Goal: Task Accomplishment & Management: Manage account settings

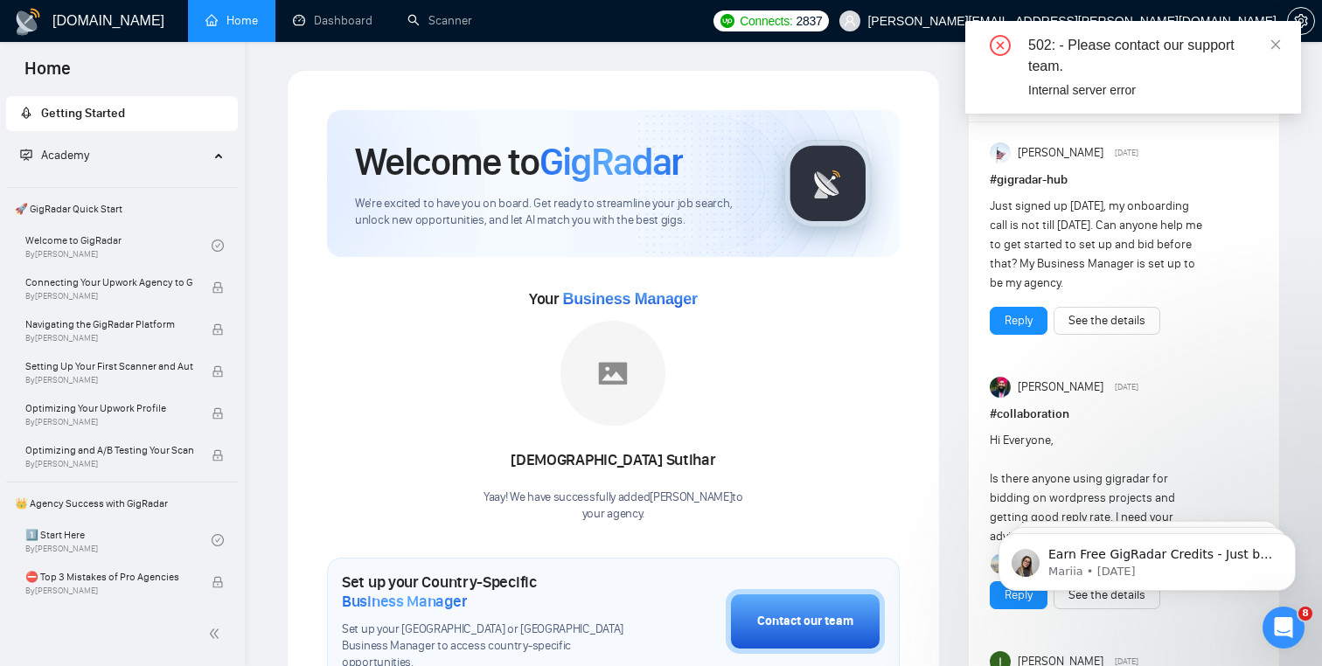
click at [63, 22] on h1 "[DOMAIN_NAME]" at bounding box center [108, 21] width 112 height 42
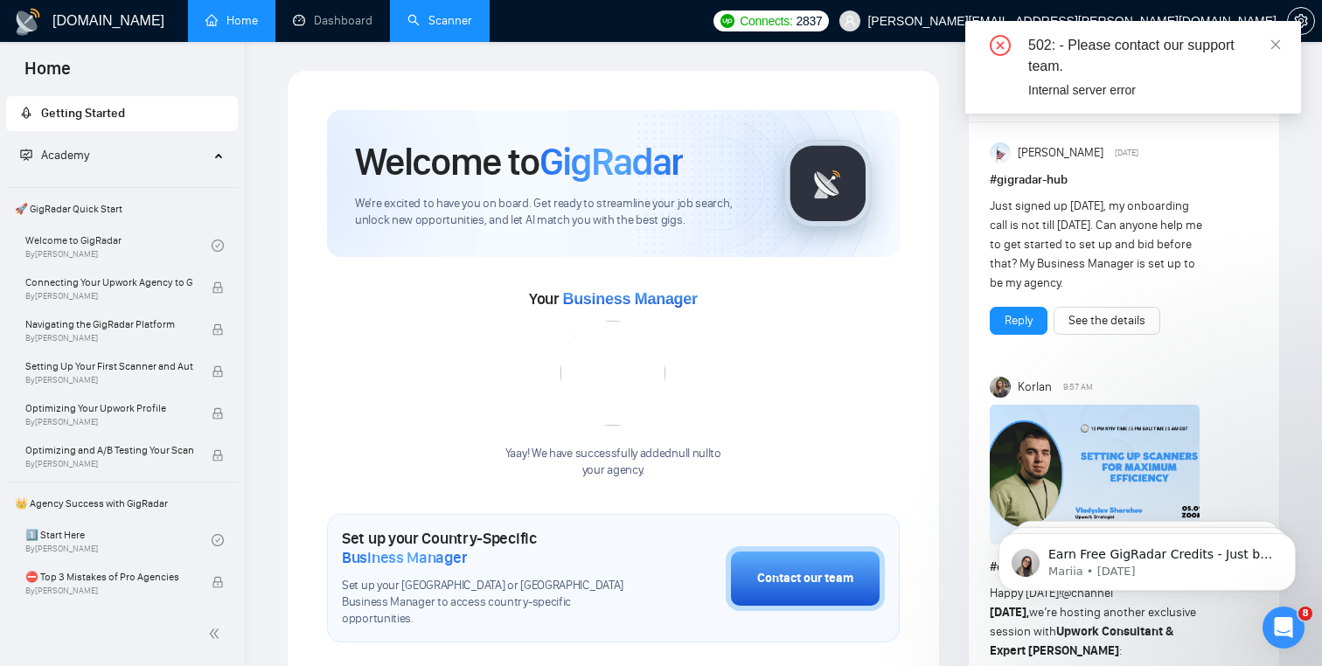
click at [408, 28] on link "Scanner" at bounding box center [440, 20] width 65 height 15
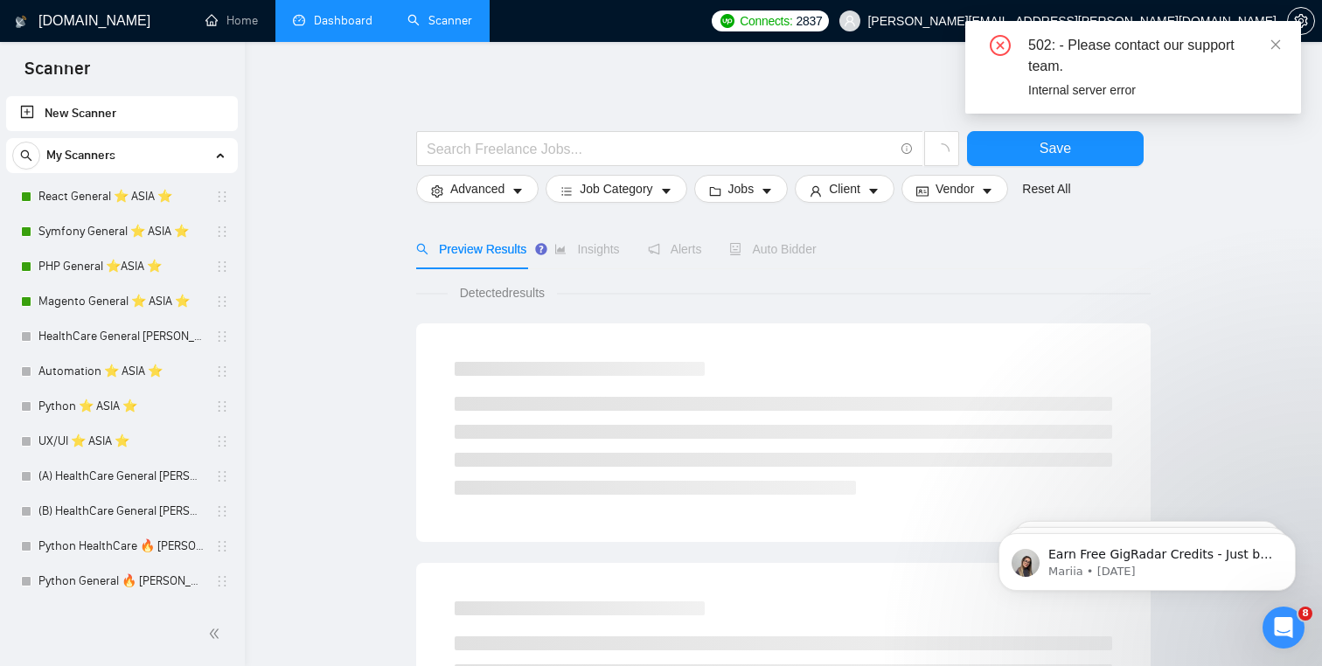
click at [333, 21] on link "Dashboard" at bounding box center [333, 20] width 80 height 15
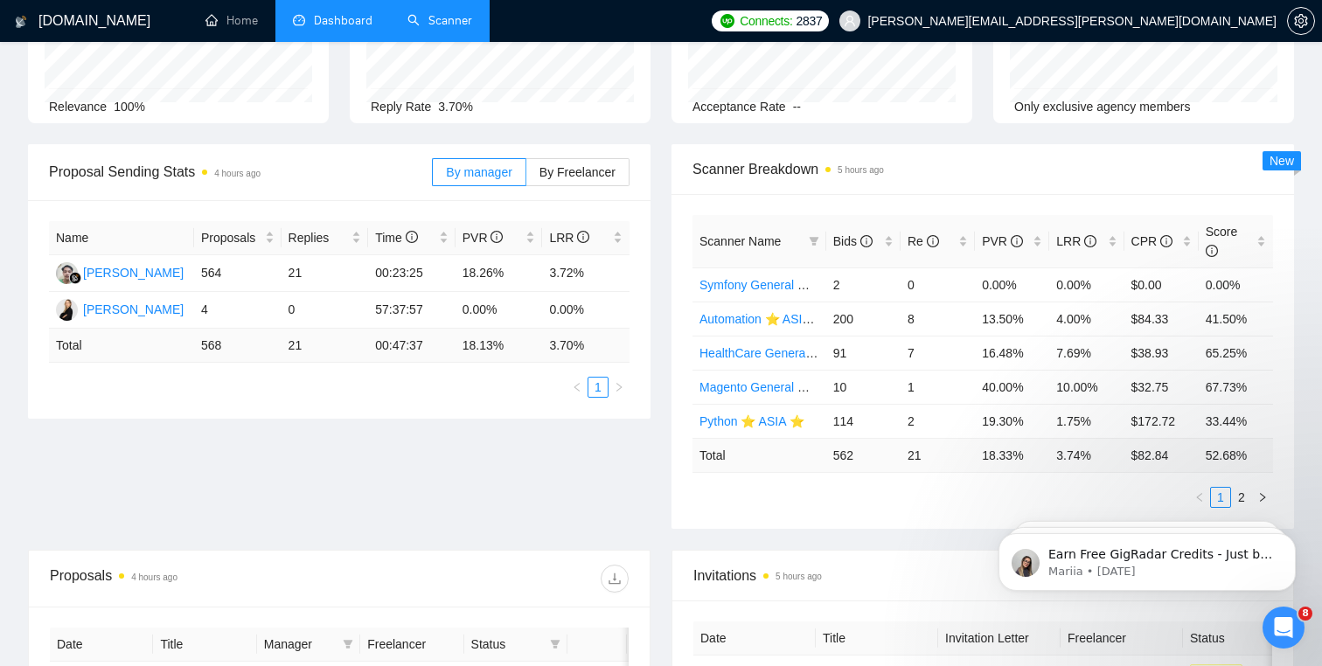
scroll to position [168, 0]
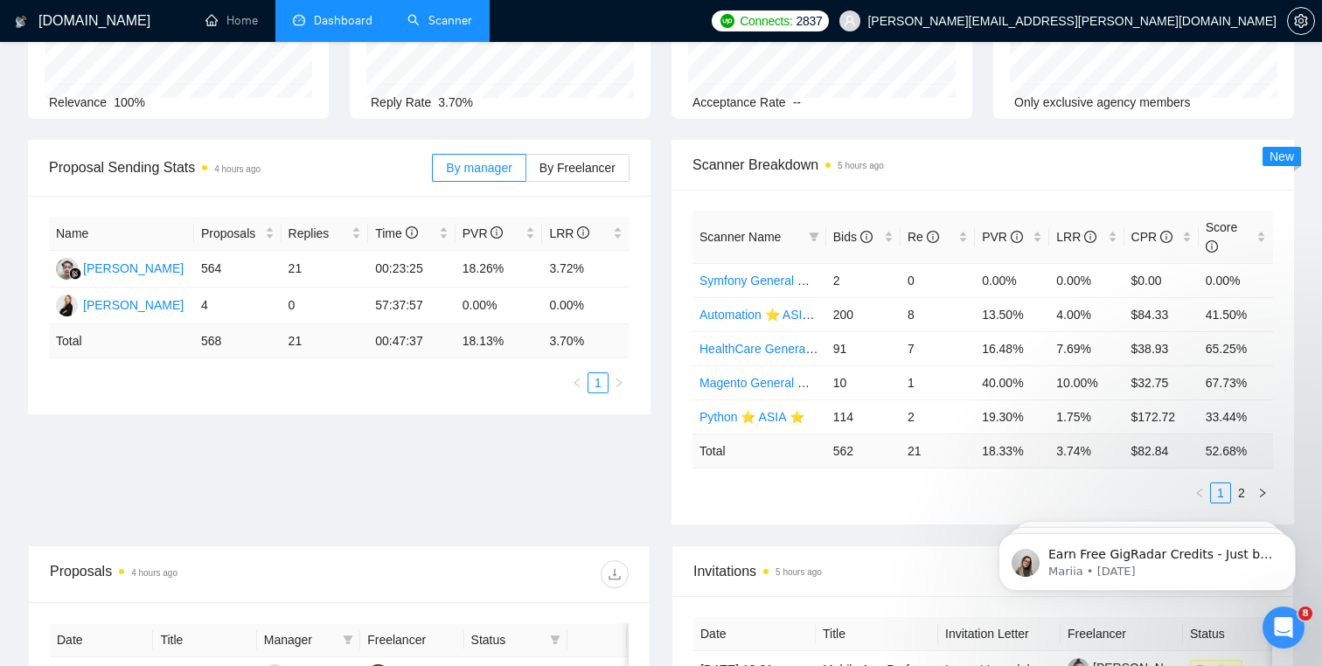
click at [766, 234] on span "Scanner Name" at bounding box center [740, 237] width 81 height 14
click at [817, 234] on icon "filter" at bounding box center [814, 237] width 10 height 9
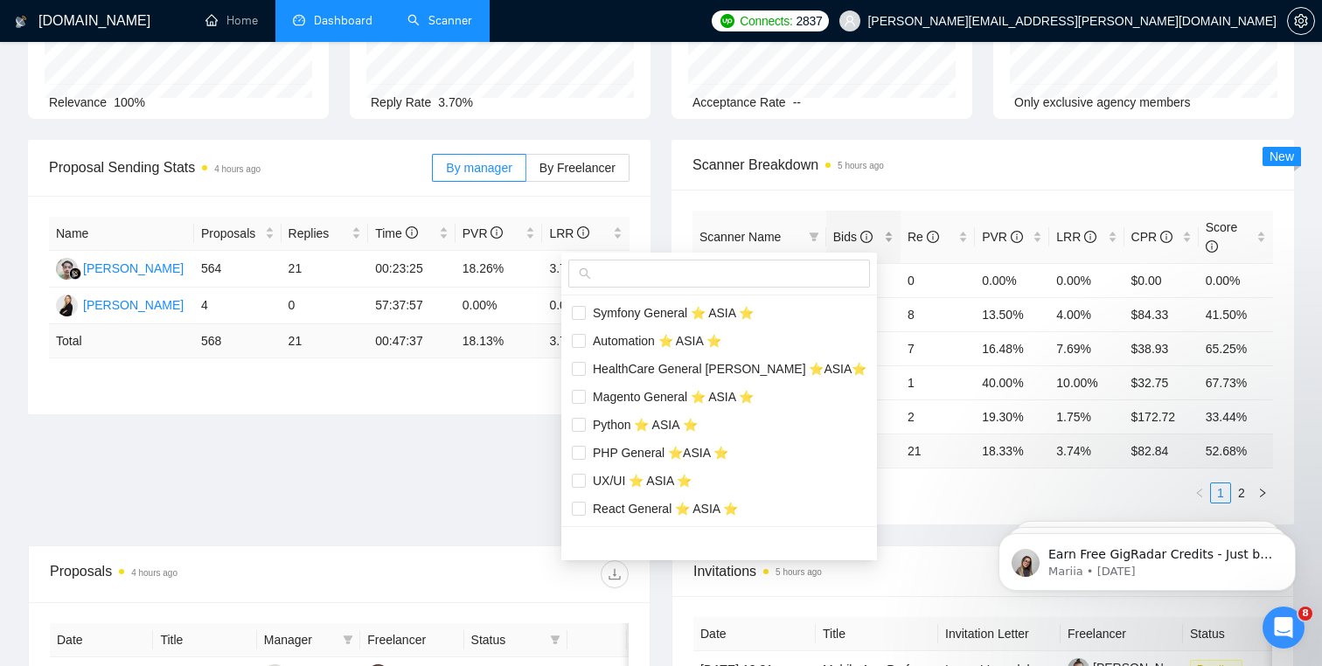
click at [855, 233] on span "Bids" at bounding box center [853, 237] width 39 height 14
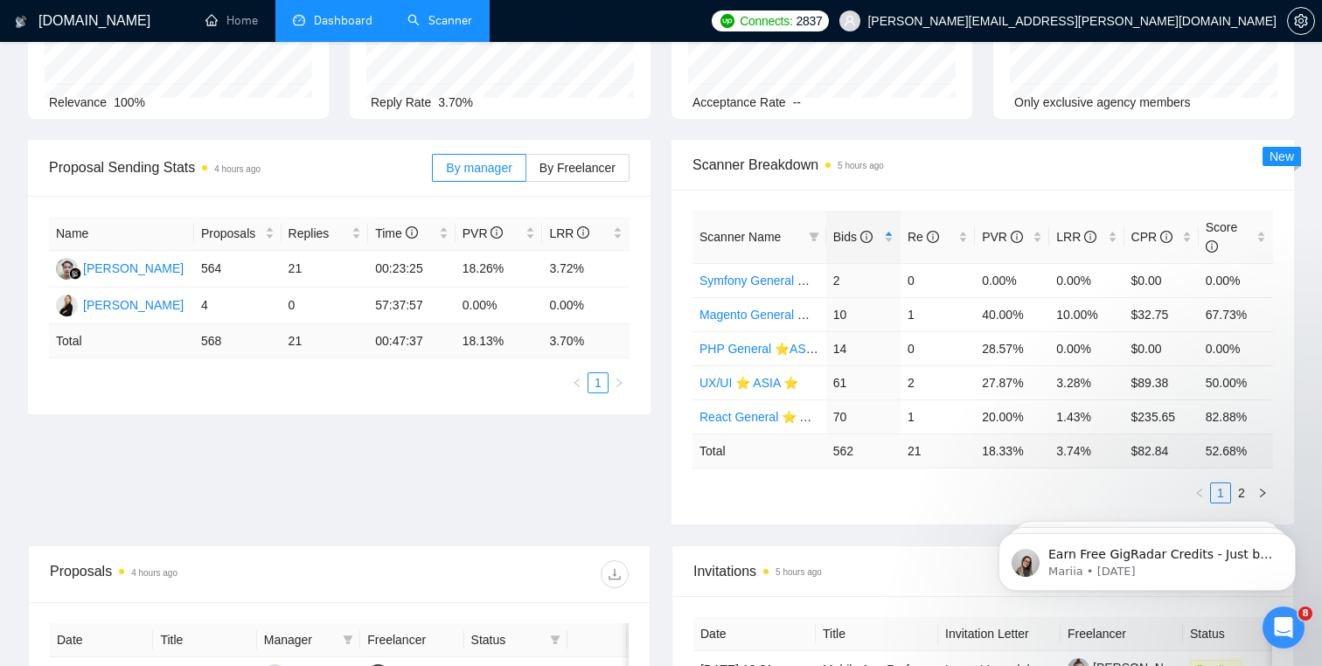
click at [771, 233] on span "Scanner Name" at bounding box center [740, 237] width 81 height 14
click at [736, 241] on span "Scanner Name" at bounding box center [740, 237] width 81 height 14
click at [815, 237] on icon "filter" at bounding box center [814, 237] width 10 height 10
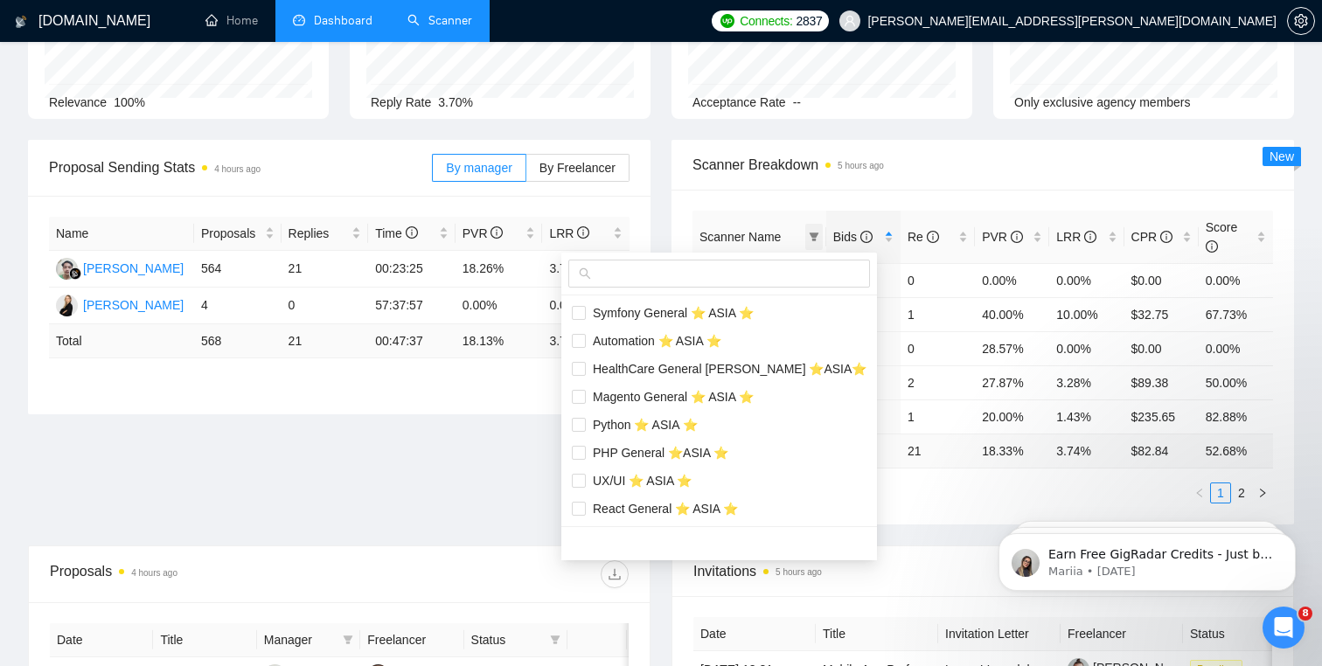
click at [815, 237] on icon "filter" at bounding box center [814, 237] width 10 height 10
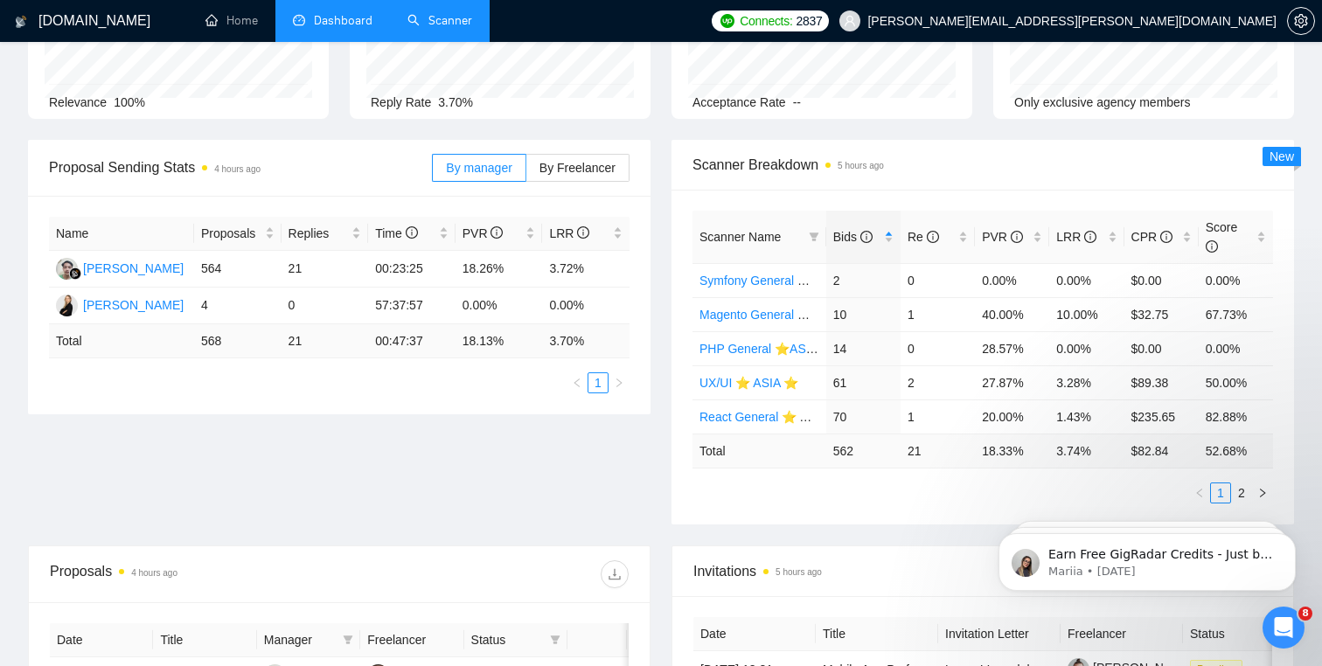
click at [771, 247] on th "Scanner Name" at bounding box center [760, 237] width 134 height 53
click at [763, 236] on span "Scanner Name" at bounding box center [740, 237] width 81 height 14
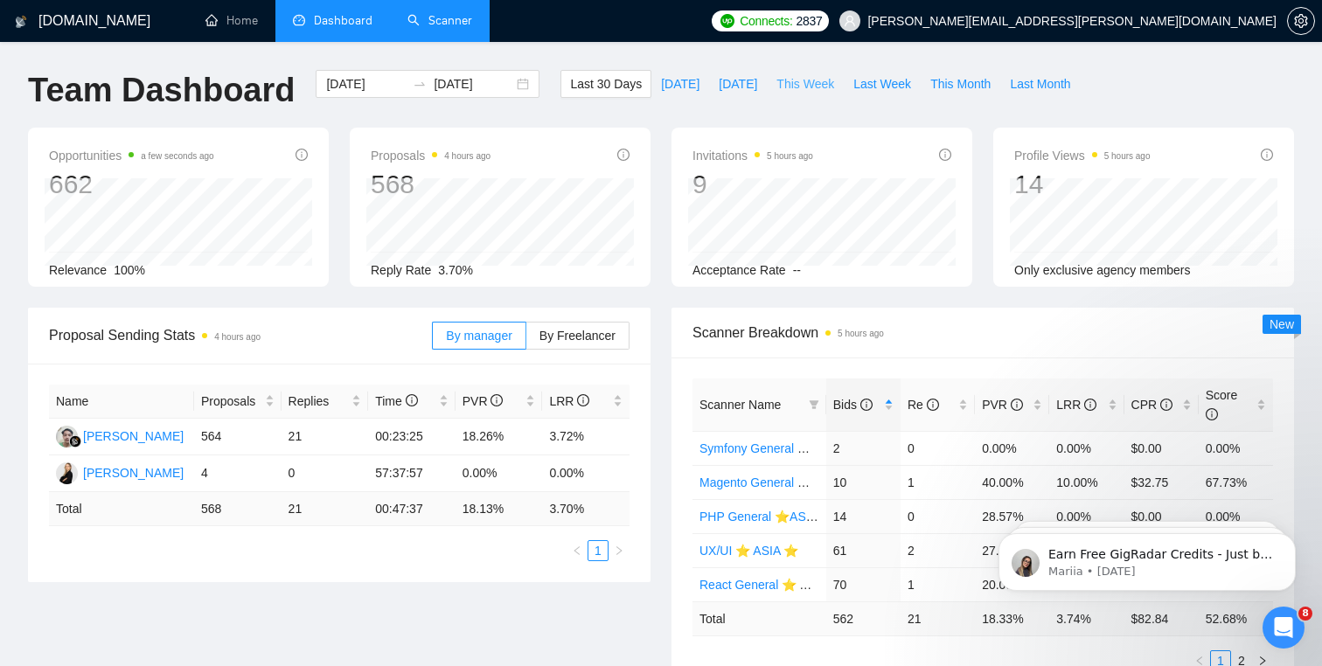
scroll to position [0, 0]
click at [971, 81] on span "This Month" at bounding box center [961, 83] width 60 height 19
type input "2025-09-01"
type input "2025-09-30"
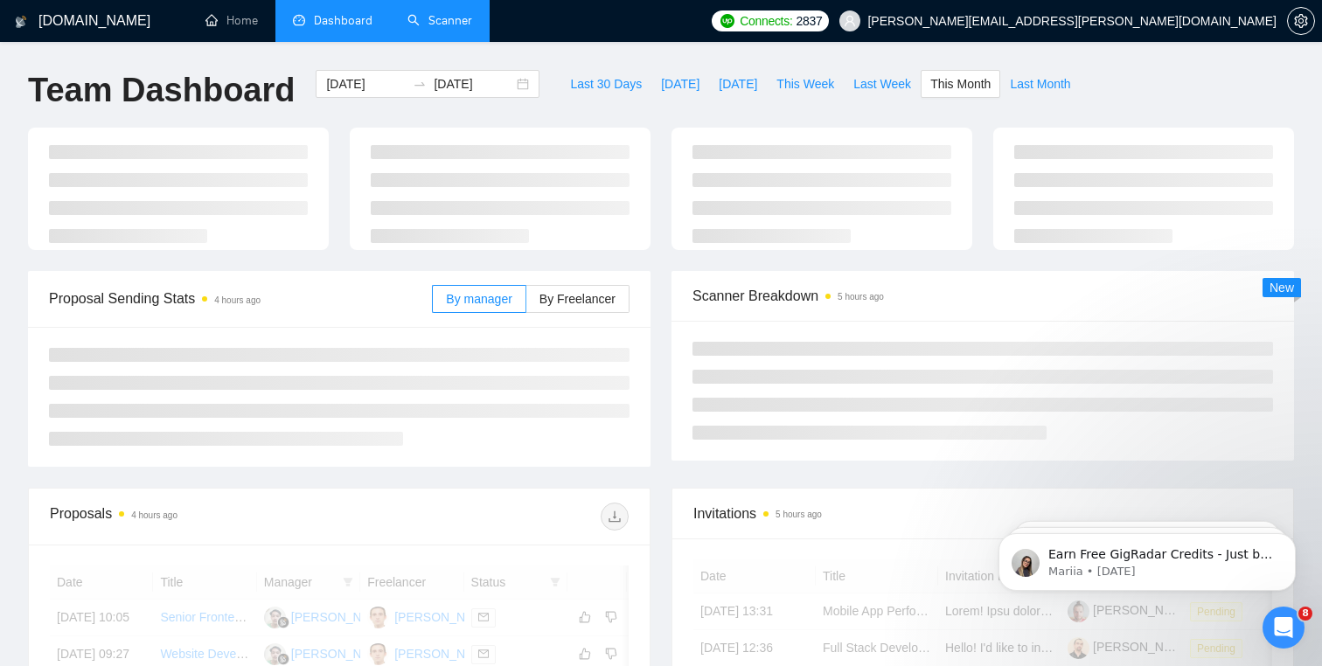
scroll to position [20, 0]
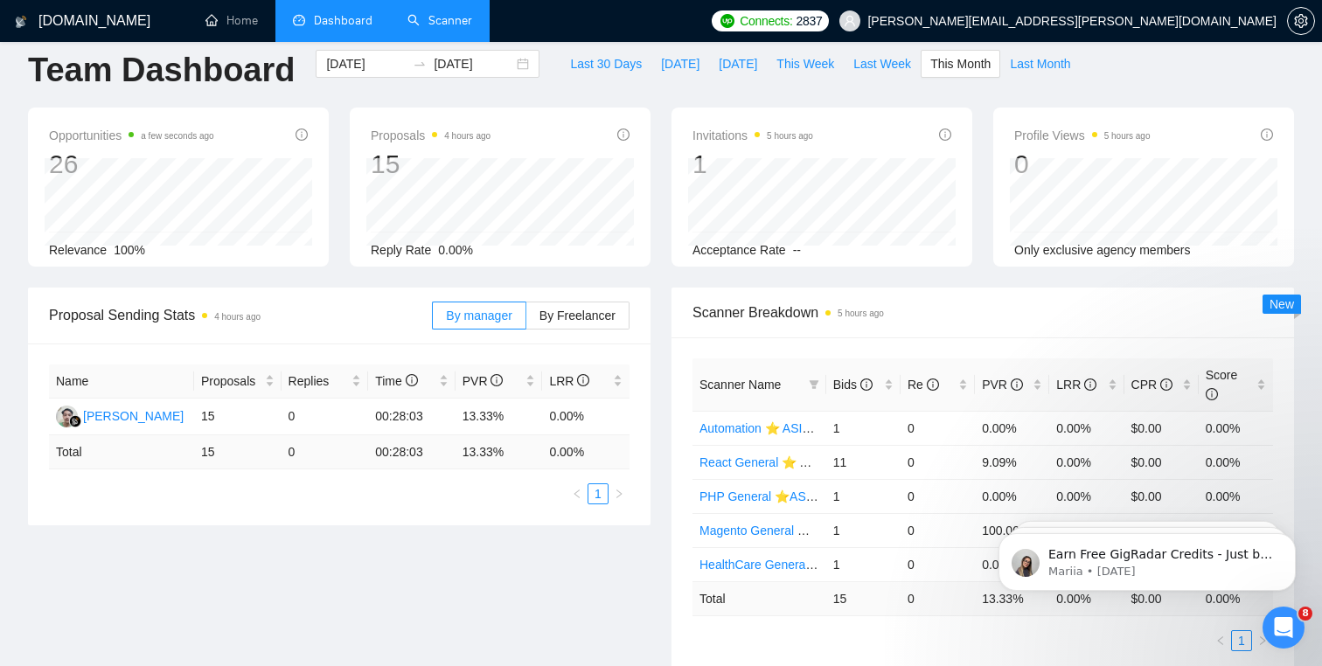
click at [576, 55] on span "Last 30 Days" at bounding box center [606, 63] width 72 height 19
type input "2025-08-04"
type input "2025-09-03"
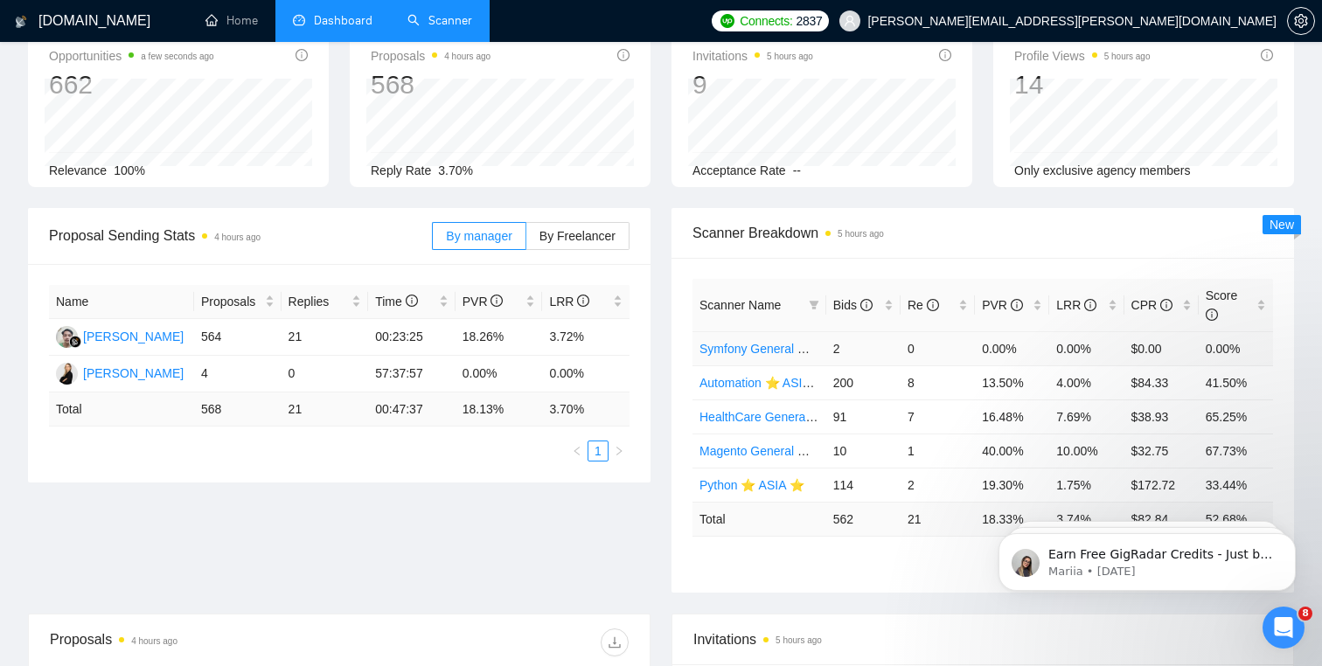
scroll to position [101, 0]
click at [816, 302] on icon "filter" at bounding box center [814, 303] width 10 height 9
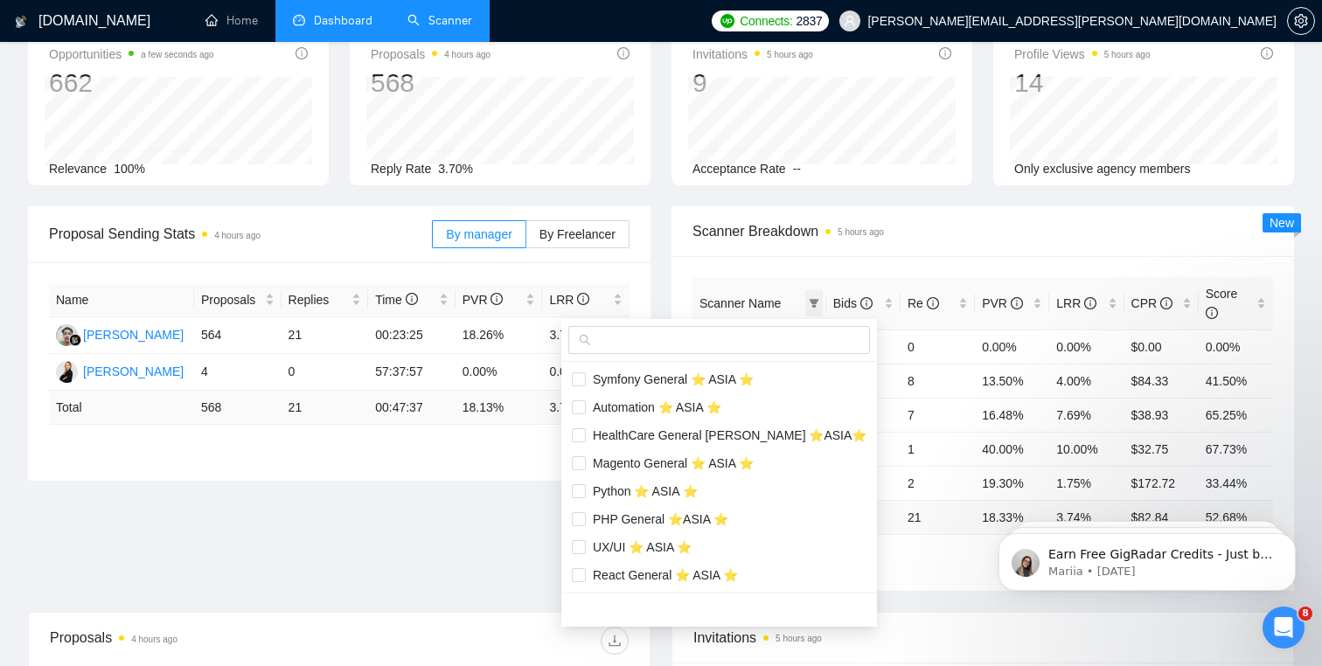
click at [816, 302] on icon "filter" at bounding box center [814, 303] width 10 height 9
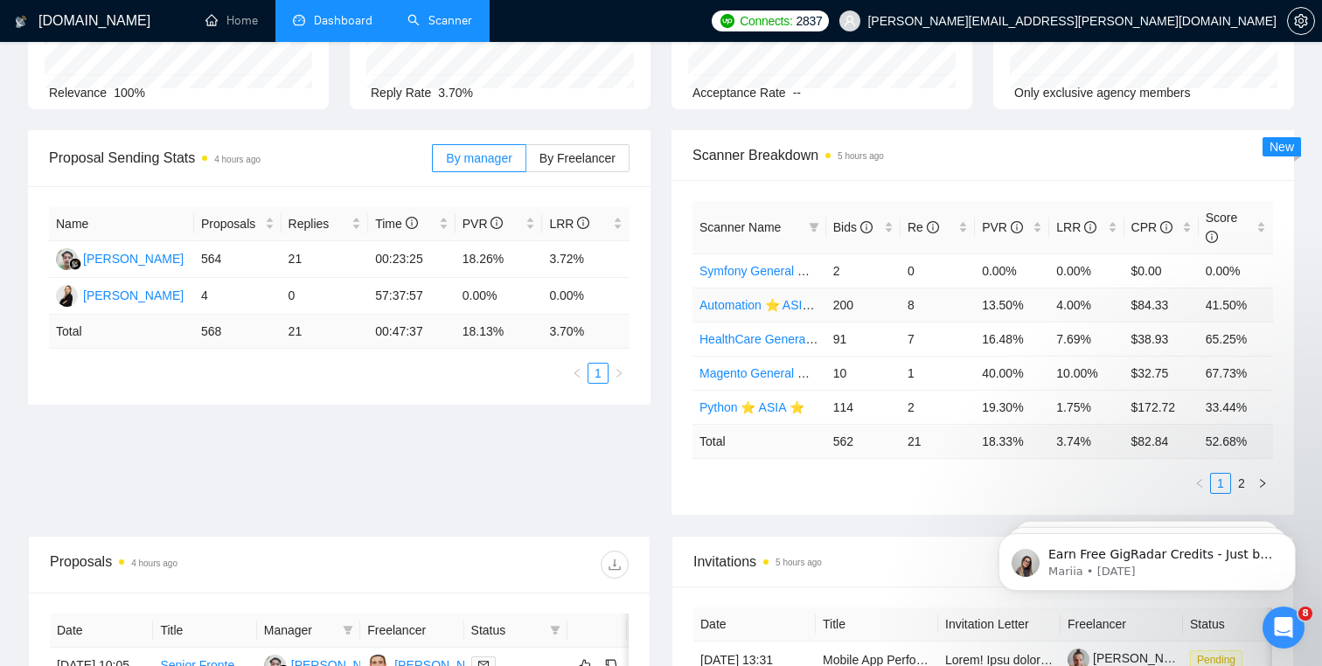
scroll to position [180, 0]
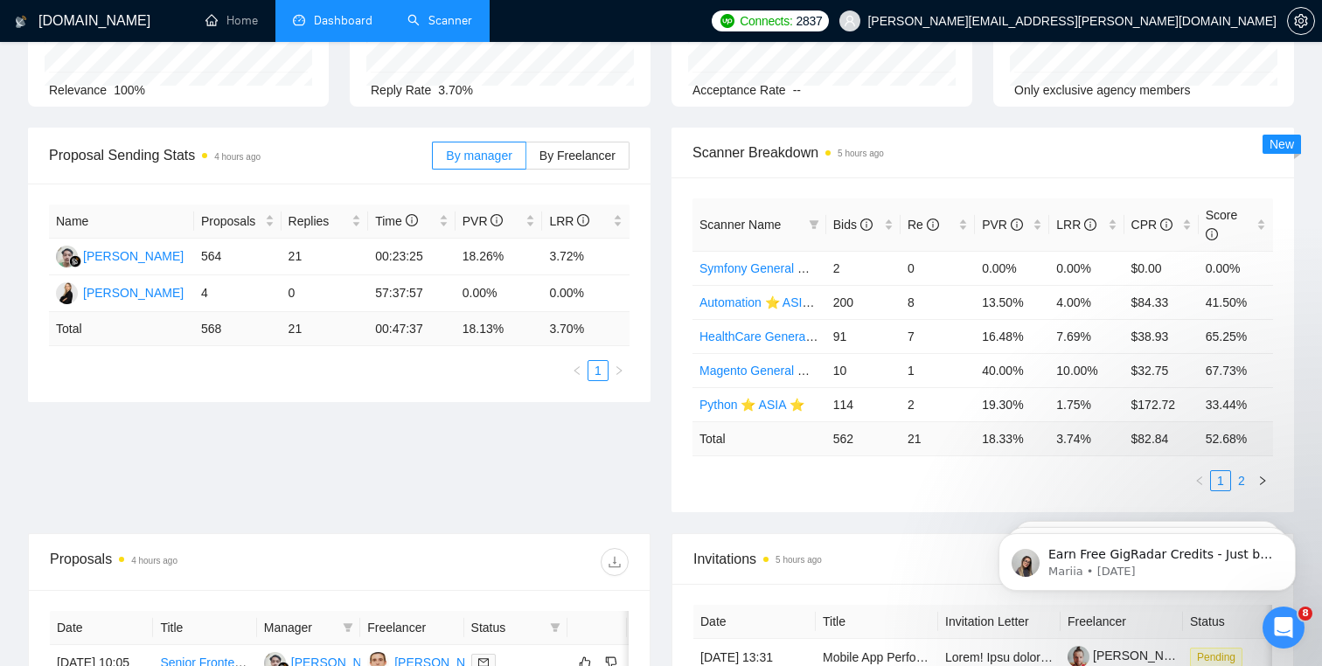
click at [1247, 484] on link "2" at bounding box center [1241, 480] width 19 height 19
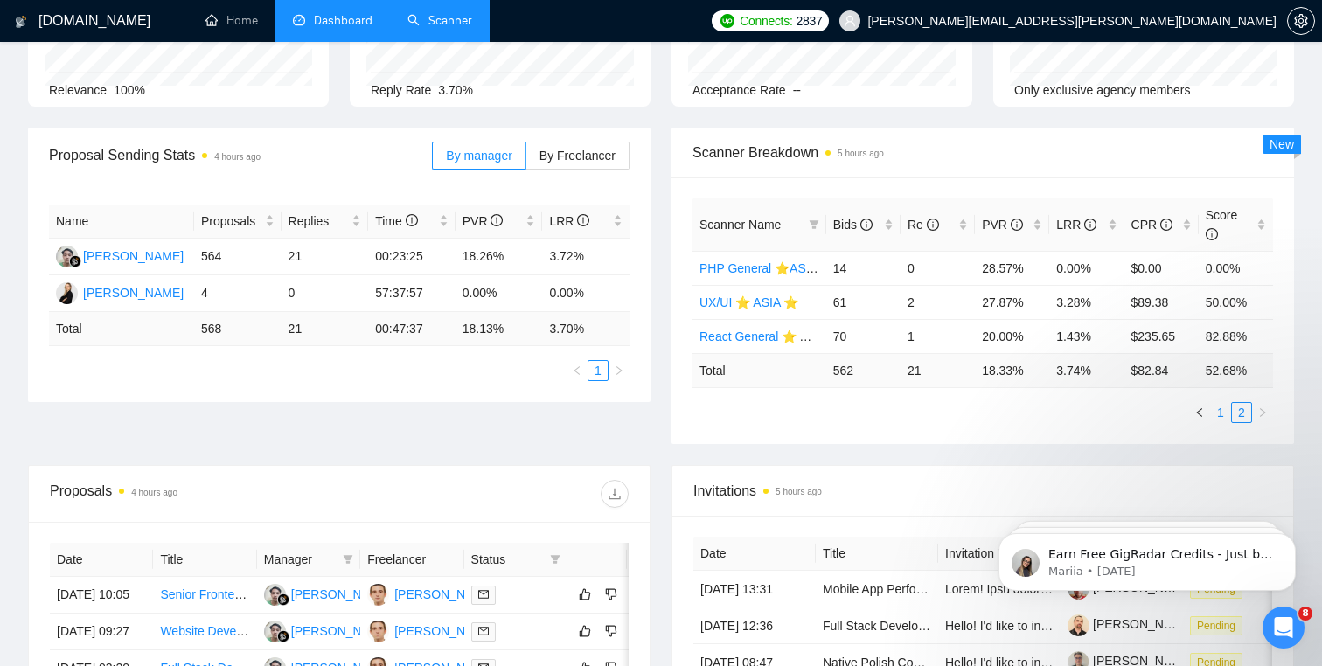
click at [1223, 411] on link "1" at bounding box center [1220, 412] width 19 height 19
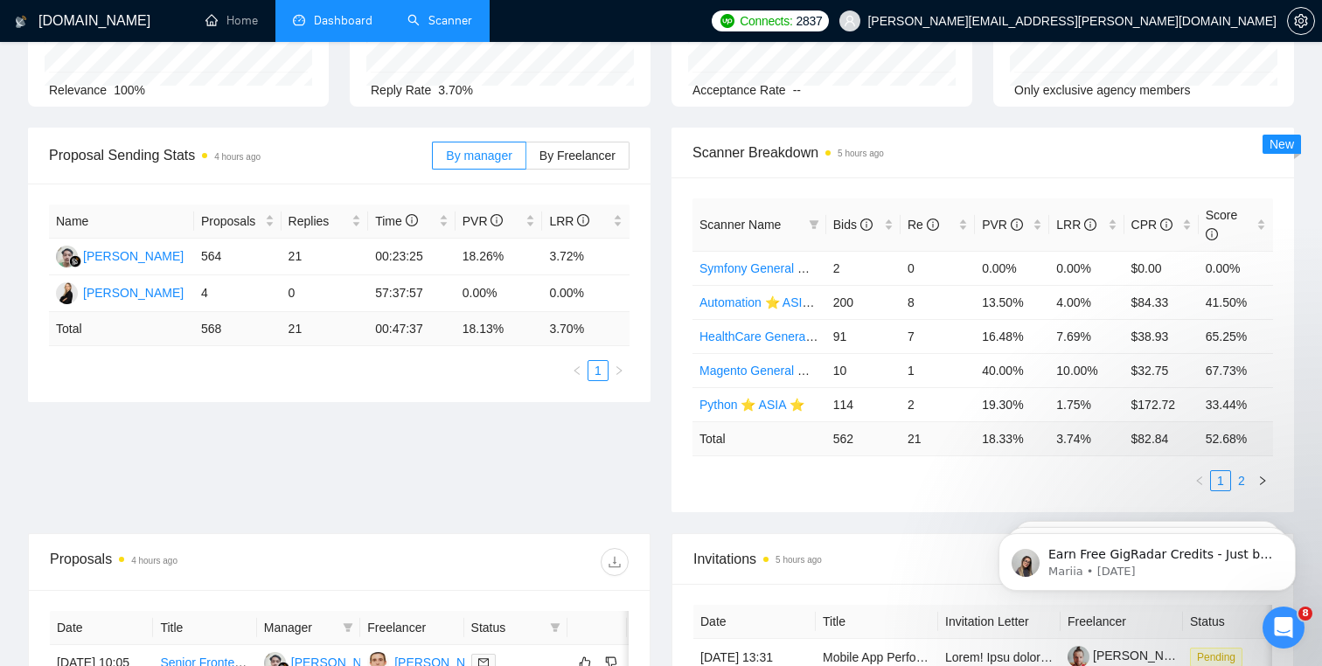
click at [1237, 476] on link "2" at bounding box center [1241, 480] width 19 height 19
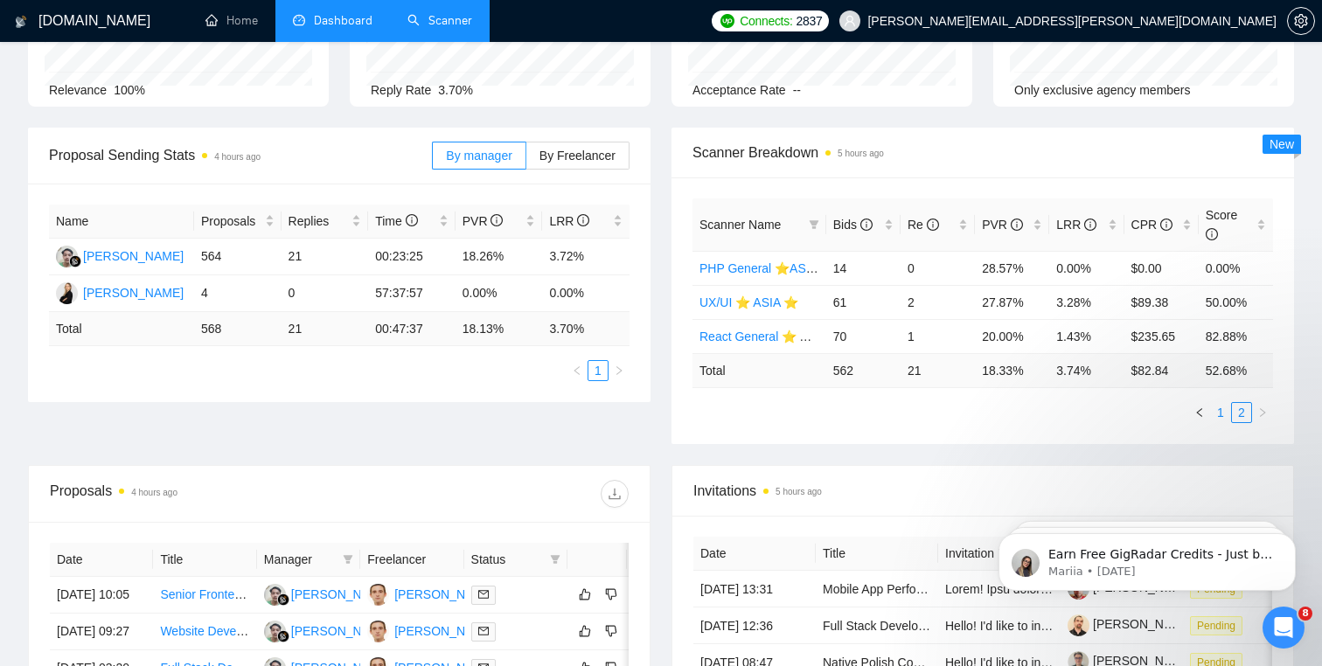
click at [1222, 408] on link "1" at bounding box center [1220, 412] width 19 height 19
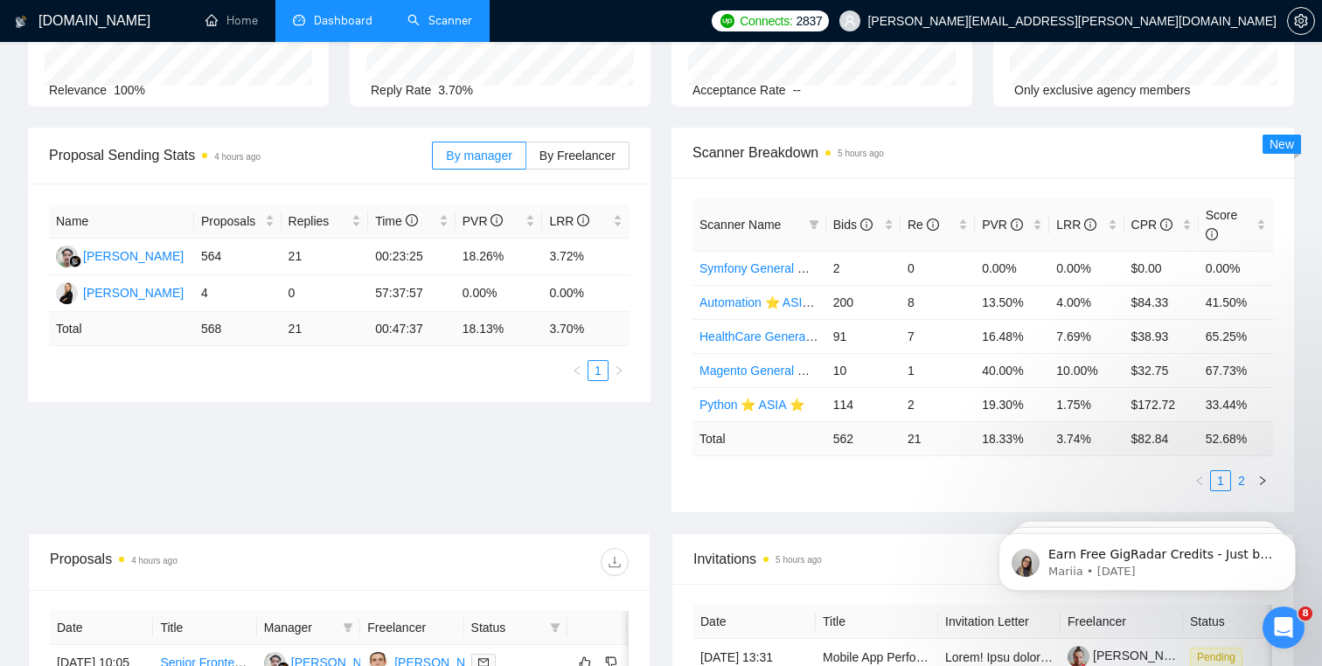
click at [1237, 478] on link "2" at bounding box center [1241, 480] width 19 height 19
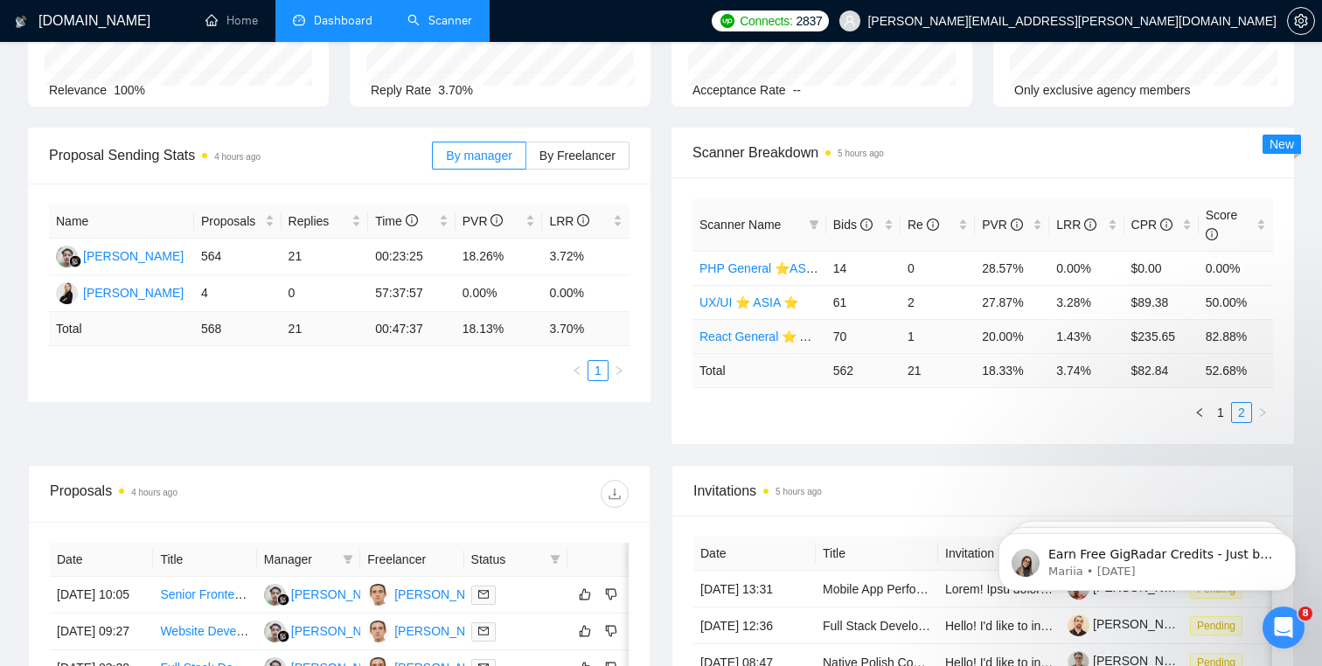
click at [766, 336] on link "React General ⭐️ ASIA ⭐️" at bounding box center [772, 337] width 145 height 14
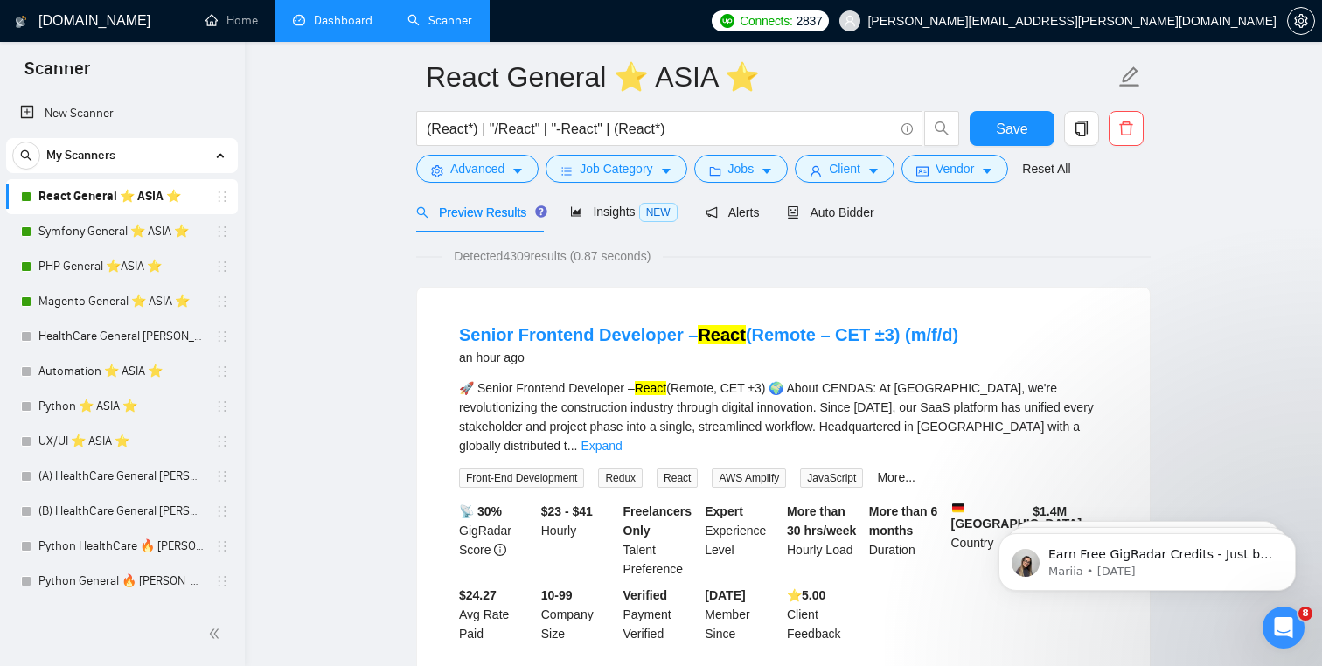
scroll to position [72, 0]
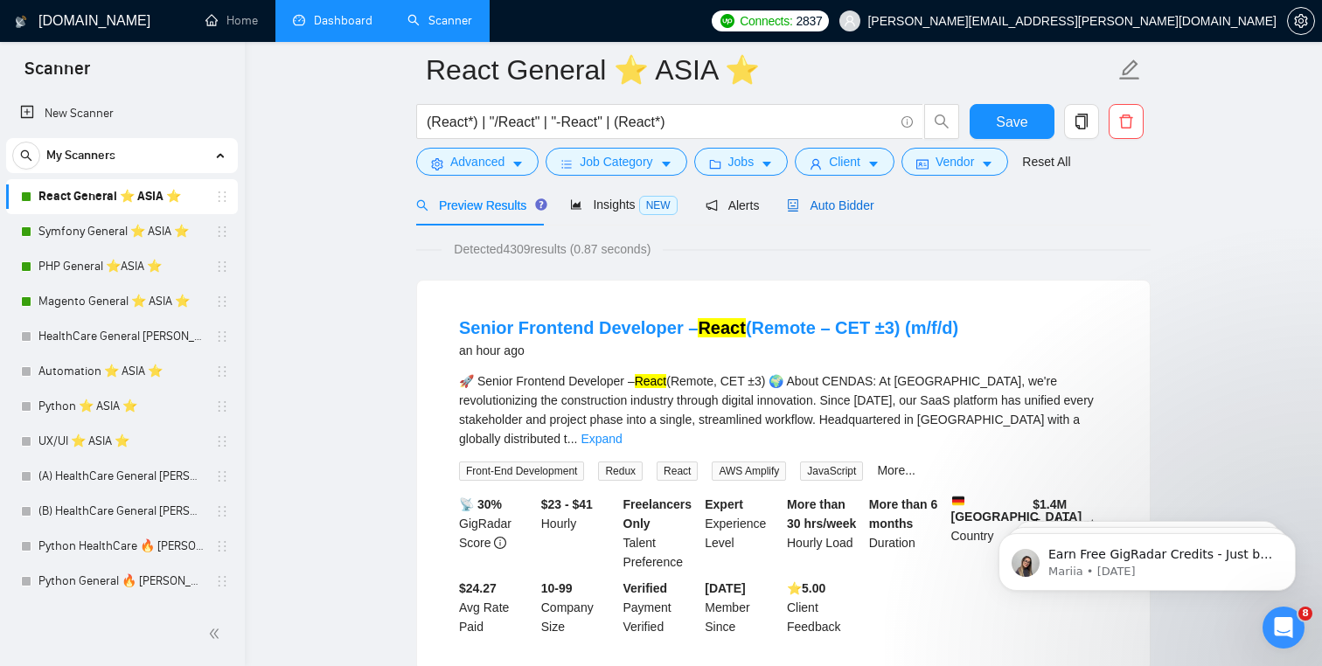
click at [813, 211] on span "Auto Bidder" at bounding box center [830, 206] width 87 height 14
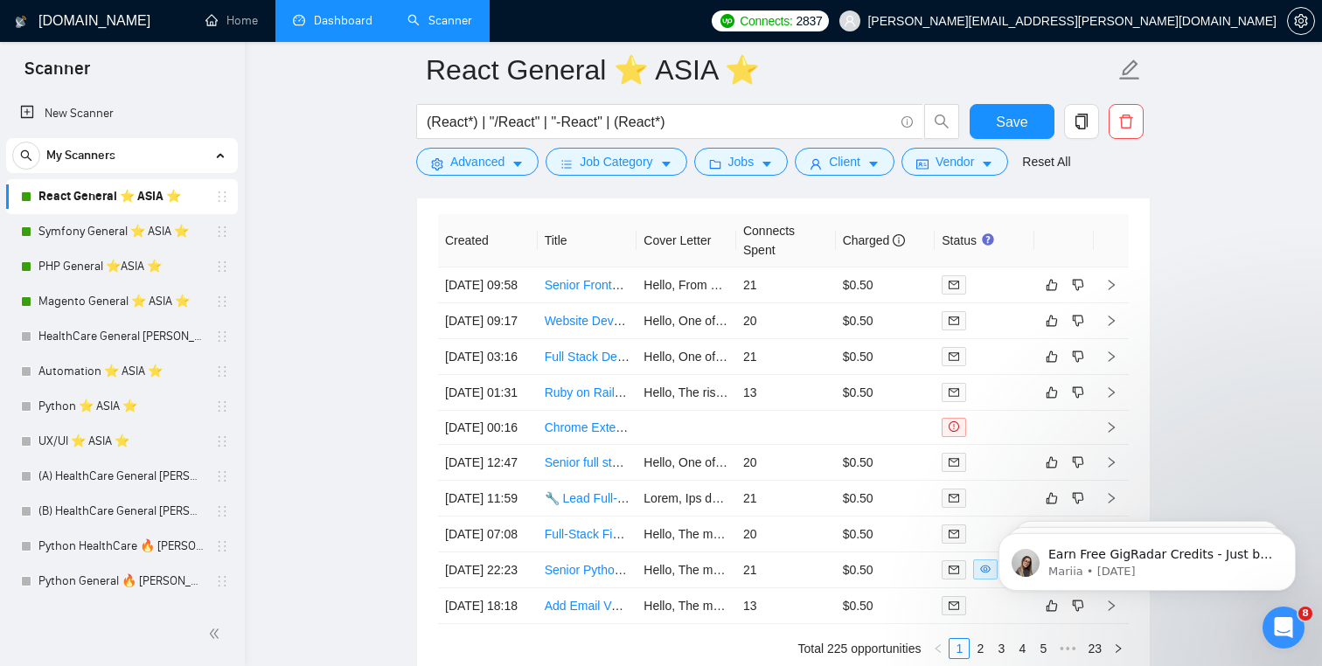
scroll to position [4298, 0]
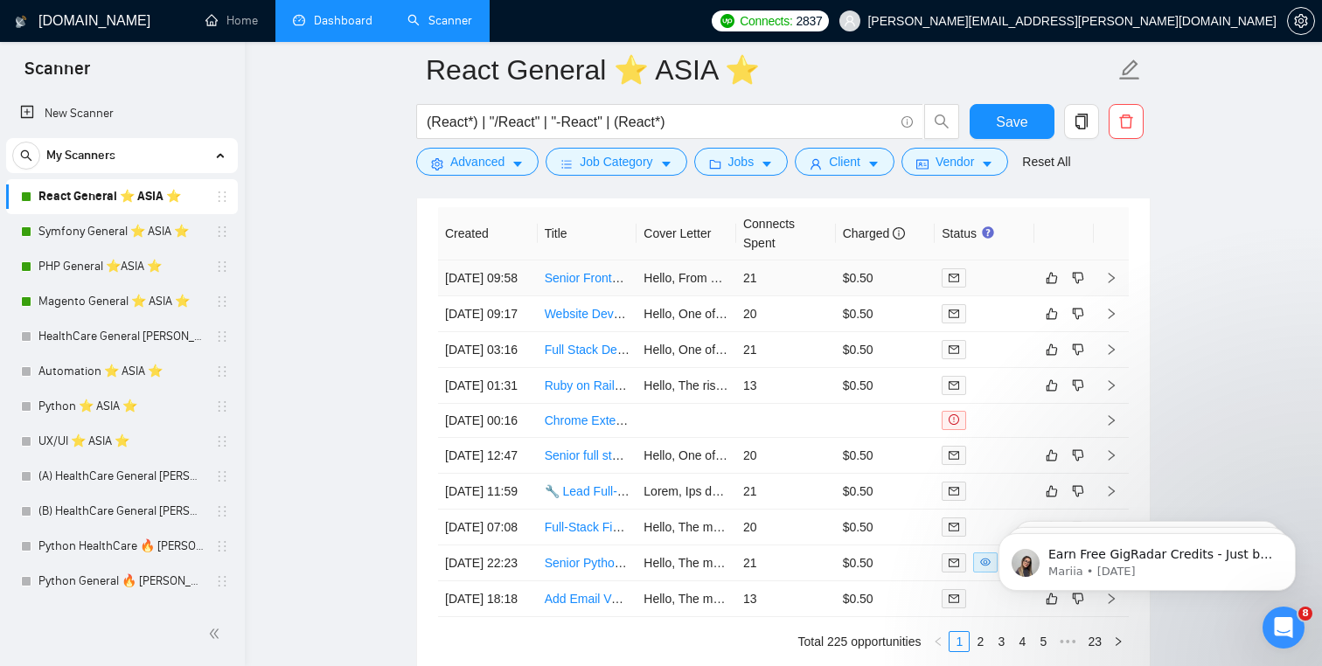
click at [701, 296] on td "Hello, From a development perspective, ensuring seamless offline-first function…" at bounding box center [687, 279] width 100 height 36
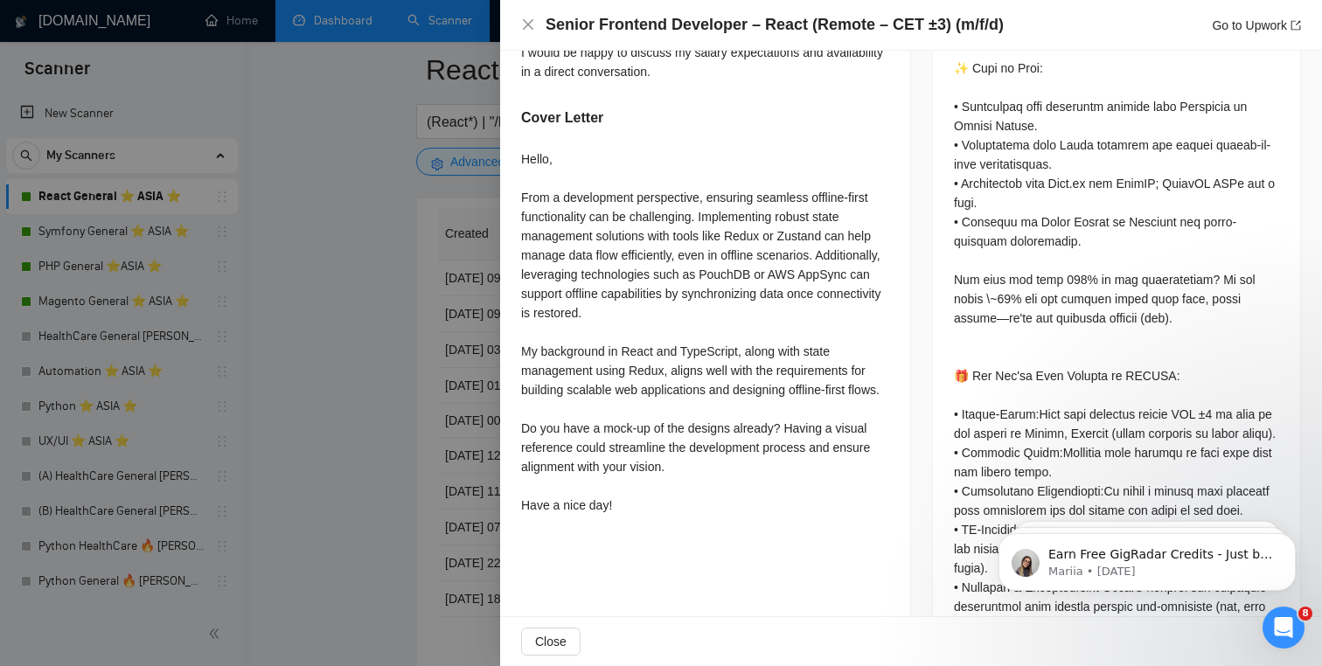
scroll to position [1509, 0]
click at [387, 457] on div at bounding box center [661, 333] width 1322 height 666
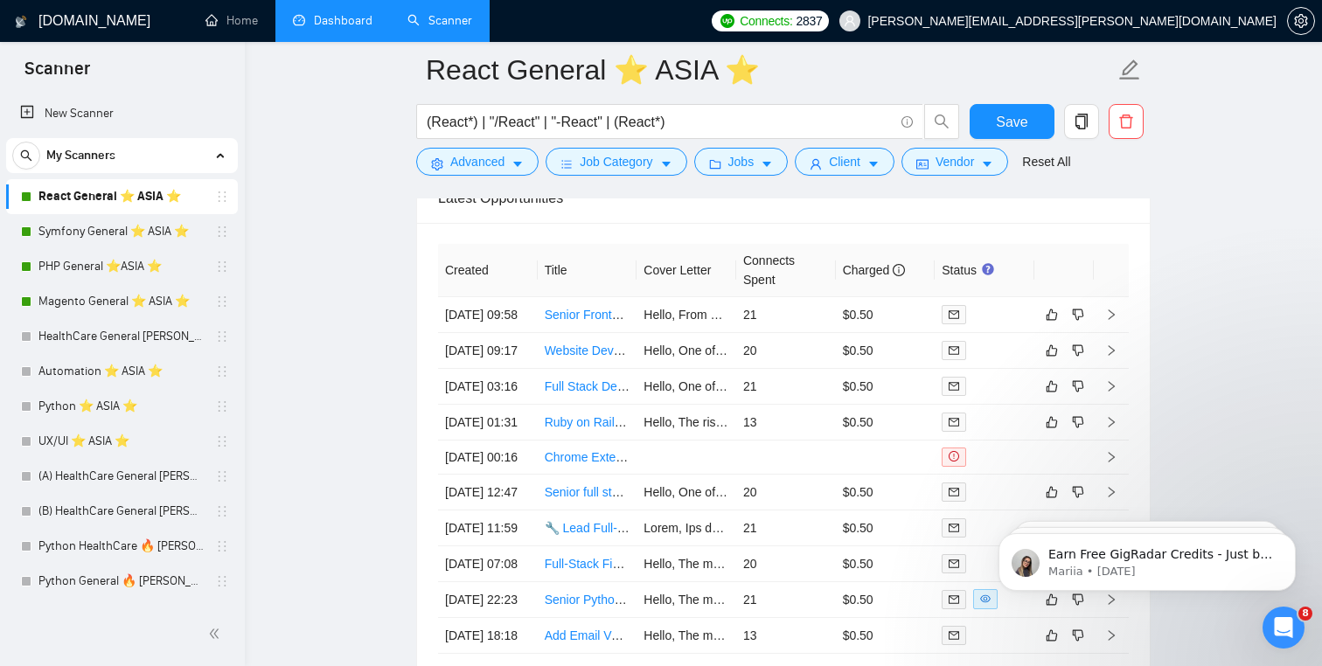
scroll to position [4231, 0]
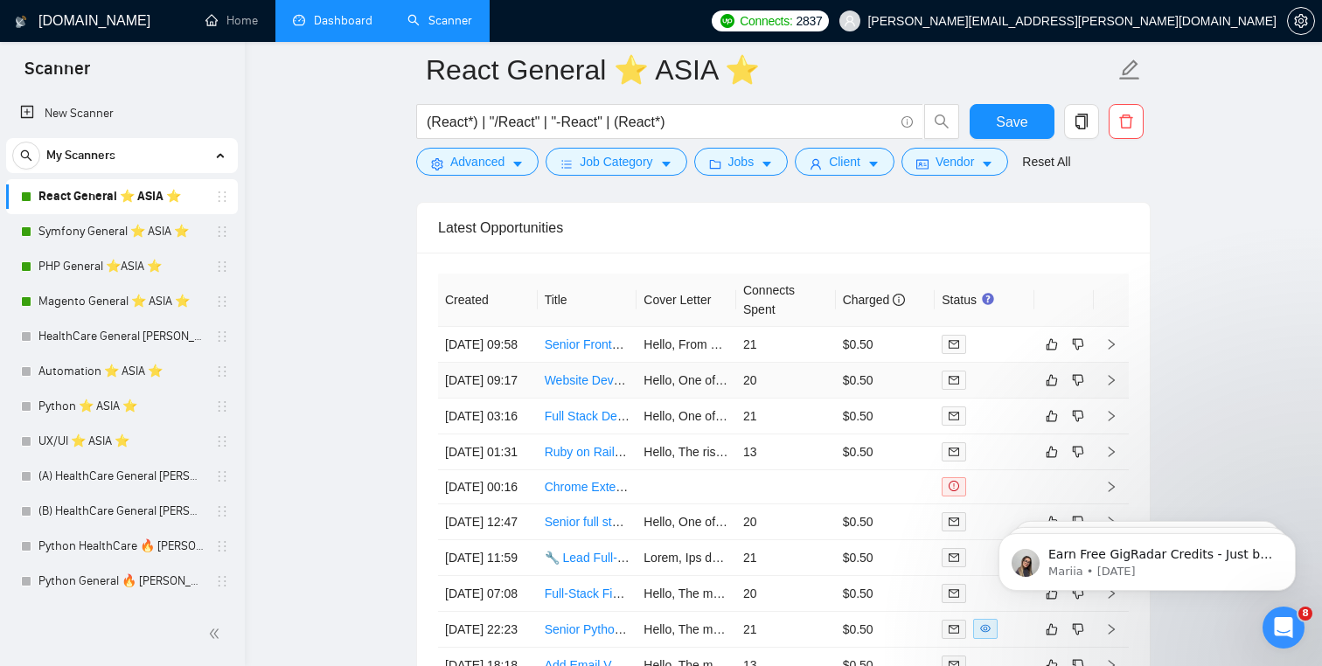
click at [467, 399] on td "[DATE] 09:17" at bounding box center [488, 381] width 100 height 36
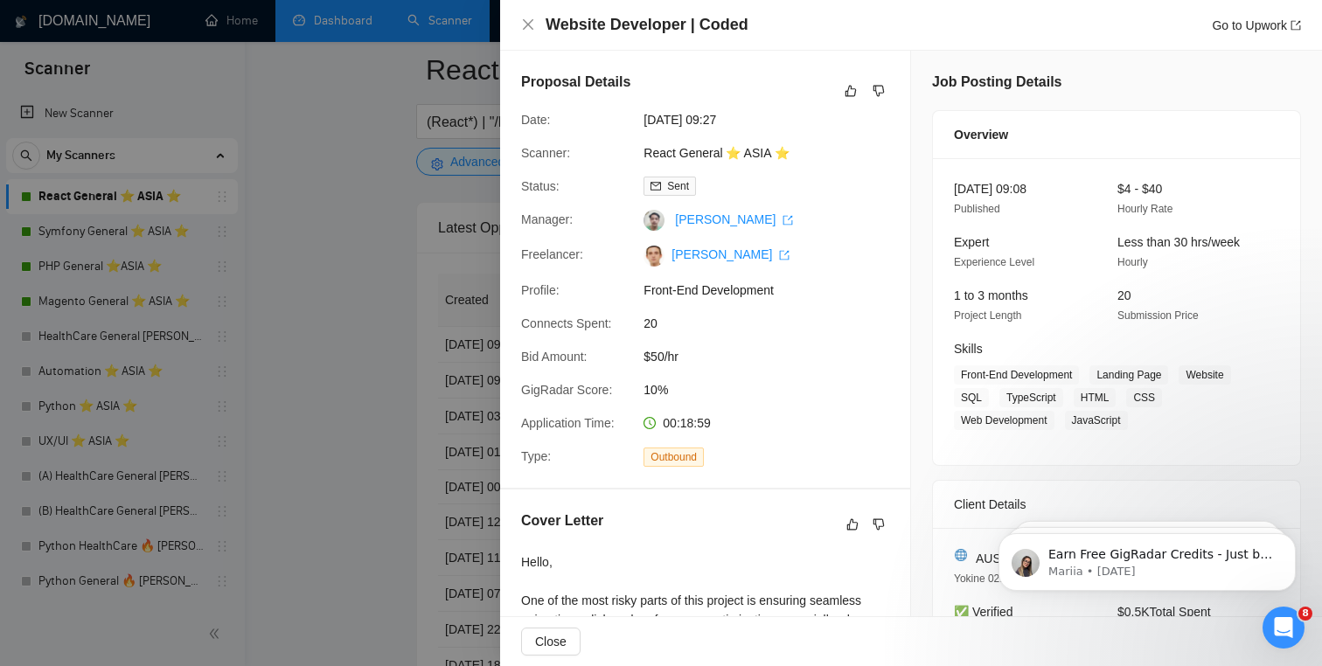
click at [396, 423] on div at bounding box center [661, 333] width 1322 height 666
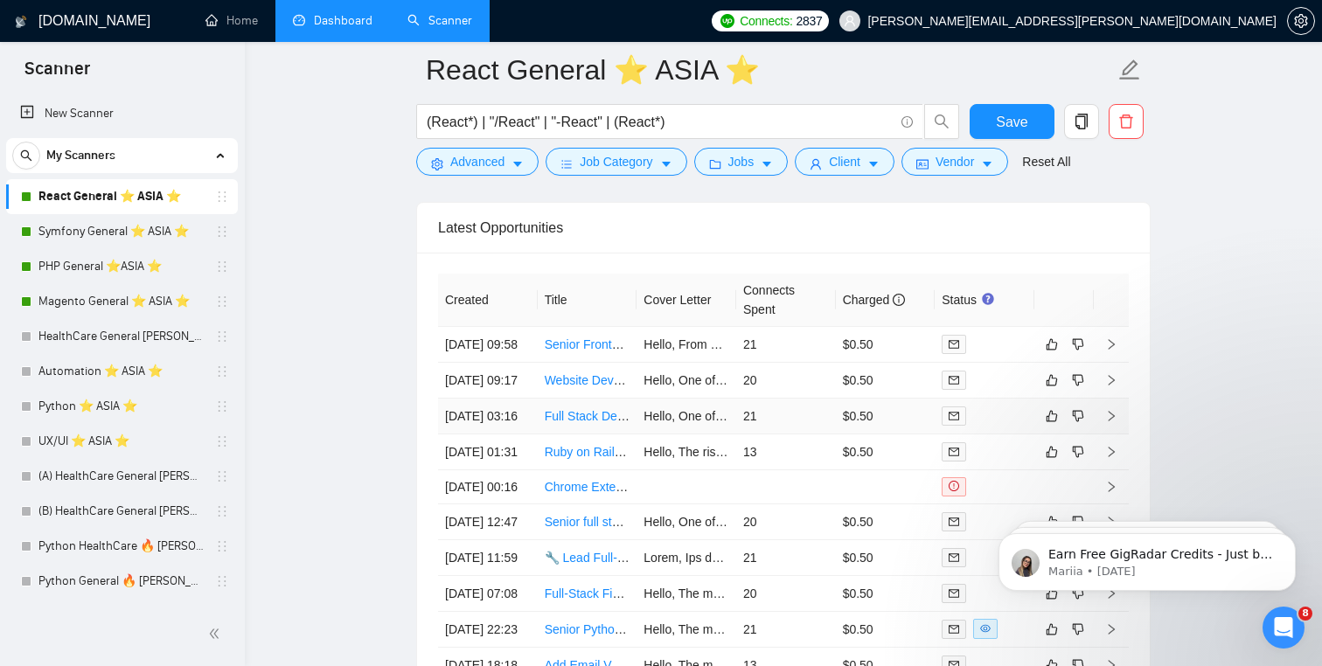
click at [524, 435] on td "[DATE] 03:16" at bounding box center [488, 417] width 100 height 36
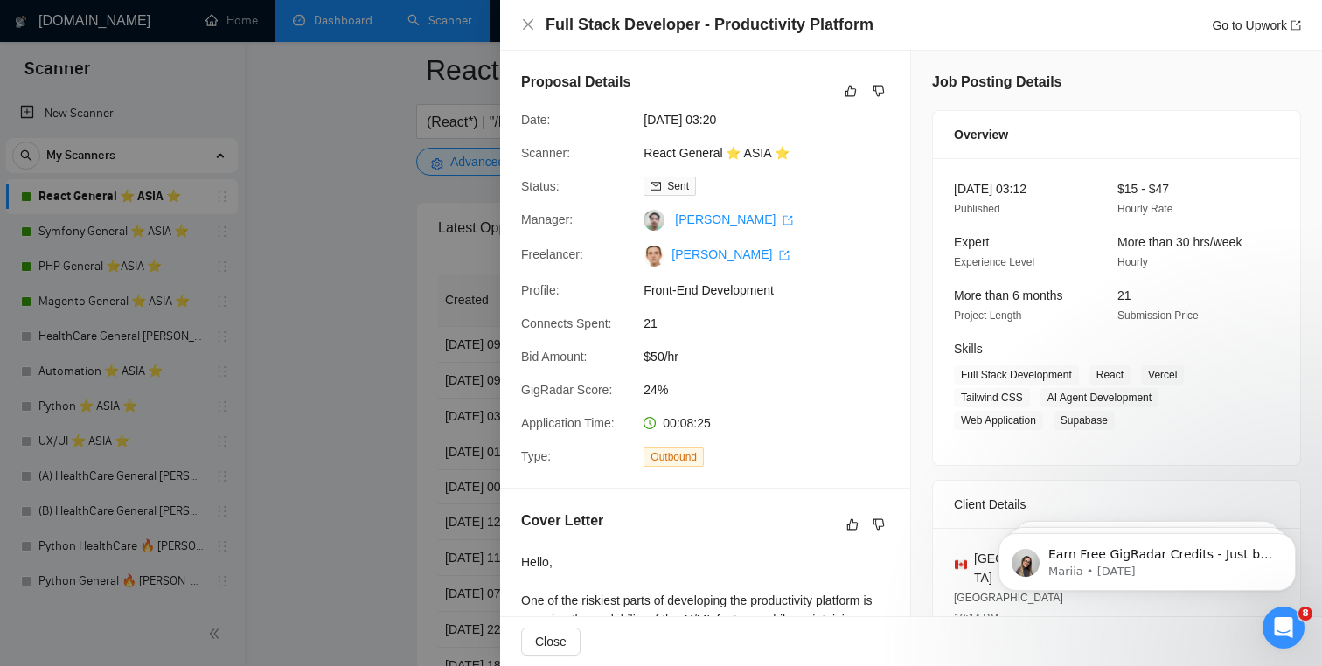
click at [371, 478] on div at bounding box center [661, 333] width 1322 height 666
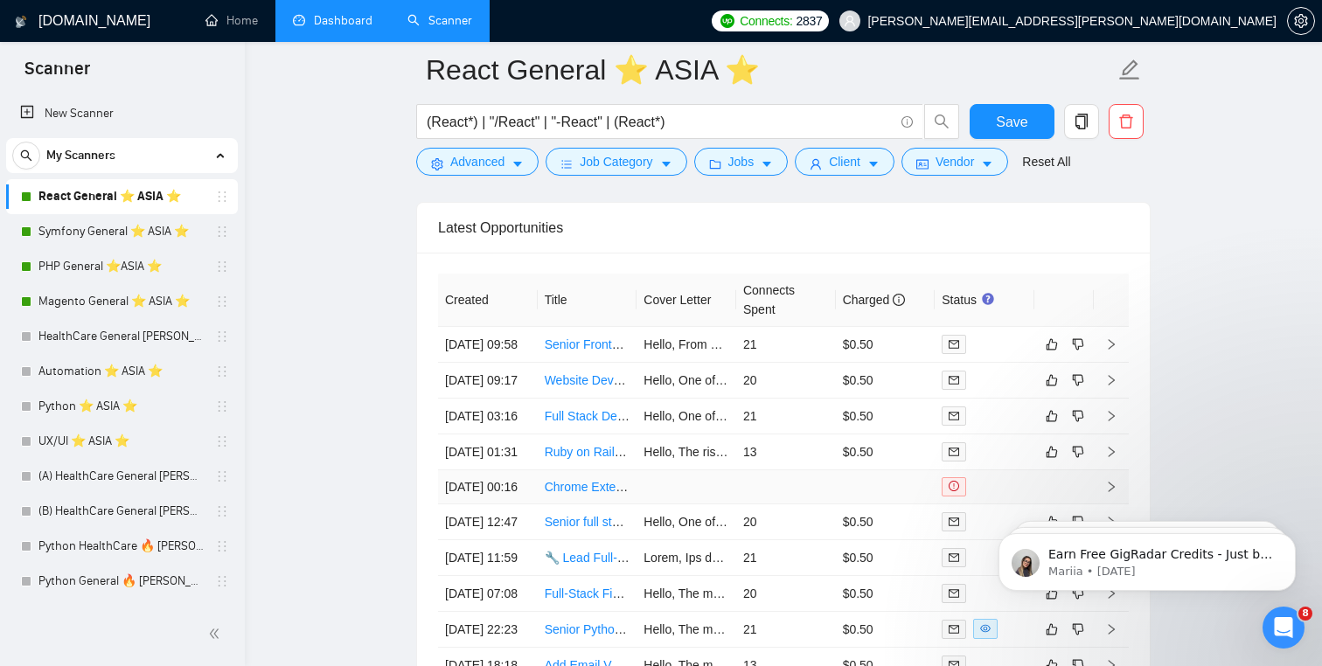
click at [539, 505] on td "Chrome Extension Developer for LinkedIn (AI Engineer, NodeJS, React)" at bounding box center [588, 488] width 100 height 34
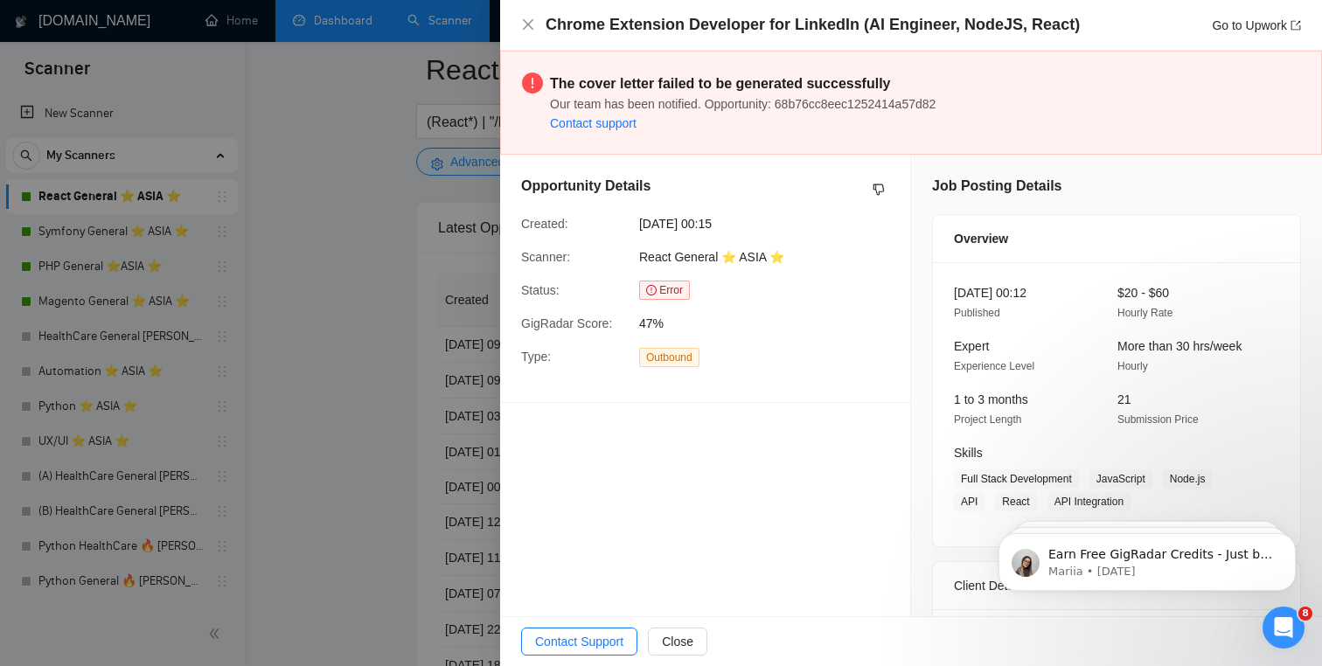
click at [310, 513] on div at bounding box center [661, 333] width 1322 height 666
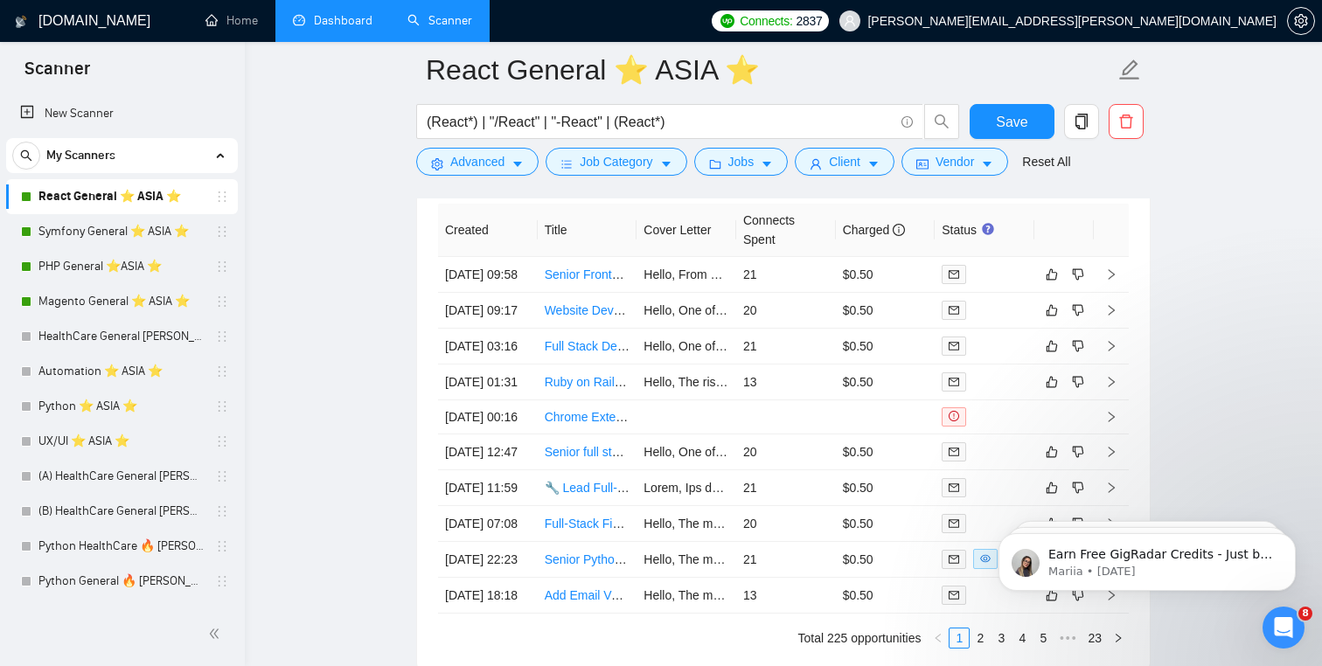
scroll to position [4335, 0]
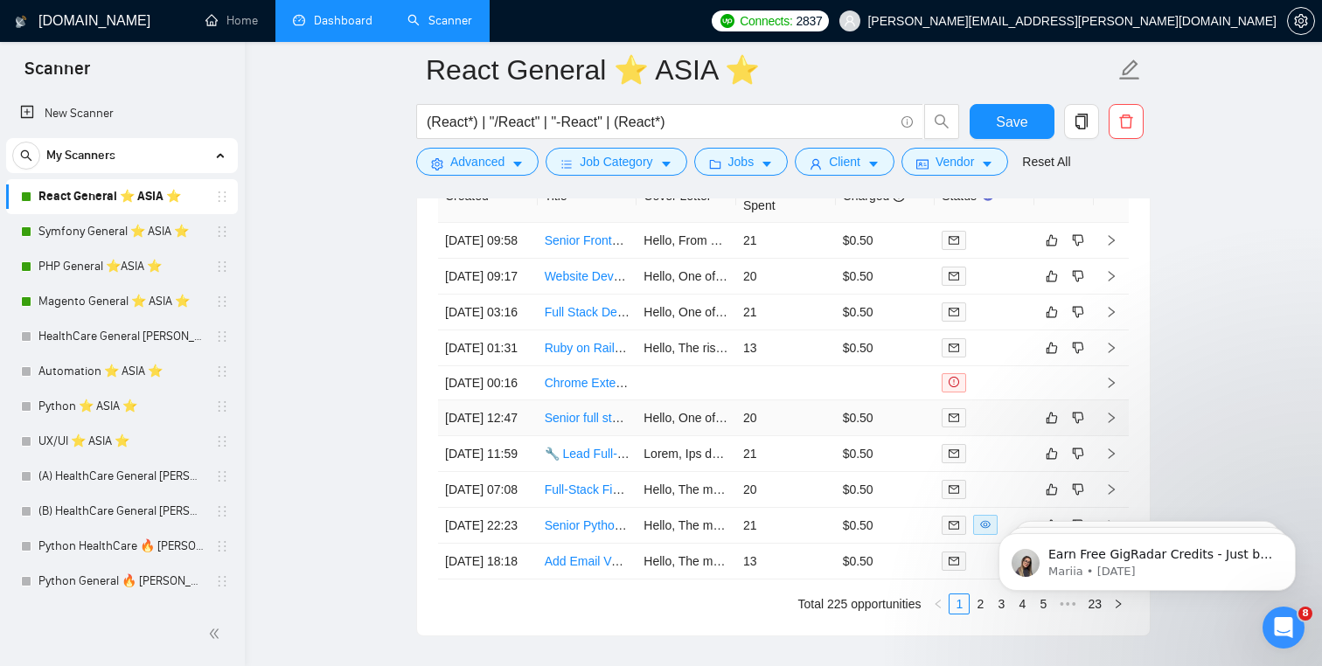
click at [505, 436] on td "[DATE] 12:47" at bounding box center [488, 419] width 100 height 36
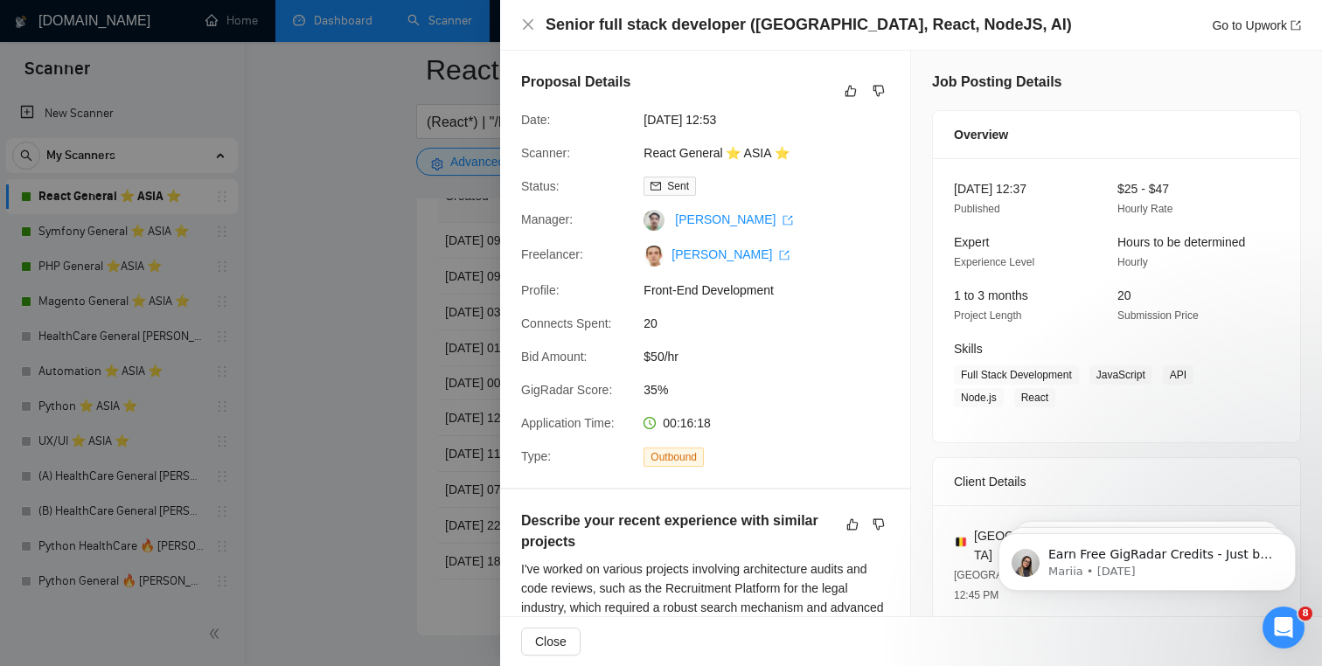
click at [390, 493] on div at bounding box center [661, 333] width 1322 height 666
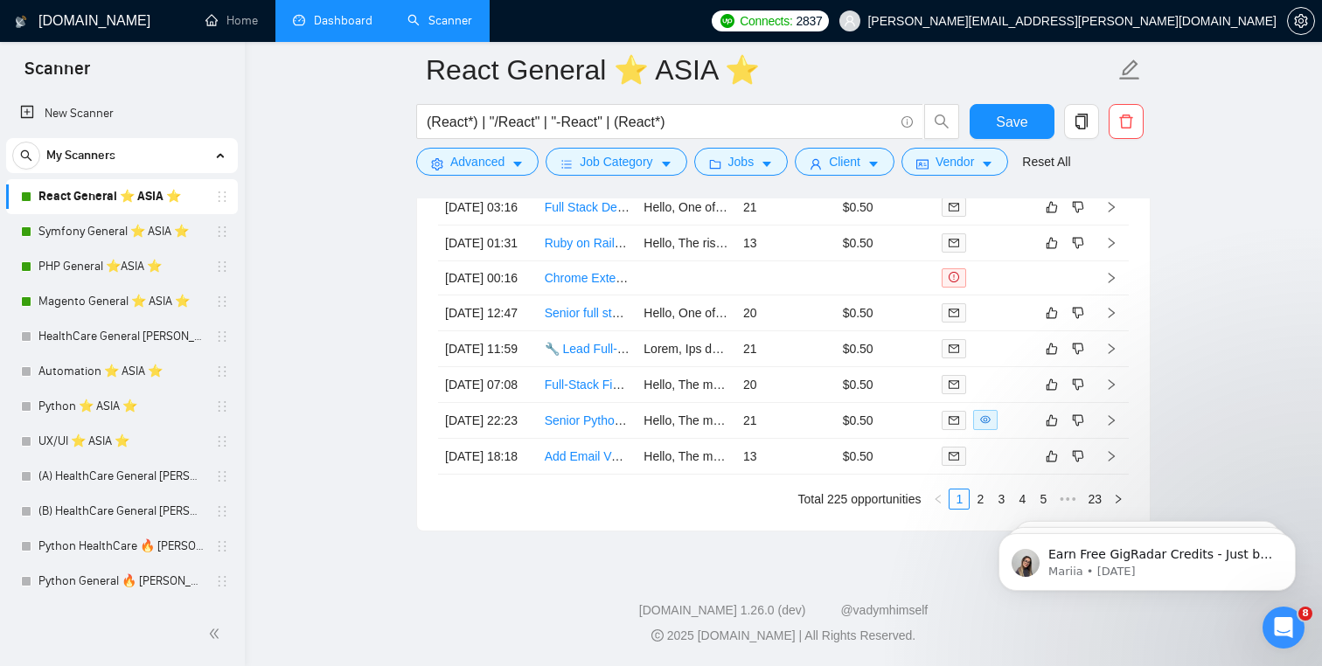
scroll to position [4476, 0]
click at [511, 403] on td "[DATE] 07:08" at bounding box center [488, 385] width 100 height 36
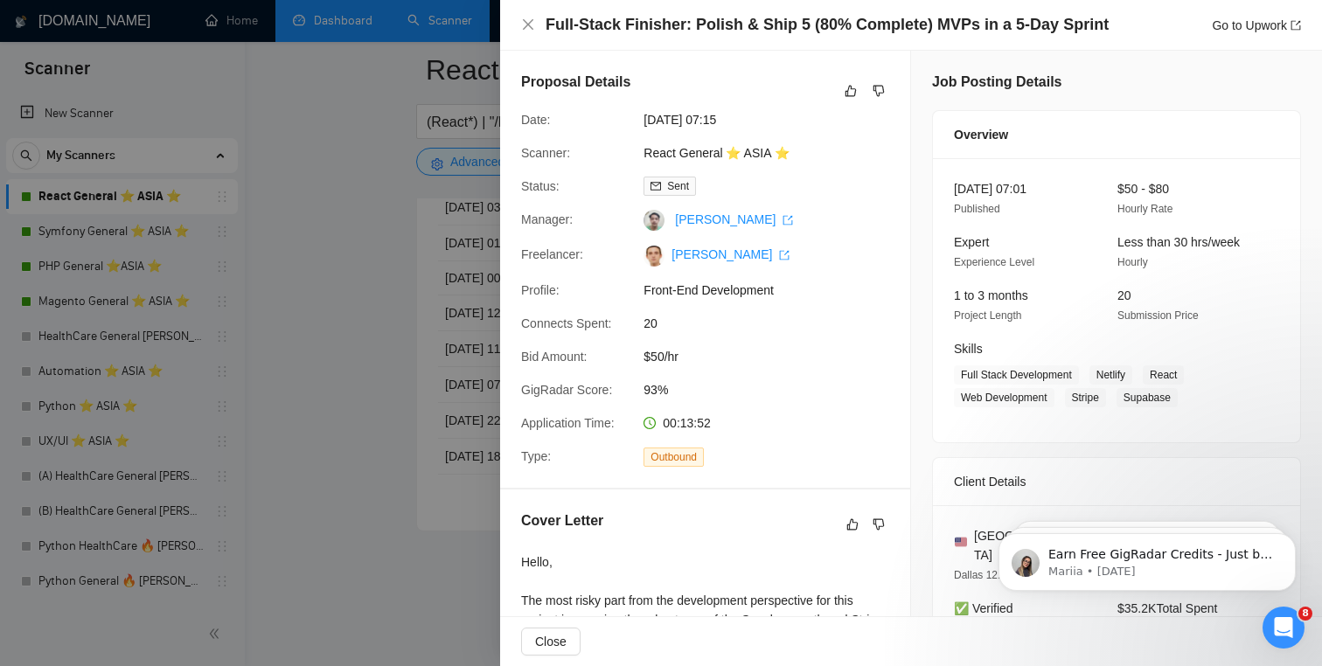
click at [378, 477] on div at bounding box center [661, 333] width 1322 height 666
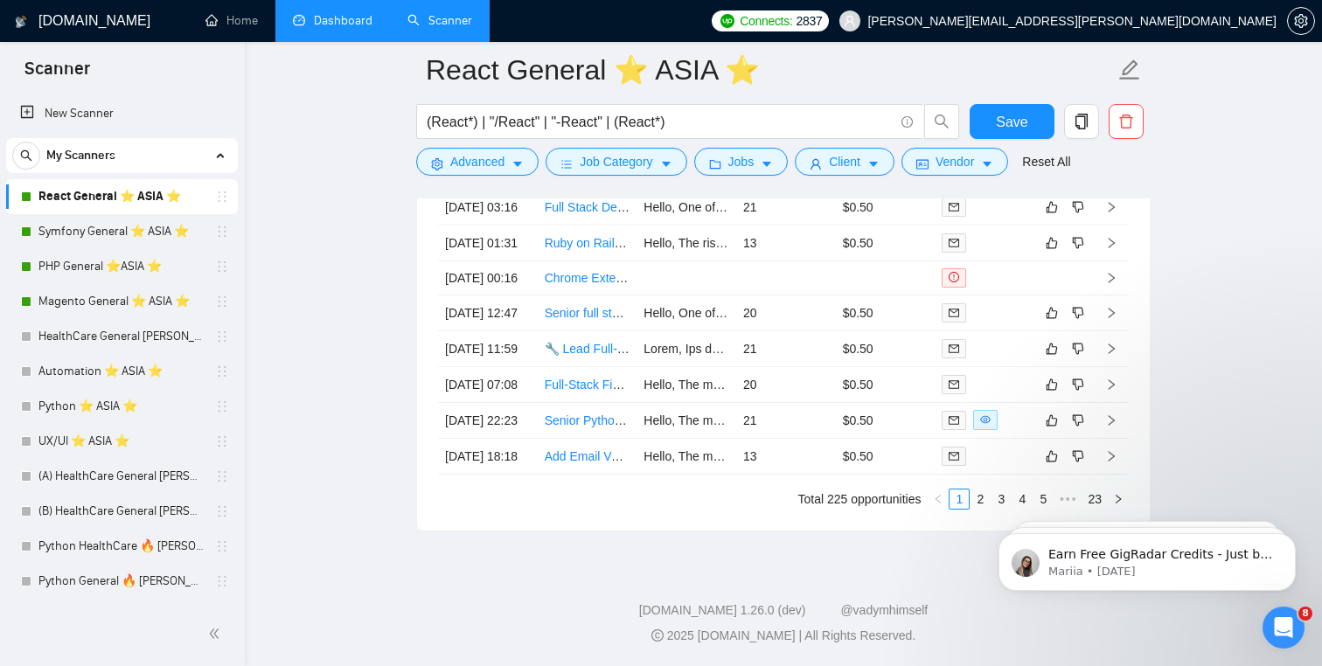
click at [519, 439] on td "[DATE] 22:23" at bounding box center [488, 421] width 100 height 36
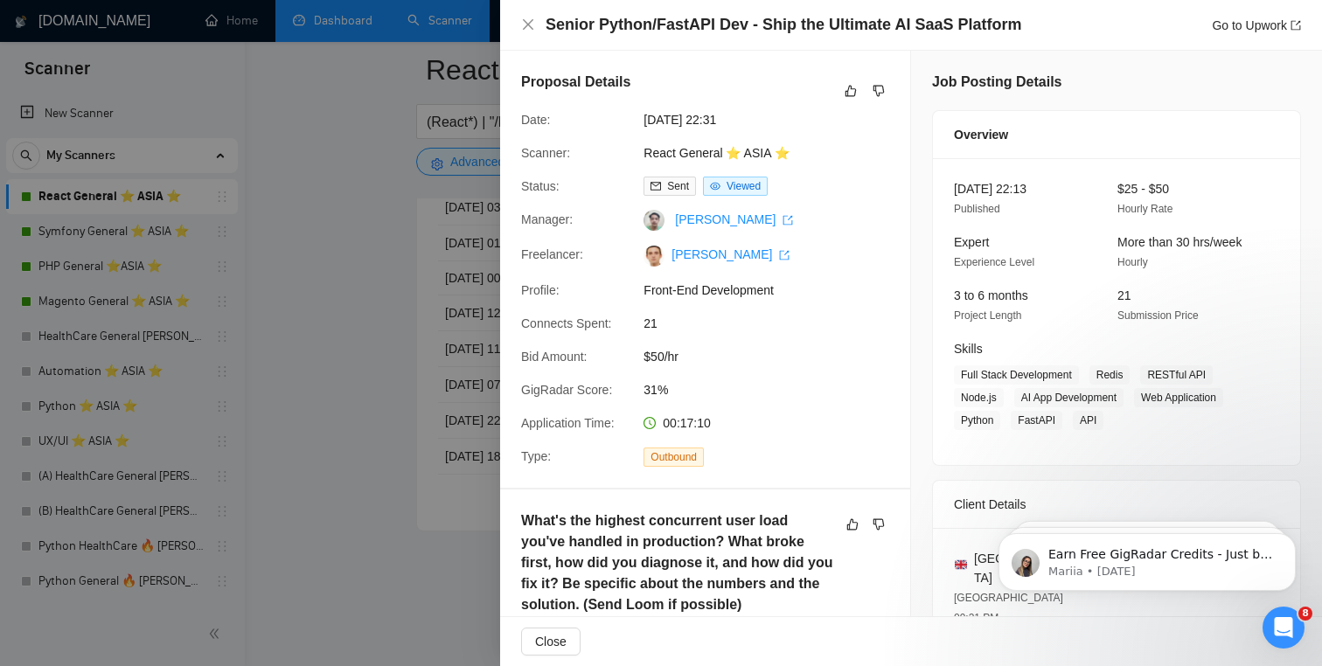
click at [395, 495] on div at bounding box center [661, 333] width 1322 height 666
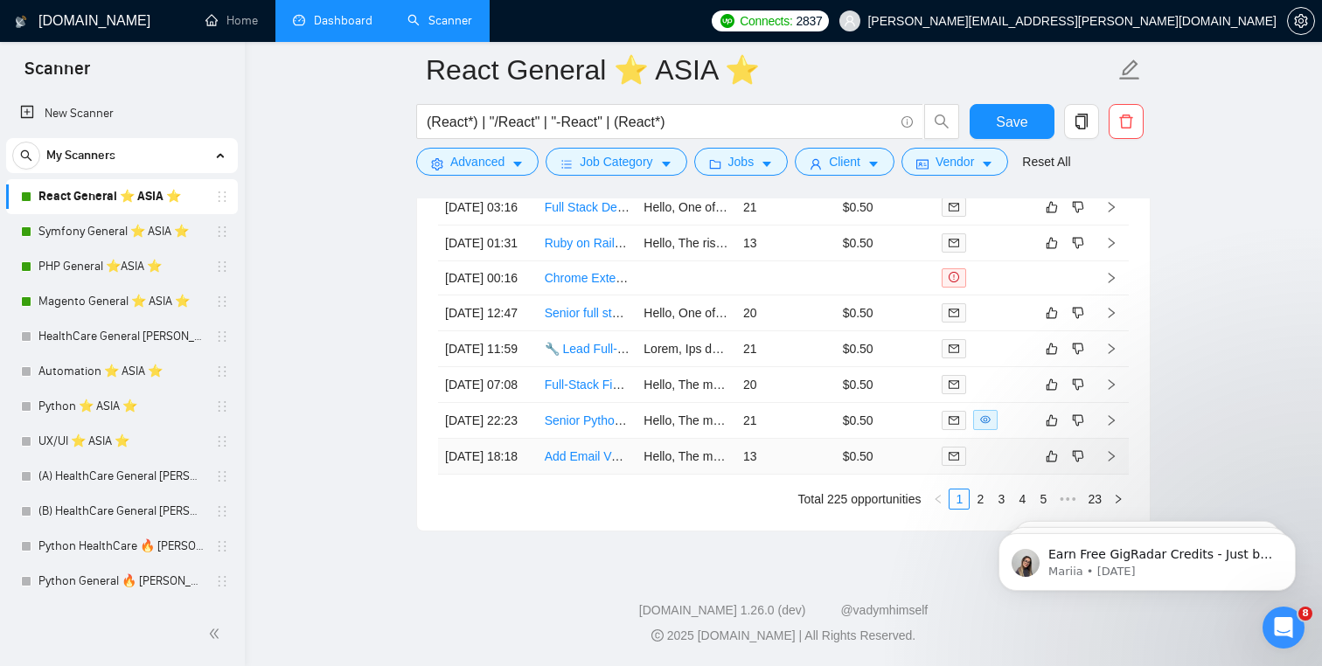
click at [534, 475] on td "[DATE] 18:18" at bounding box center [488, 457] width 100 height 36
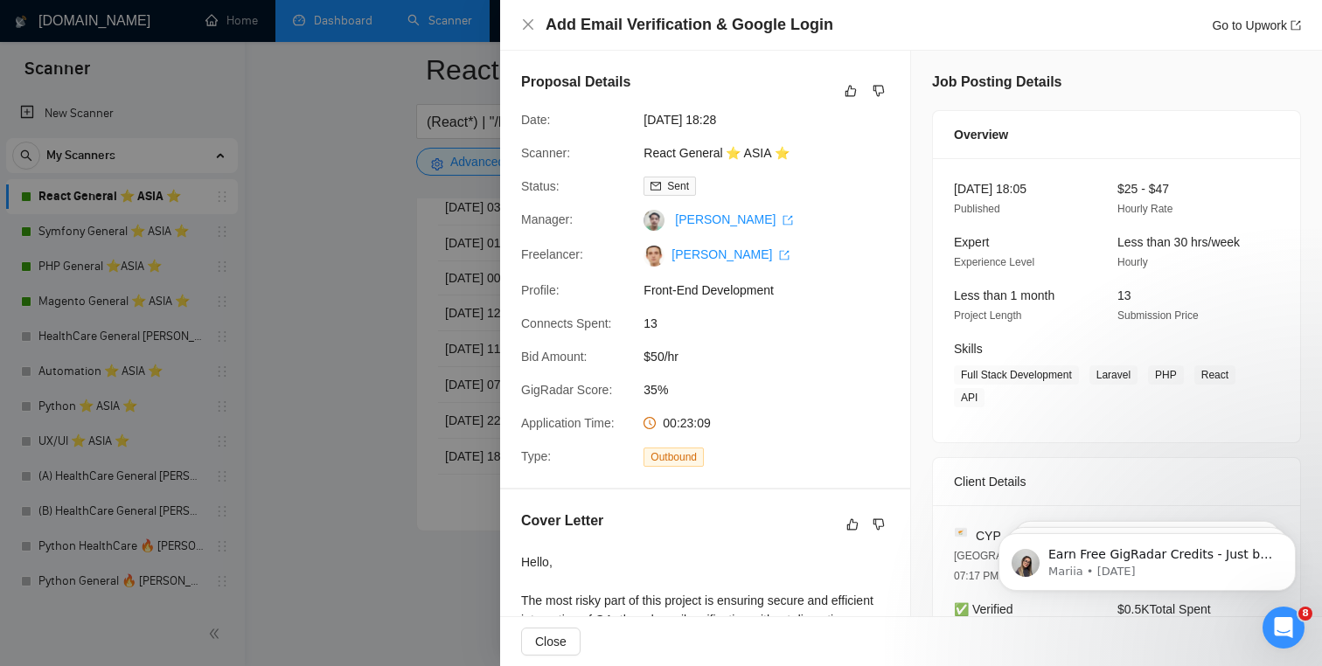
click at [352, 478] on div at bounding box center [661, 333] width 1322 height 666
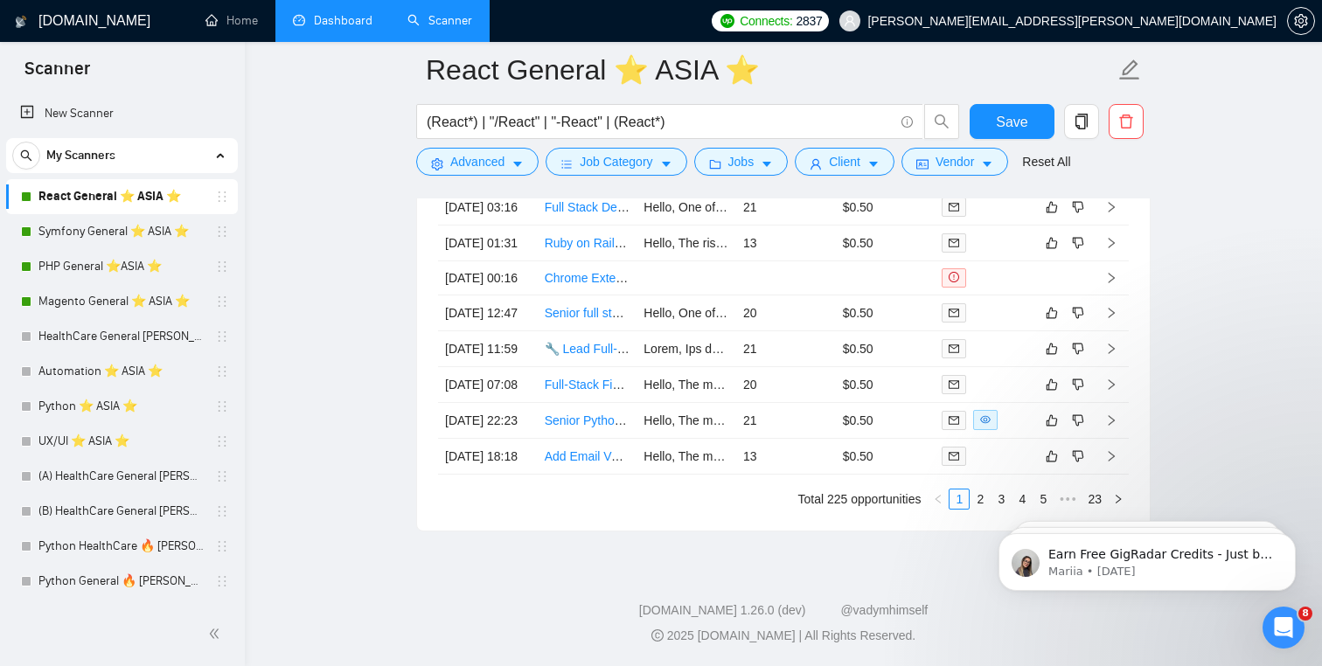
click at [61, 34] on h1 "[DOMAIN_NAME]" at bounding box center [94, 21] width 112 height 42
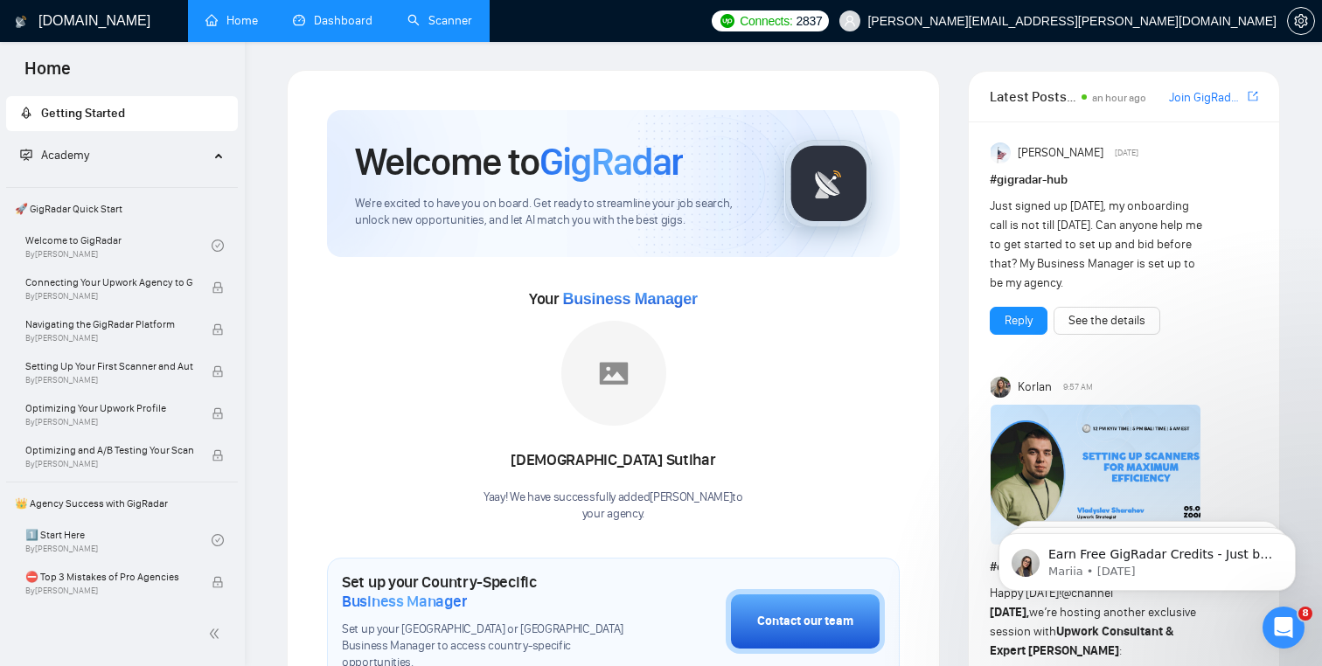
click at [424, 25] on link "Scanner" at bounding box center [440, 20] width 65 height 15
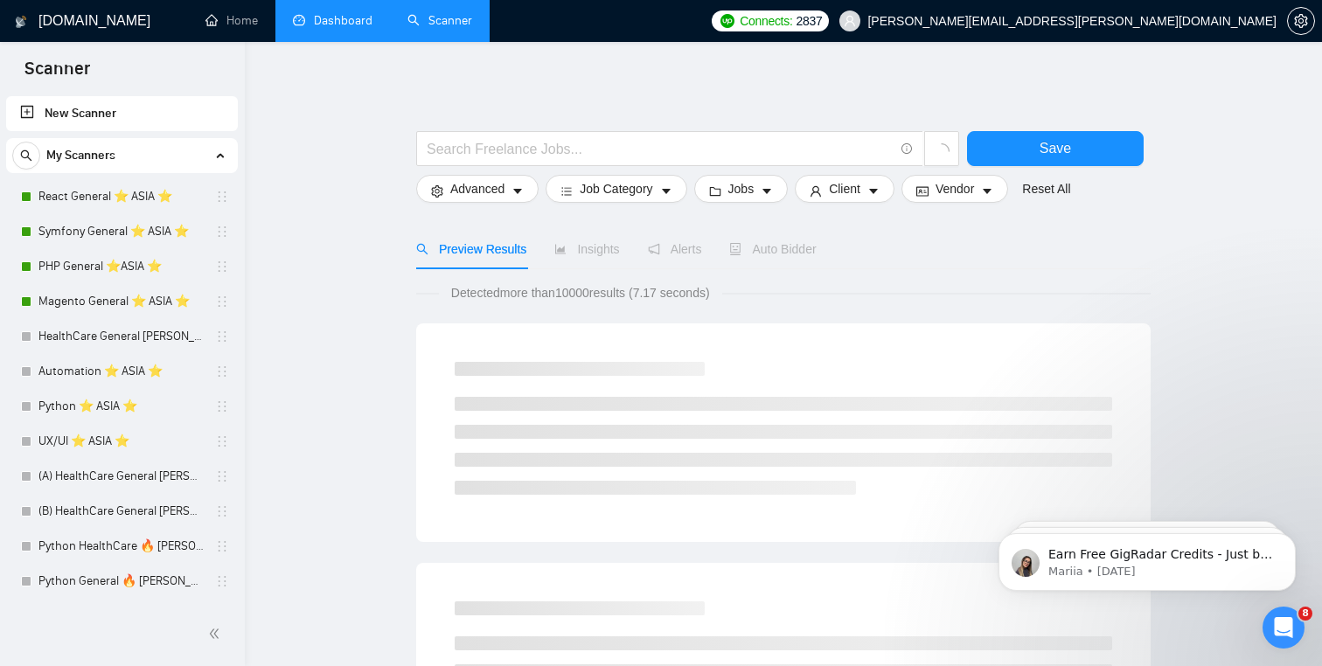
click at [293, 19] on link "Dashboard" at bounding box center [333, 20] width 80 height 15
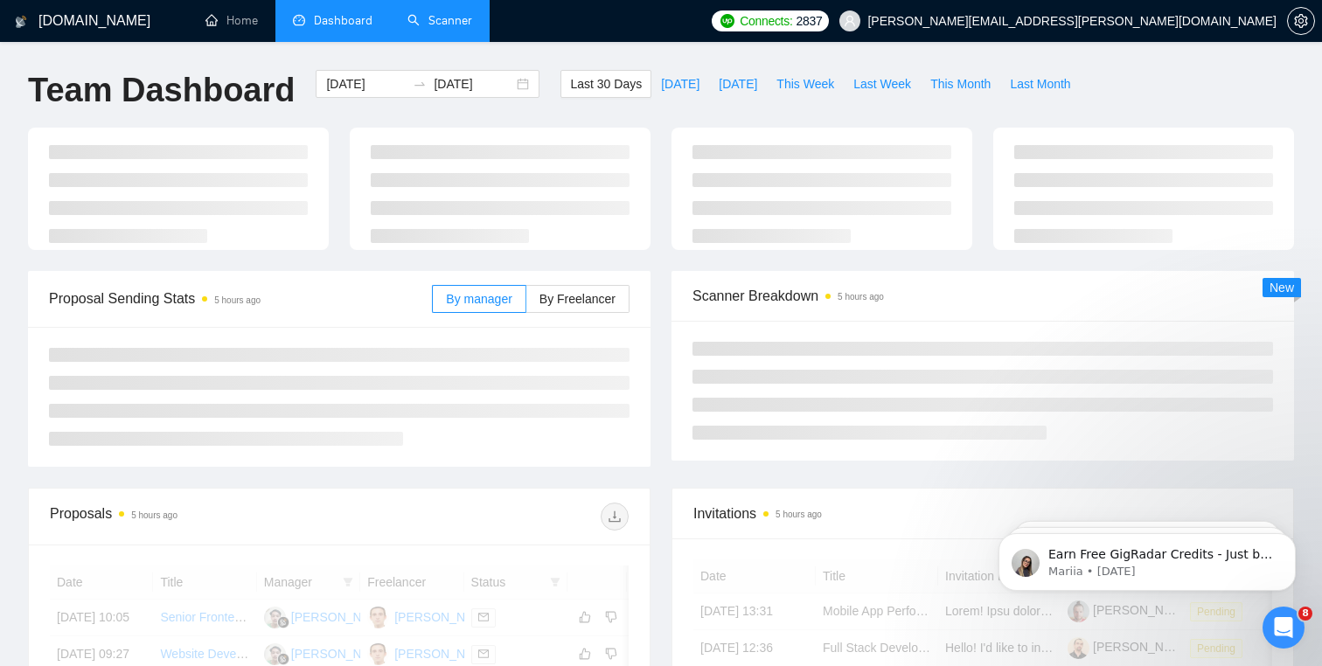
click at [180, 14] on div "[DOMAIN_NAME]" at bounding box center [98, 21] width 168 height 42
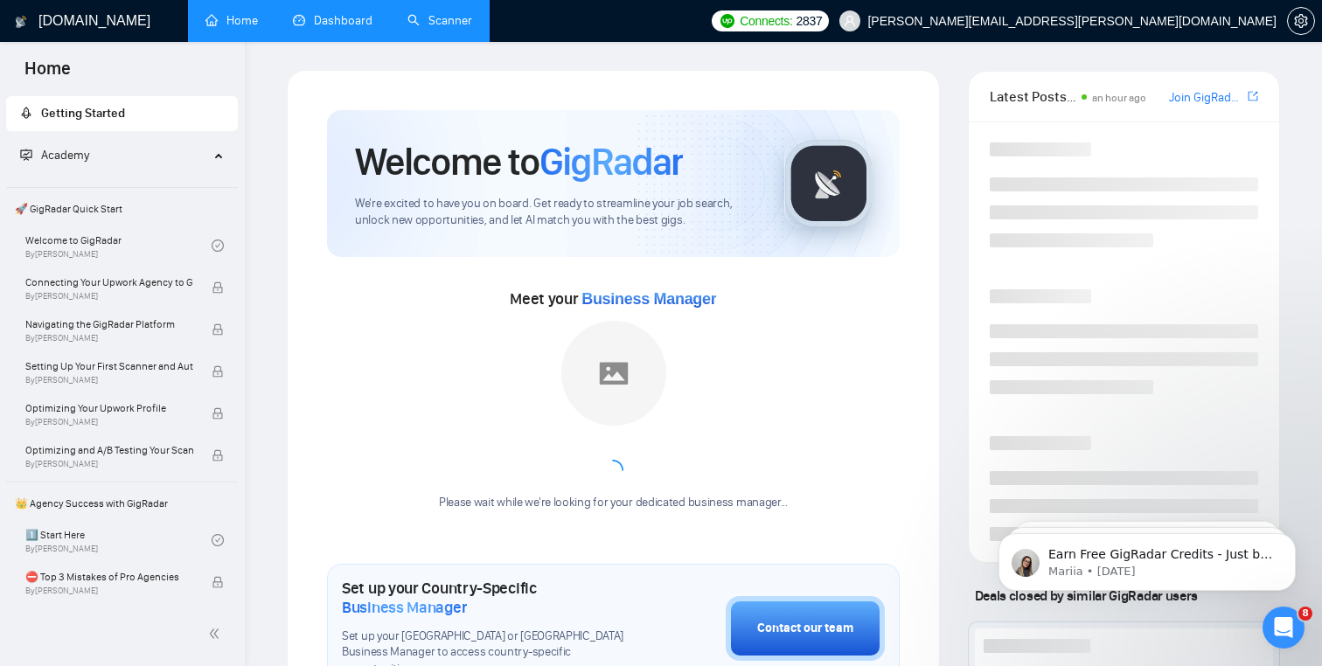
click at [244, 21] on link "Home" at bounding box center [232, 20] width 52 height 15
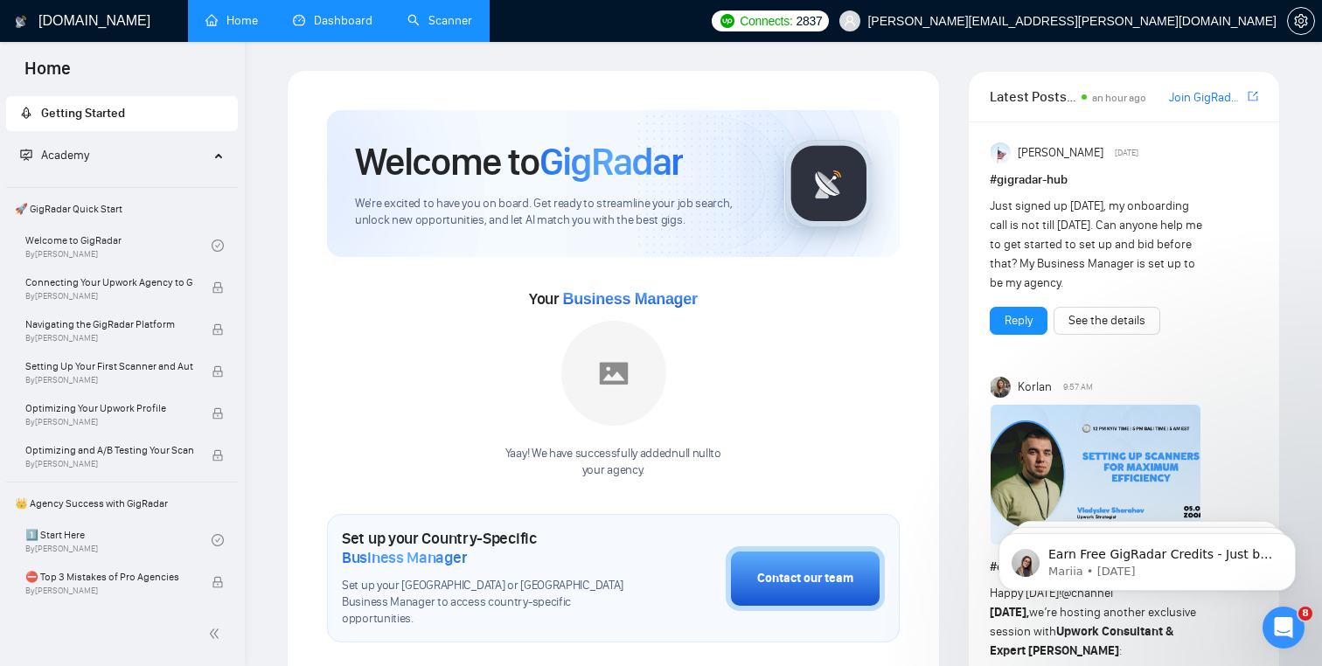
click at [87, 24] on h1 "[DOMAIN_NAME]" at bounding box center [94, 21] width 112 height 42
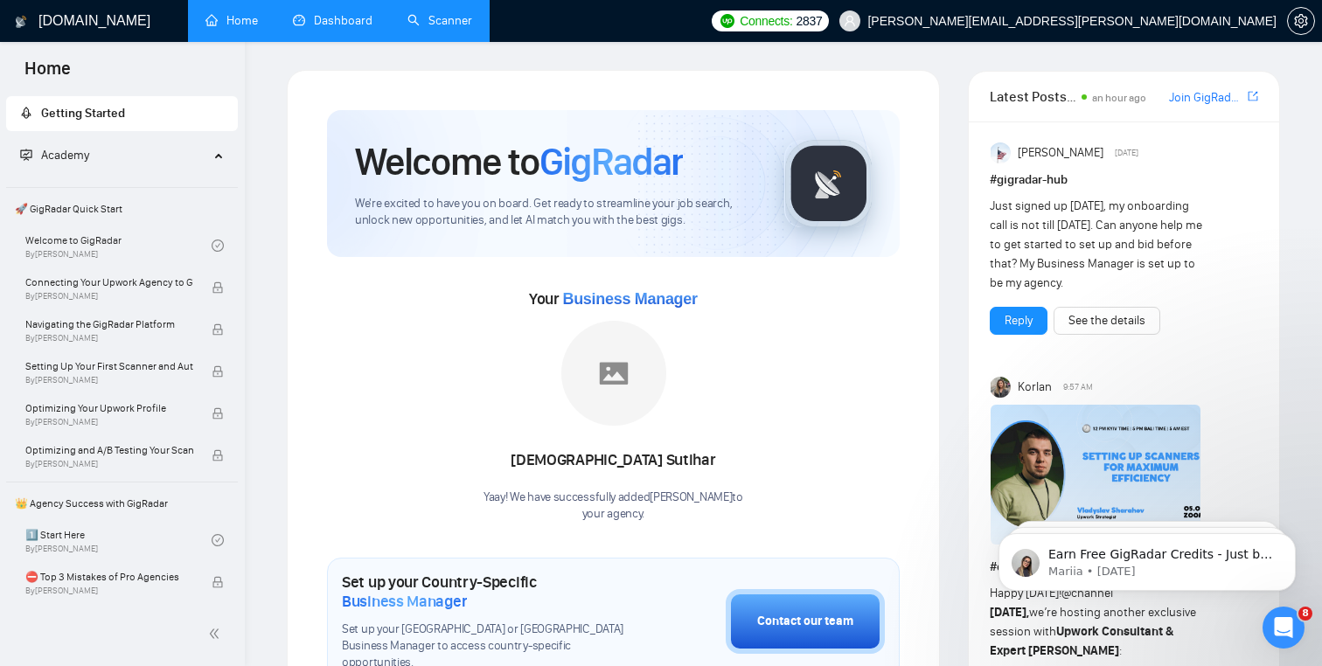
click at [343, 13] on link "Dashboard" at bounding box center [333, 20] width 80 height 15
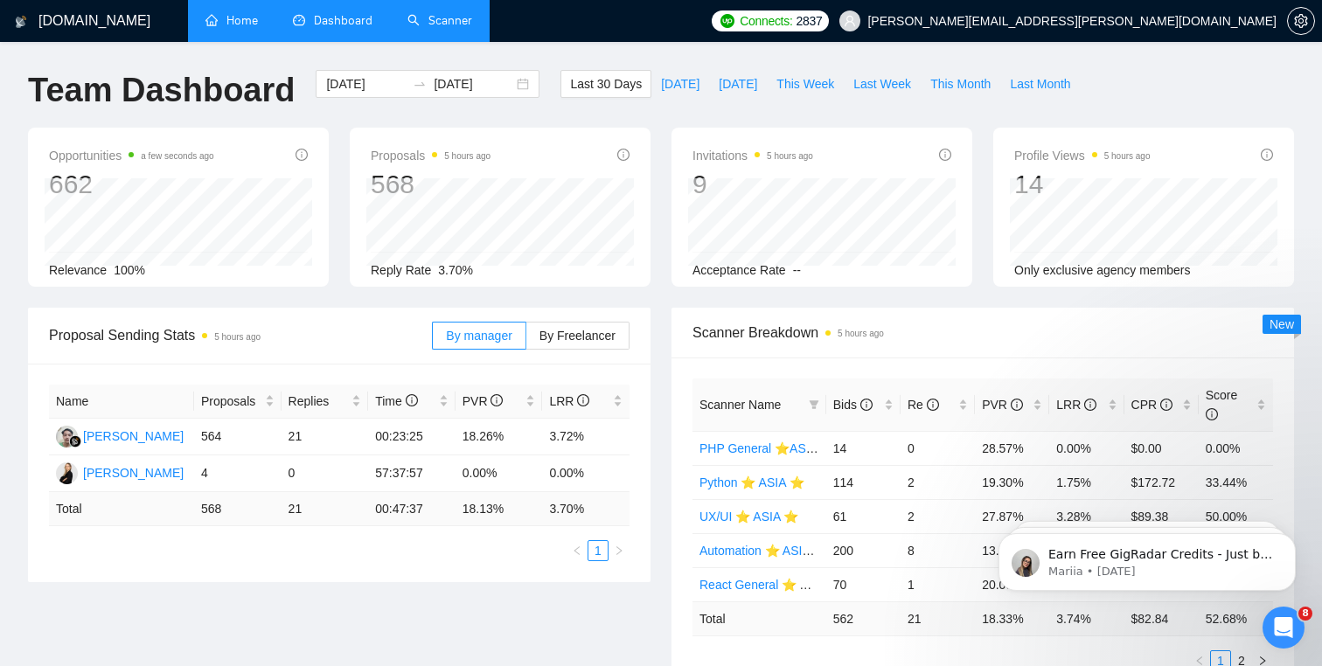
click at [472, 28] on link "Scanner" at bounding box center [440, 20] width 65 height 15
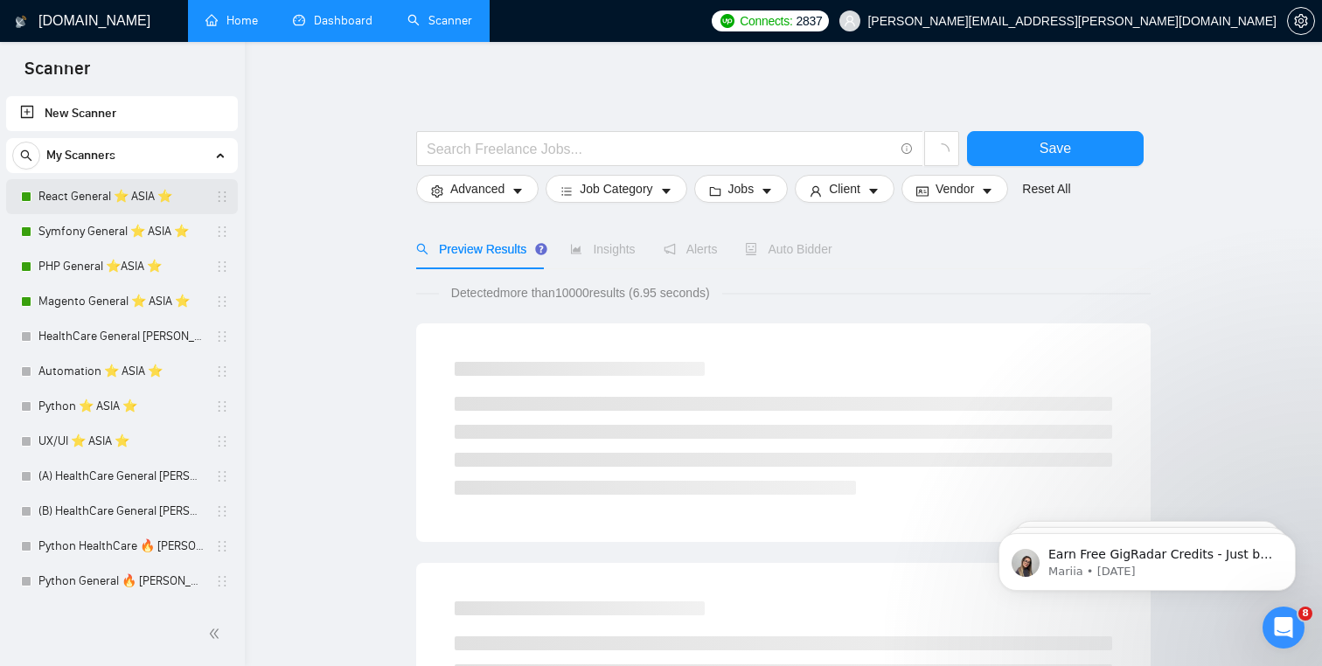
click at [85, 195] on link "React General ⭐️ ASIA ⭐️" at bounding box center [121, 196] width 166 height 35
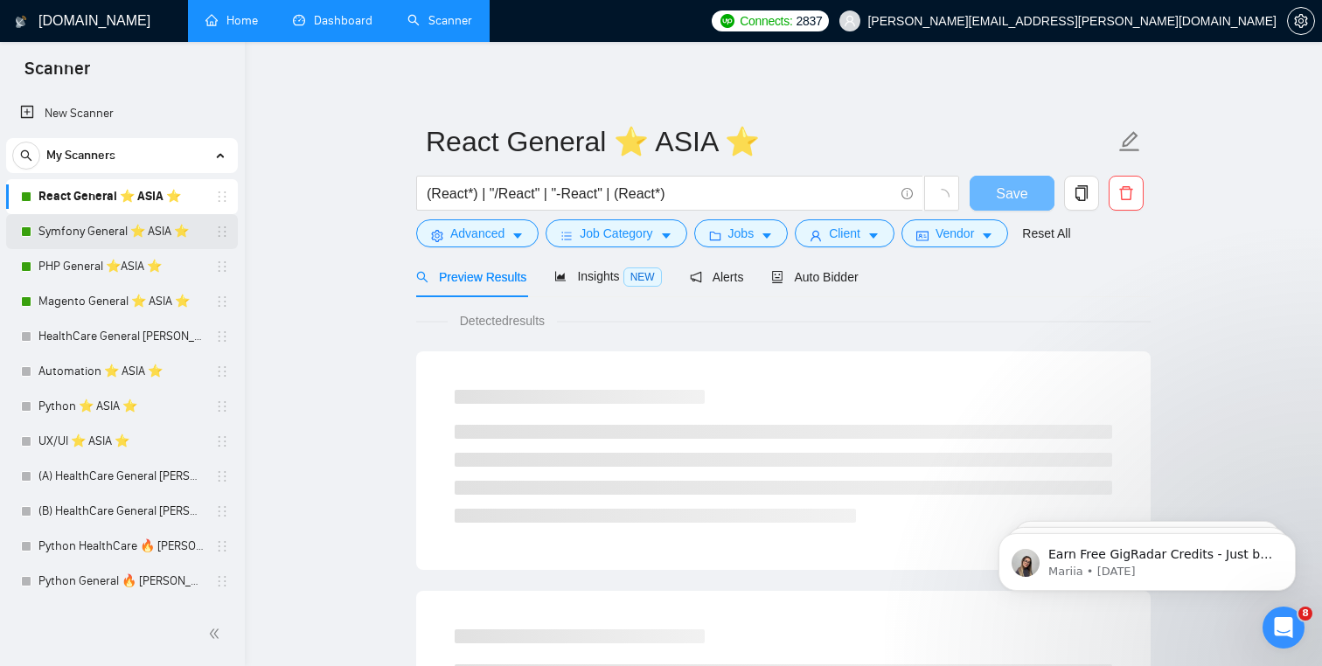
click at [79, 236] on link "Symfony General ⭐️ ASIA ⭐️" at bounding box center [121, 231] width 166 height 35
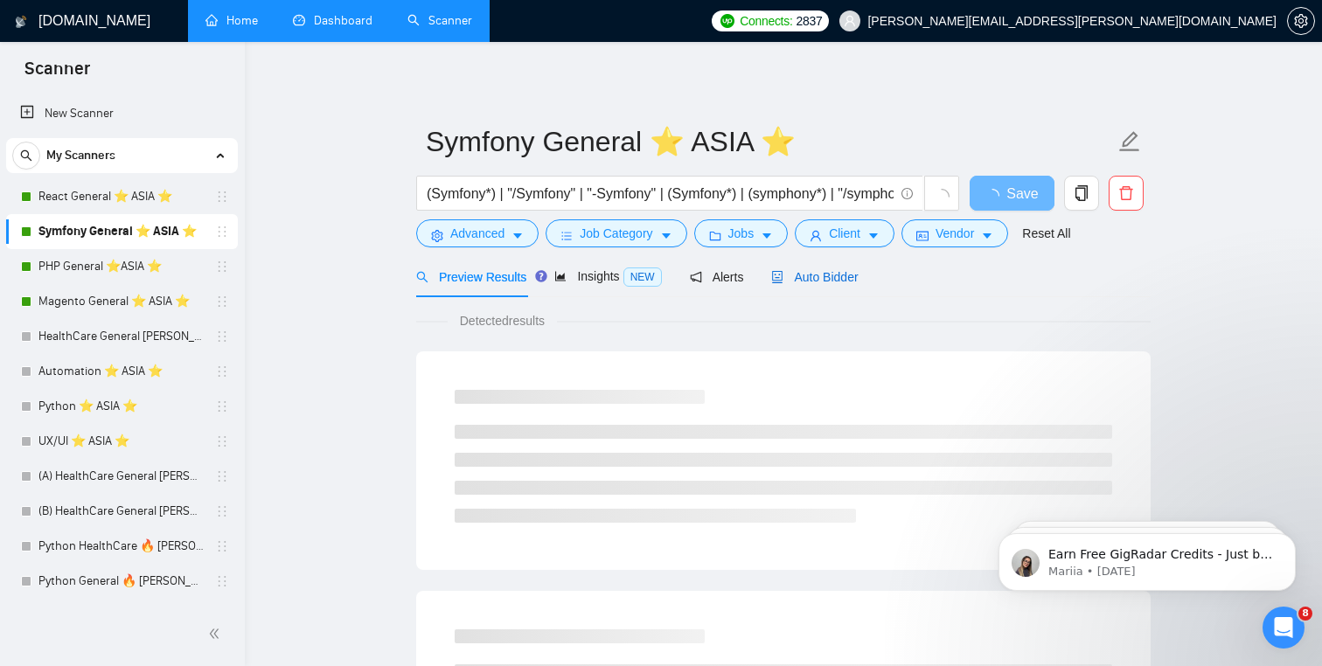
click at [827, 273] on span "Auto Bidder" at bounding box center [814, 277] width 87 height 14
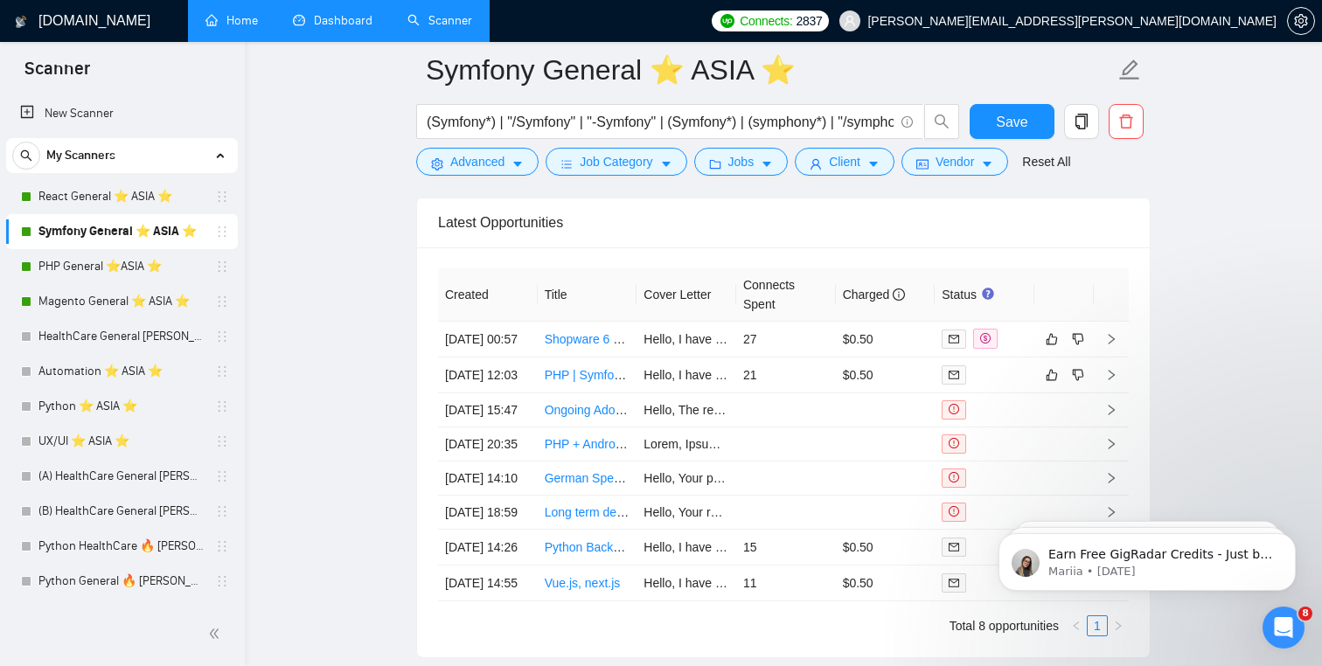
scroll to position [4301, 0]
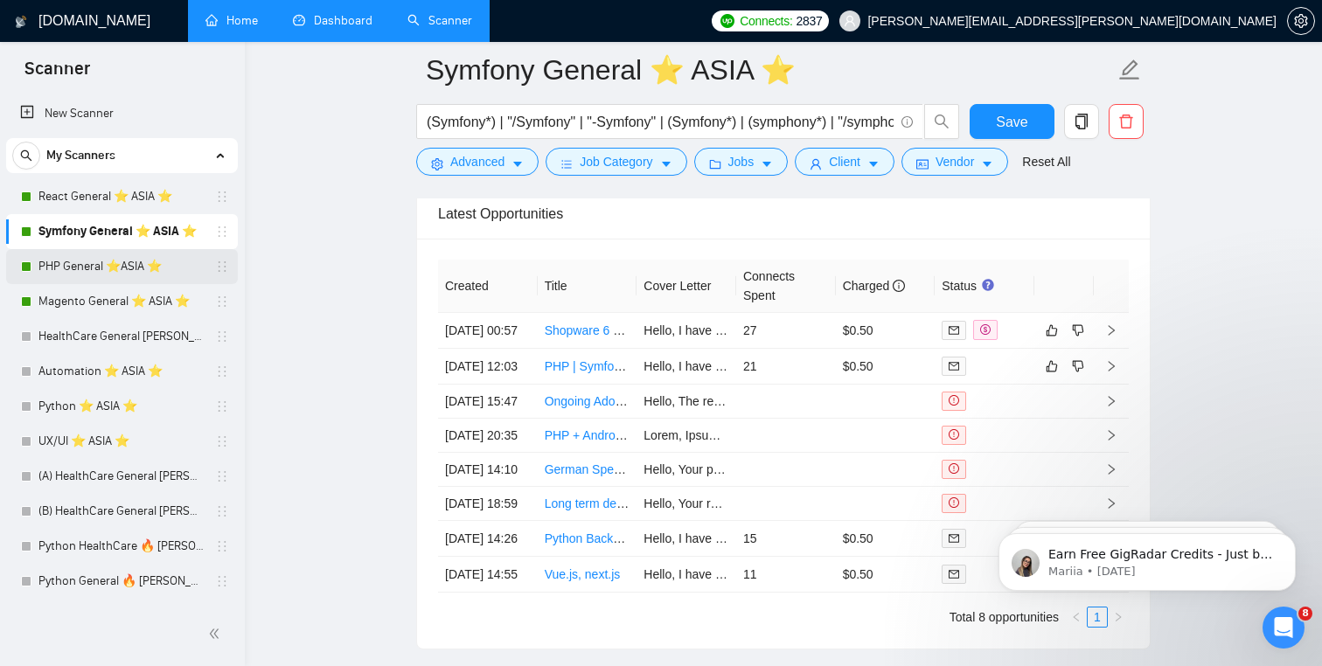
click at [131, 269] on link "PHP General ⭐️ASIA ⭐️" at bounding box center [121, 266] width 166 height 35
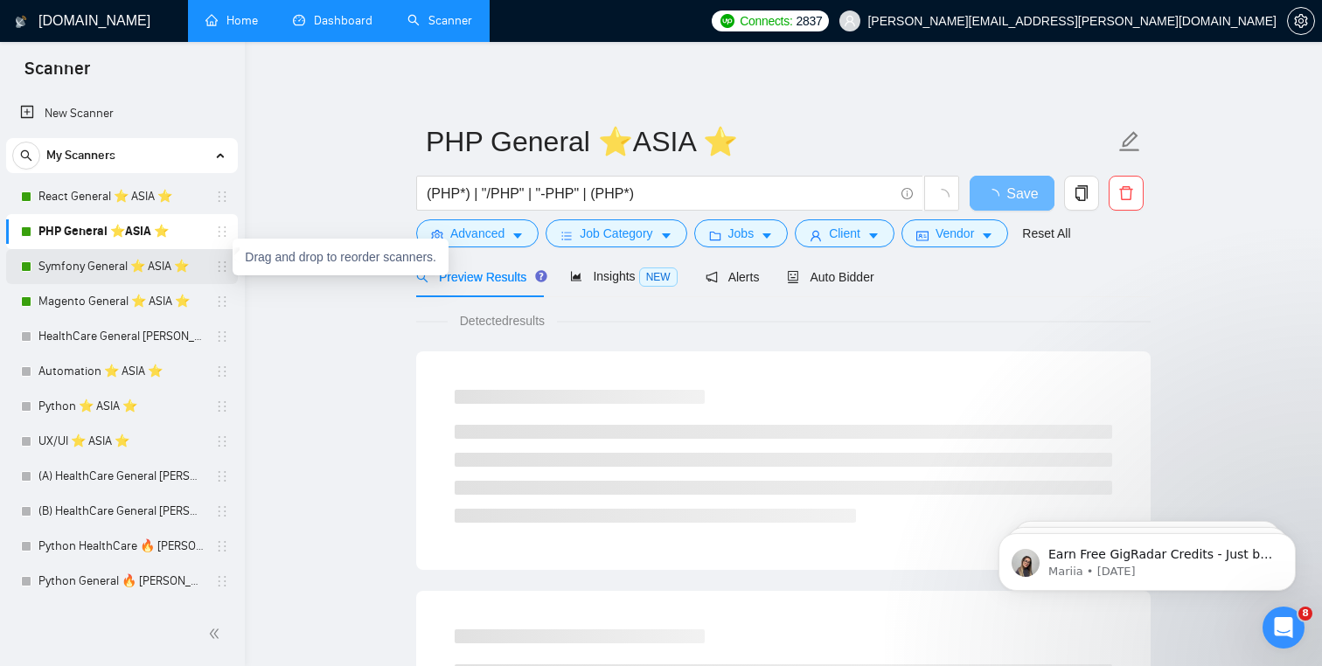
click at [215, 268] on icon "holder" at bounding box center [222, 267] width 14 height 14
click at [818, 274] on span "Auto Bidder" at bounding box center [830, 277] width 87 height 14
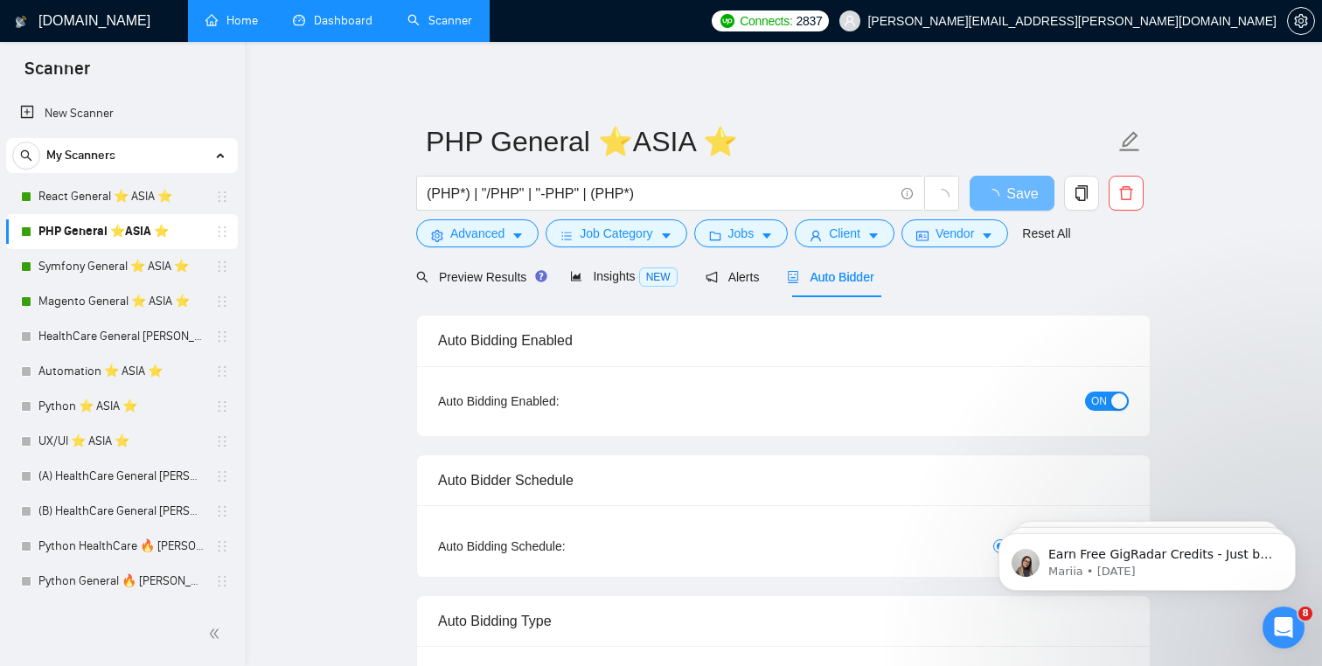
radio input "false"
radio input "true"
click at [818, 274] on span "Auto Bidder" at bounding box center [830, 277] width 87 height 14
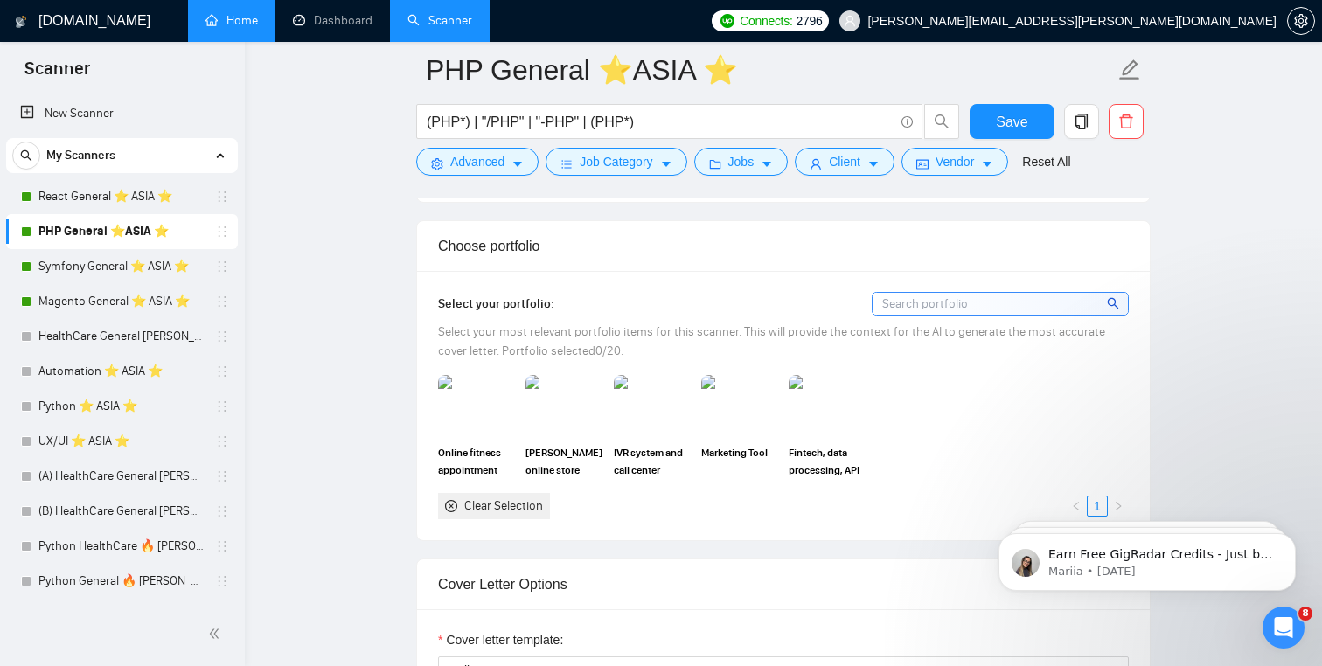
scroll to position [1679, 0]
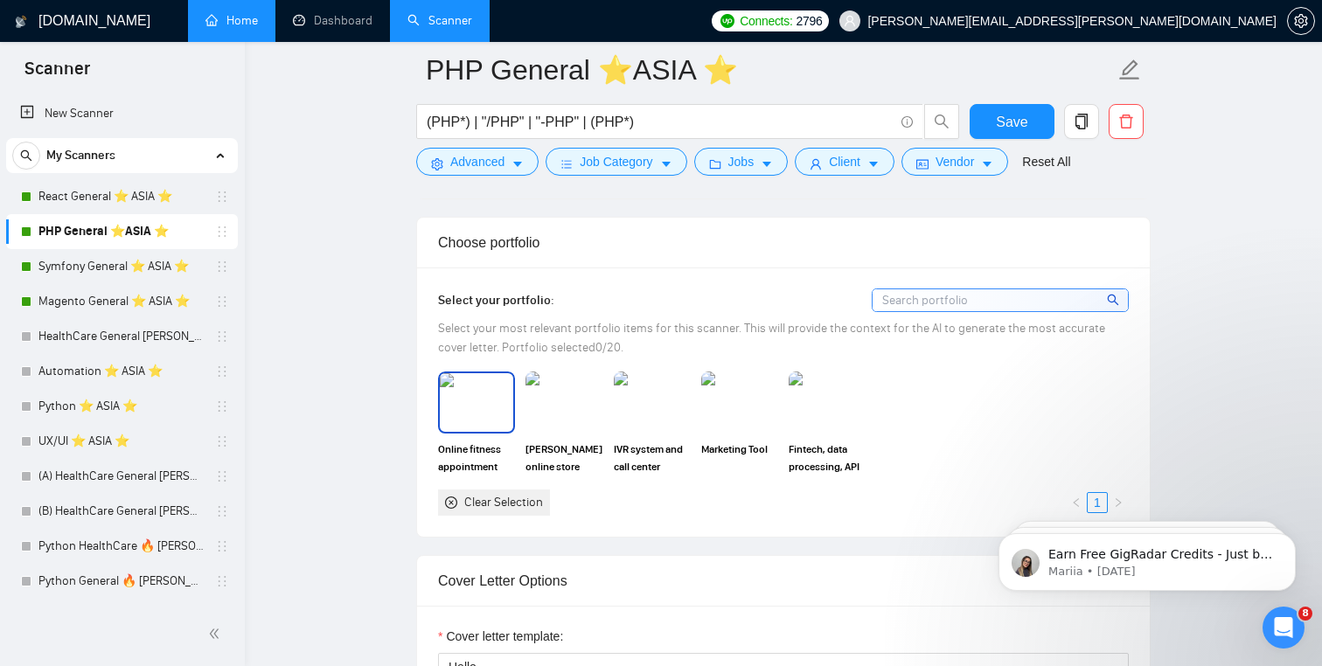
click at [489, 403] on img at bounding box center [476, 402] width 73 height 58
click at [557, 401] on img at bounding box center [563, 402] width 73 height 58
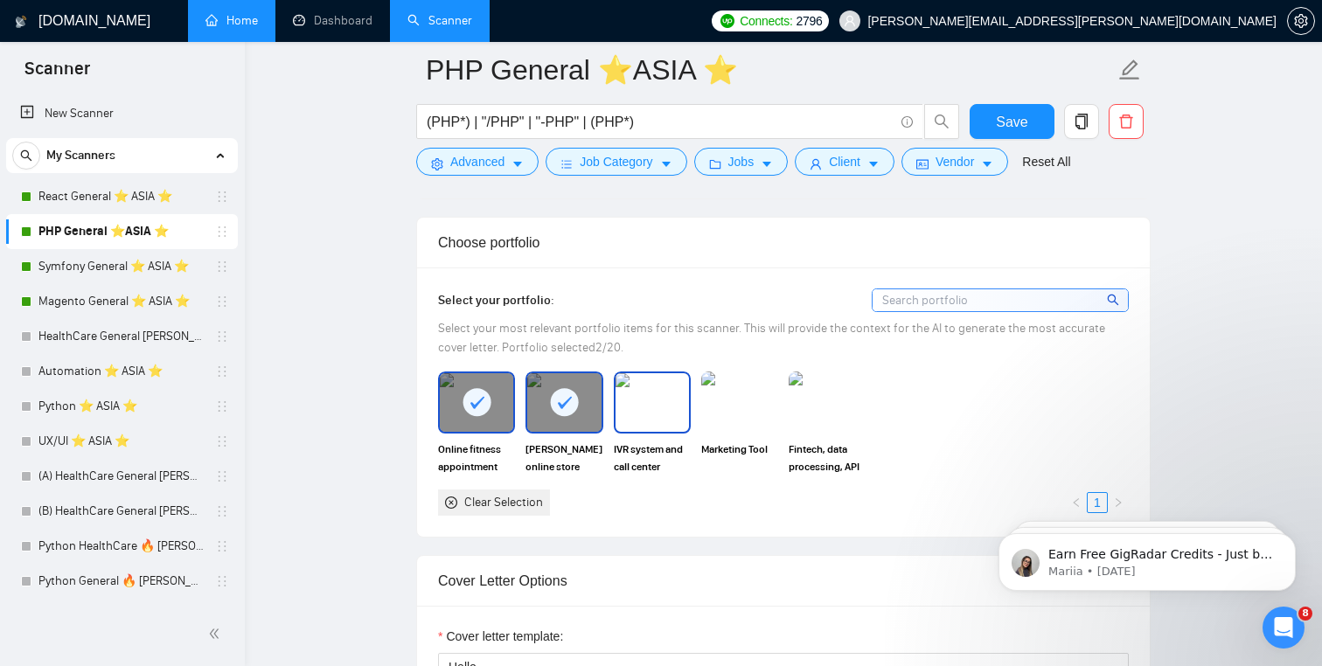
click at [656, 408] on img at bounding box center [652, 402] width 73 height 58
click at [734, 416] on img at bounding box center [739, 402] width 73 height 58
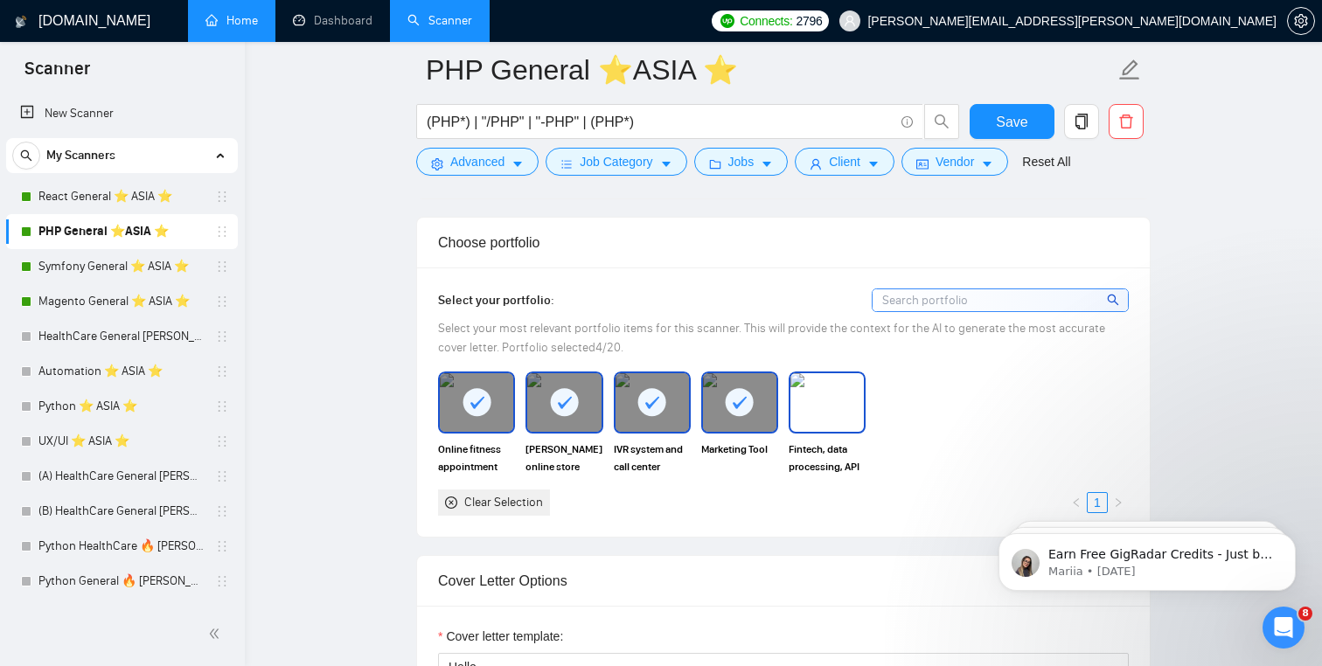
click at [813, 421] on img at bounding box center [827, 402] width 73 height 58
click at [1021, 118] on span "Save" at bounding box center [1011, 122] width 31 height 22
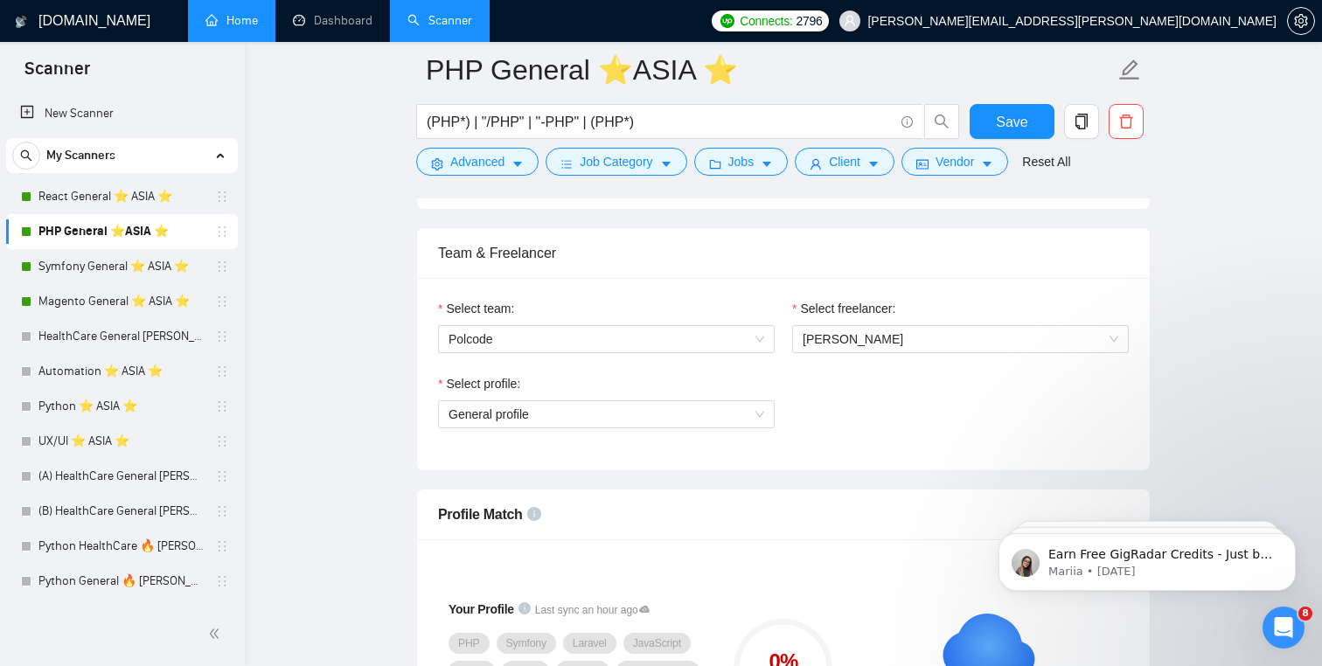
scroll to position [1073, 0]
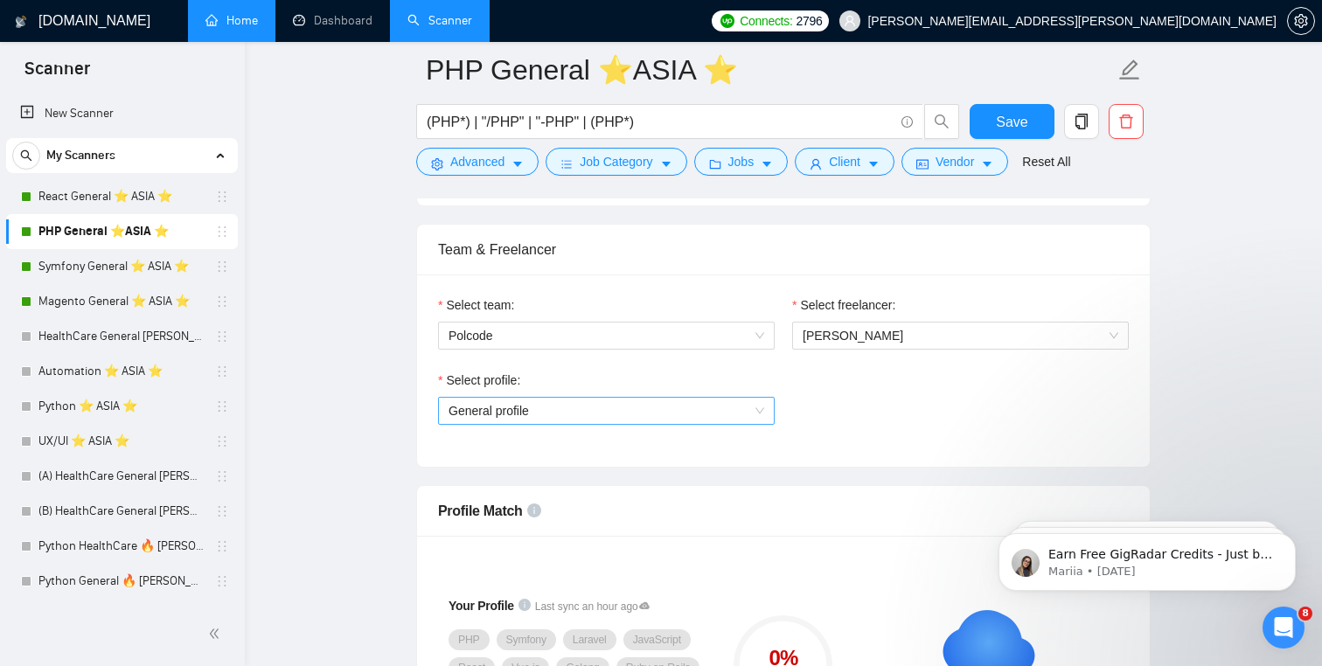
click at [553, 408] on span "General profile" at bounding box center [607, 411] width 316 height 26
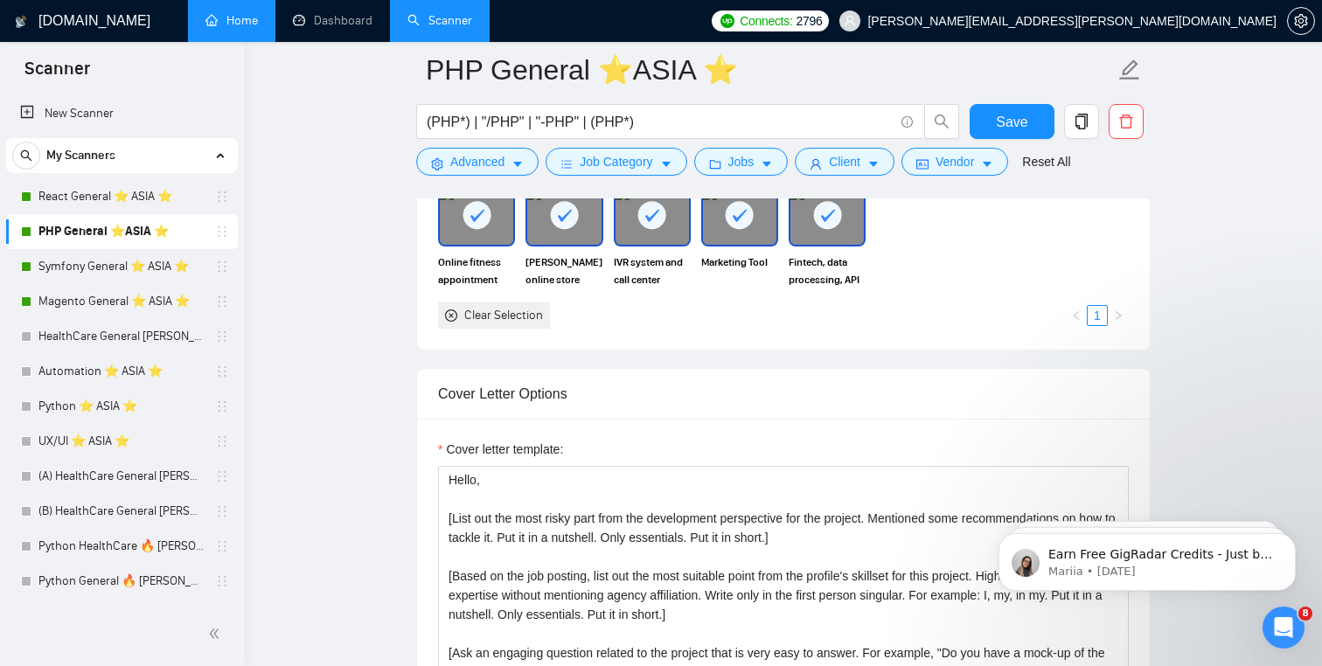
scroll to position [1446, 0]
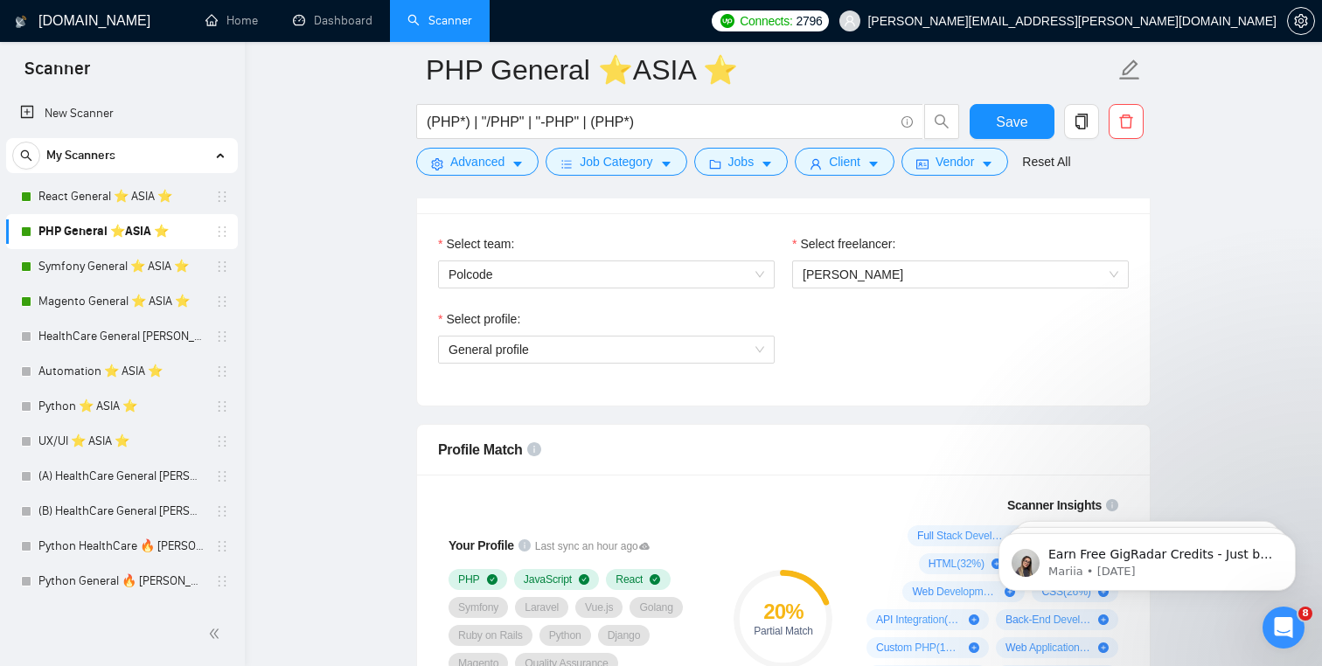
scroll to position [1134, 0]
click at [583, 352] on span "General profile" at bounding box center [607, 351] width 316 height 26
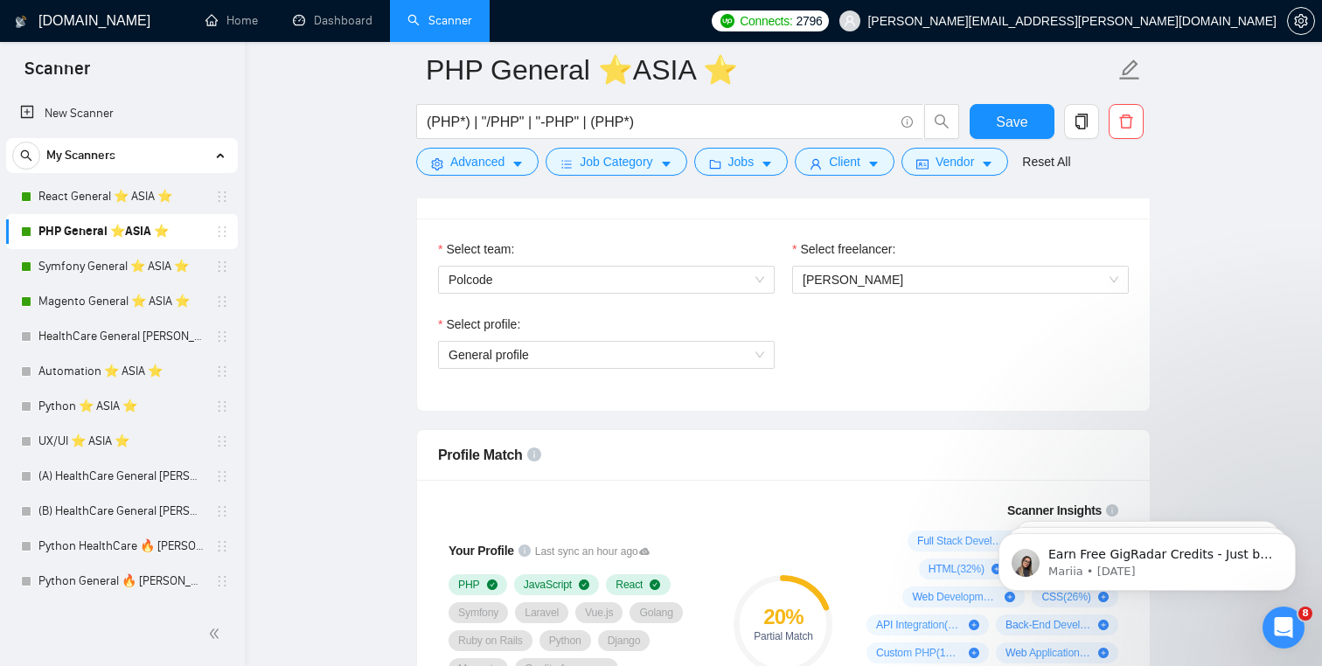
scroll to position [1119, 0]
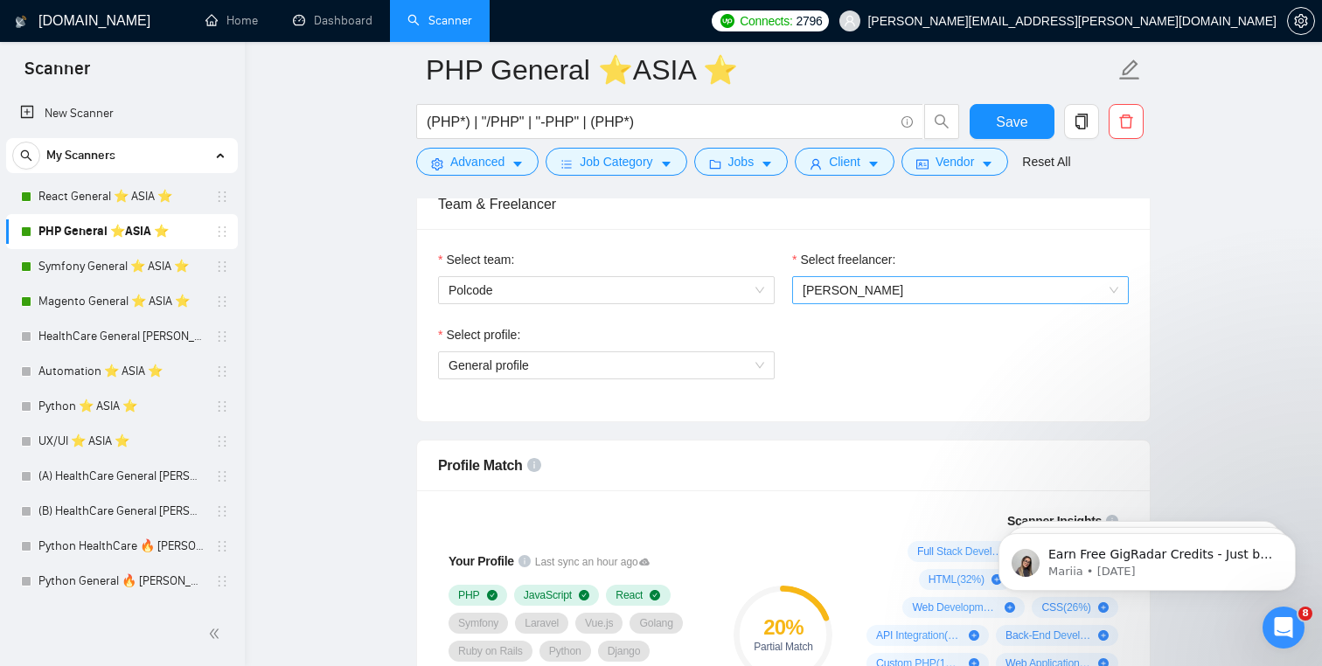
click at [858, 290] on span "[PERSON_NAME]" at bounding box center [853, 290] width 101 height 14
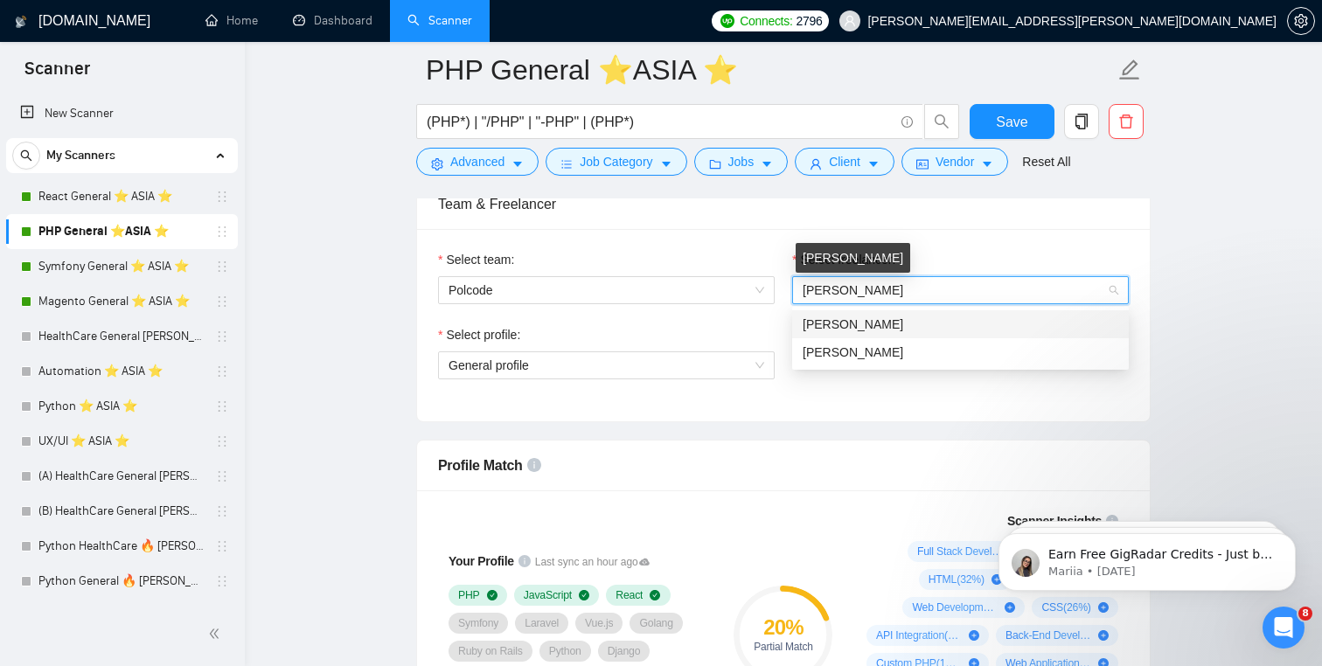
scroll to position [0, 0]
type input "[PERSON_NAME]"
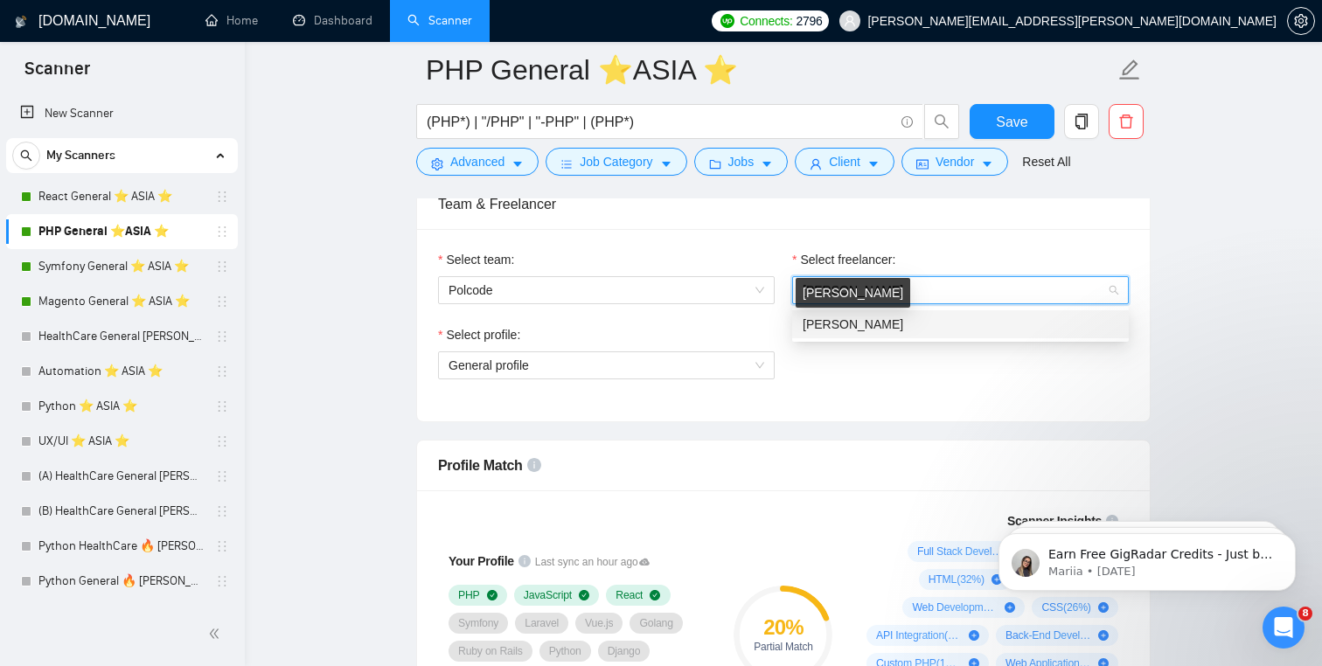
click at [917, 321] on div "[PERSON_NAME]" at bounding box center [961, 324] width 316 height 19
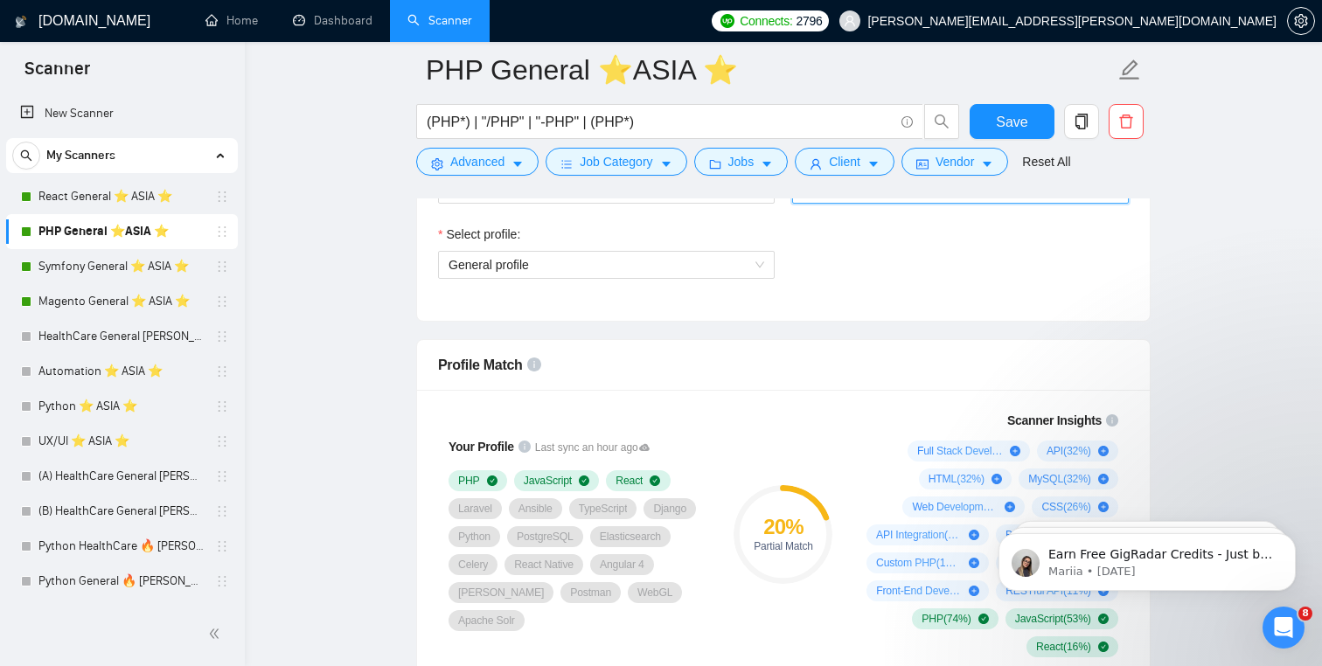
scroll to position [1127, 0]
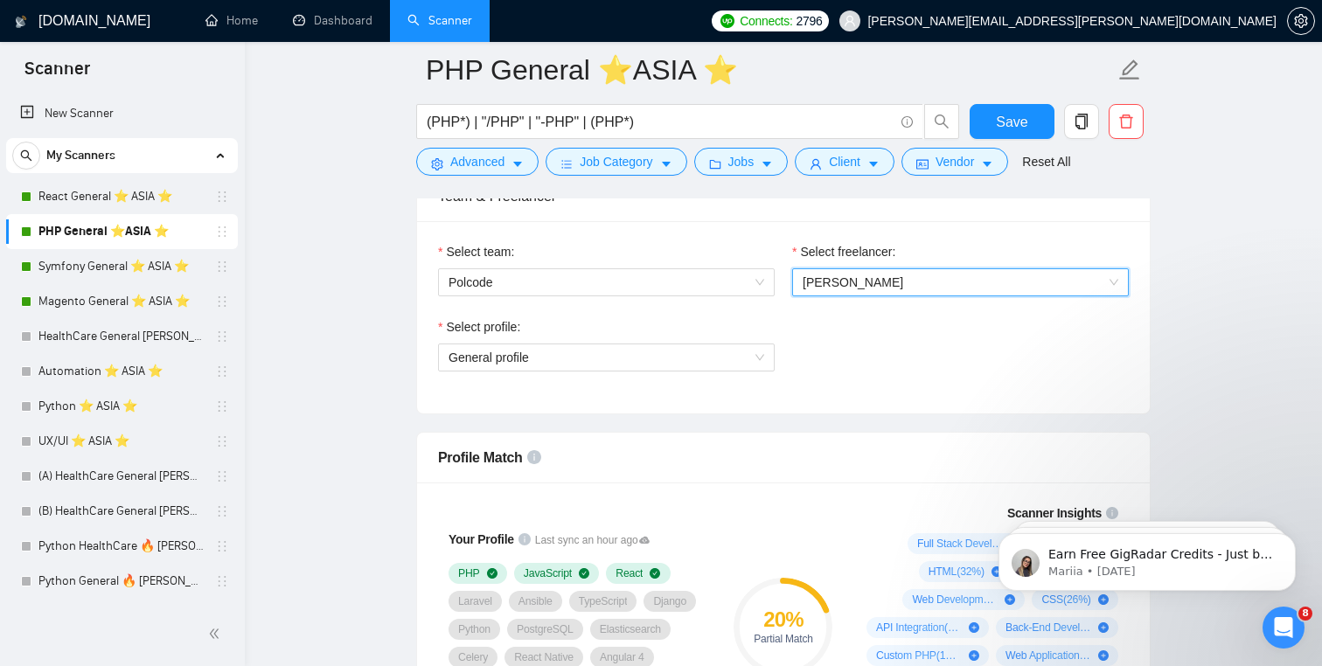
click at [892, 282] on span "[PERSON_NAME]" at bounding box center [853, 283] width 101 height 14
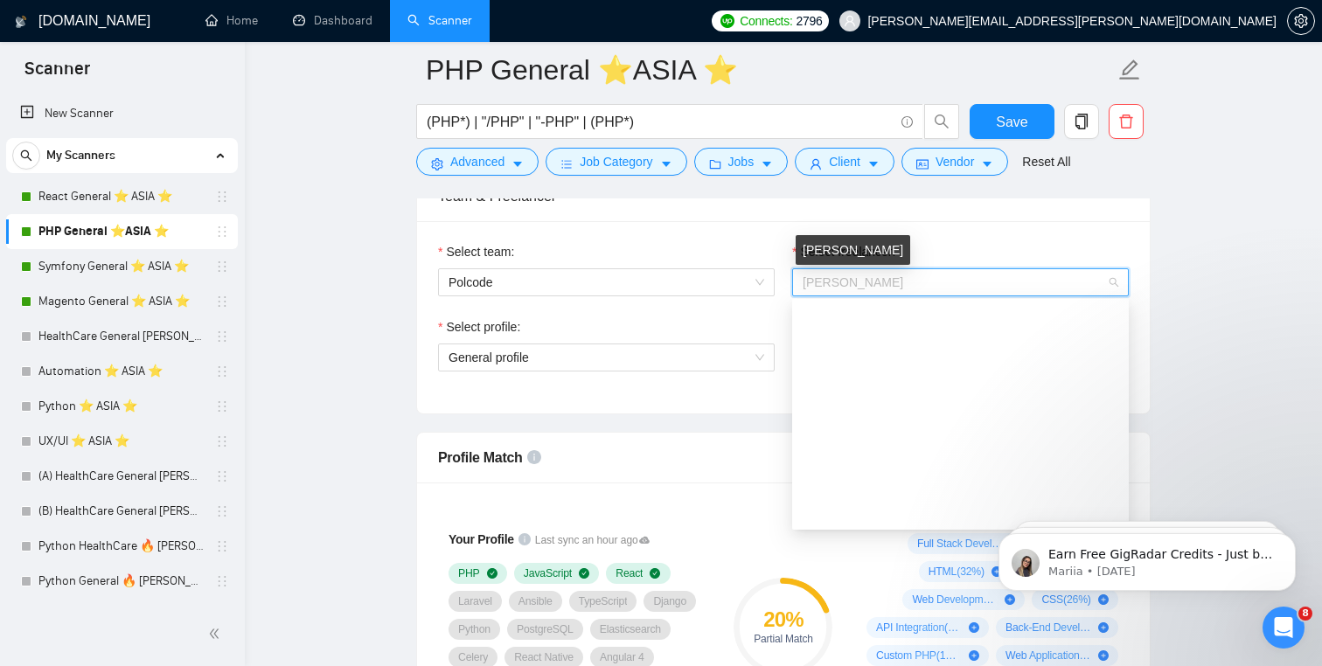
click at [892, 282] on span "[PERSON_NAME]" at bounding box center [853, 283] width 101 height 14
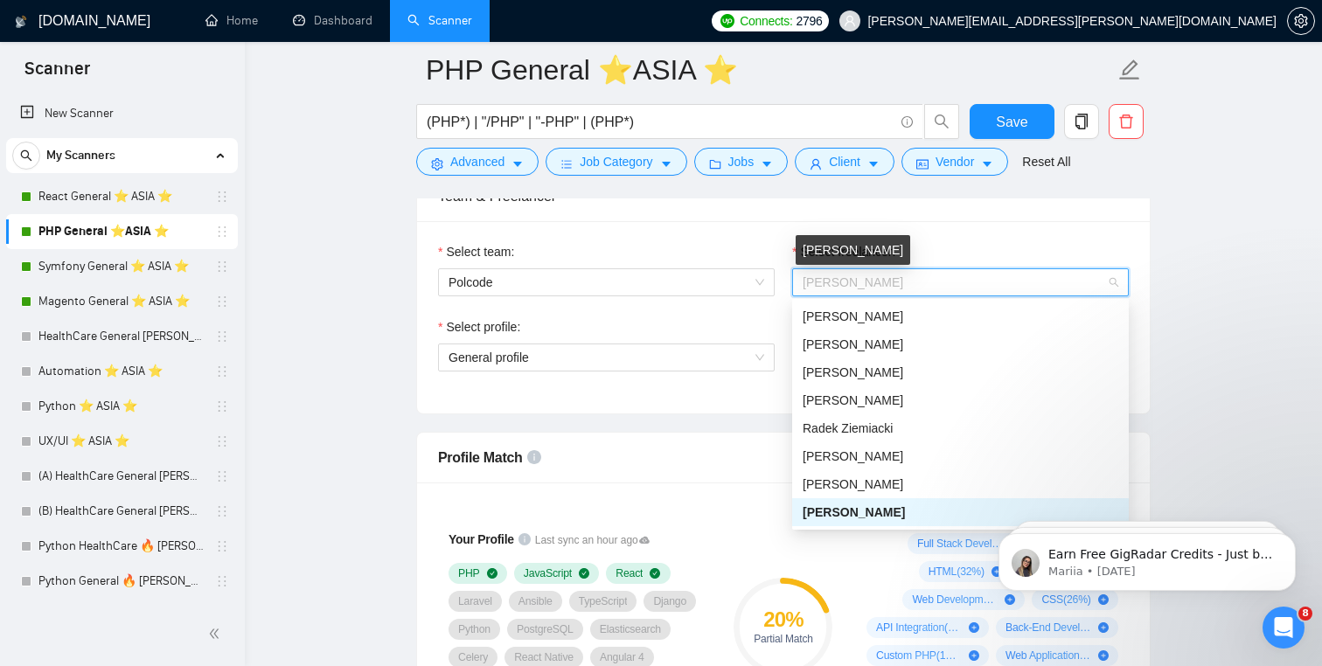
click at [892, 282] on span "[PERSON_NAME]" at bounding box center [853, 283] width 101 height 14
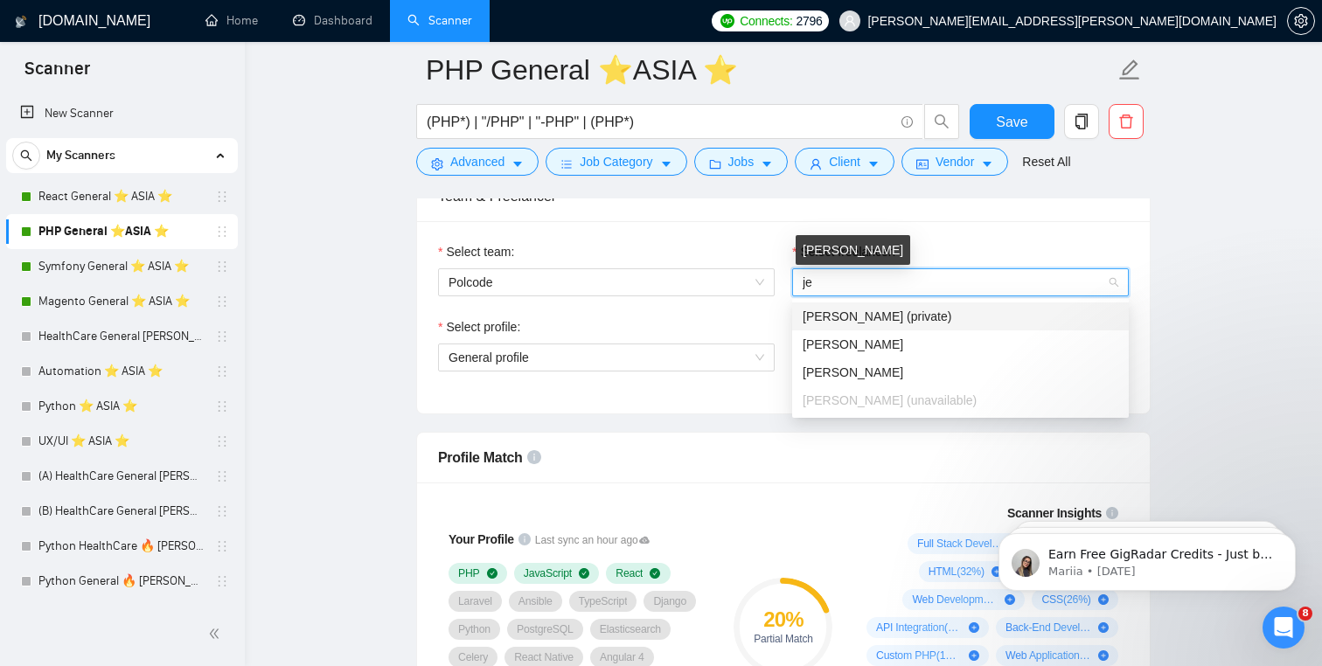
scroll to position [0, 0]
type input "jerz"
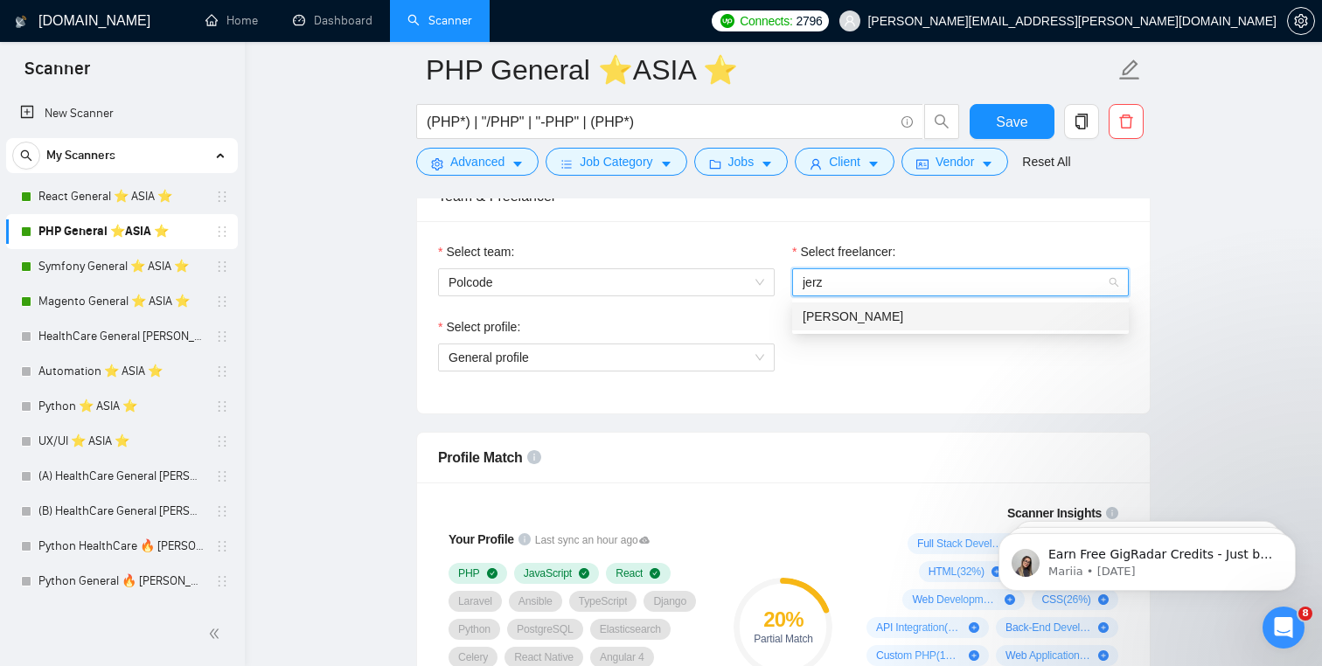
click at [897, 321] on div "[PERSON_NAME]" at bounding box center [961, 316] width 316 height 19
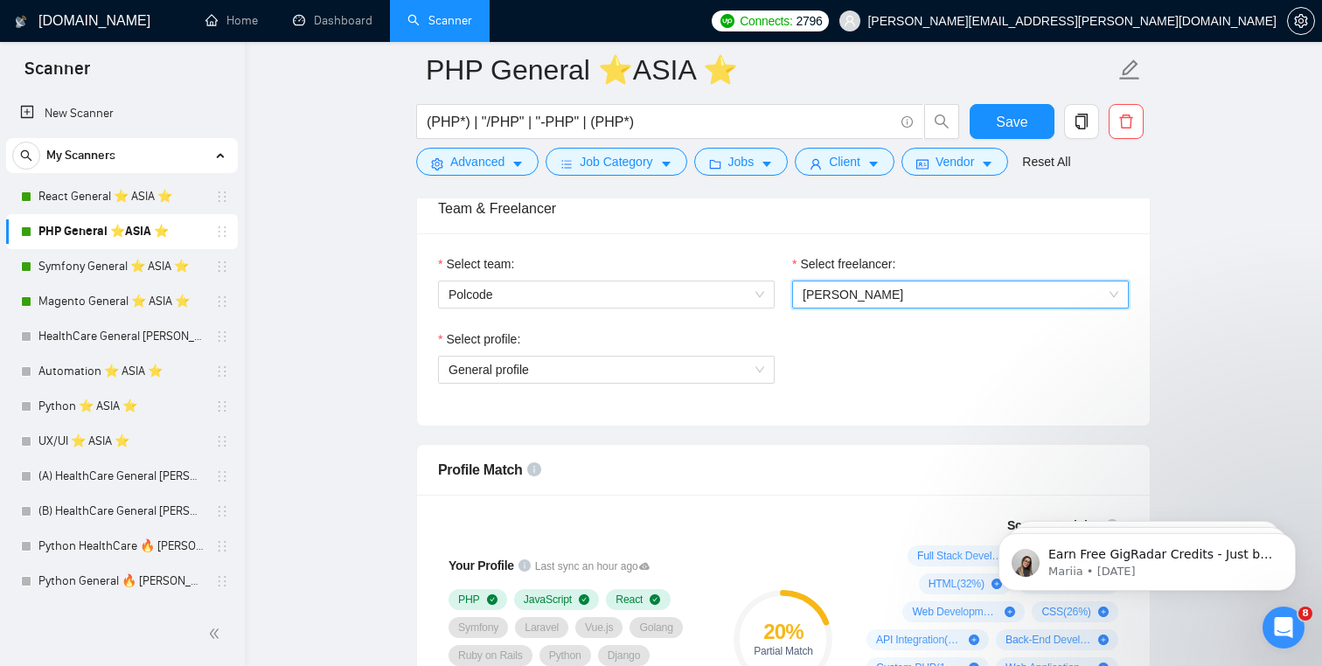
scroll to position [1114, 0]
click at [903, 285] on span "[PERSON_NAME]" at bounding box center [961, 295] width 316 height 26
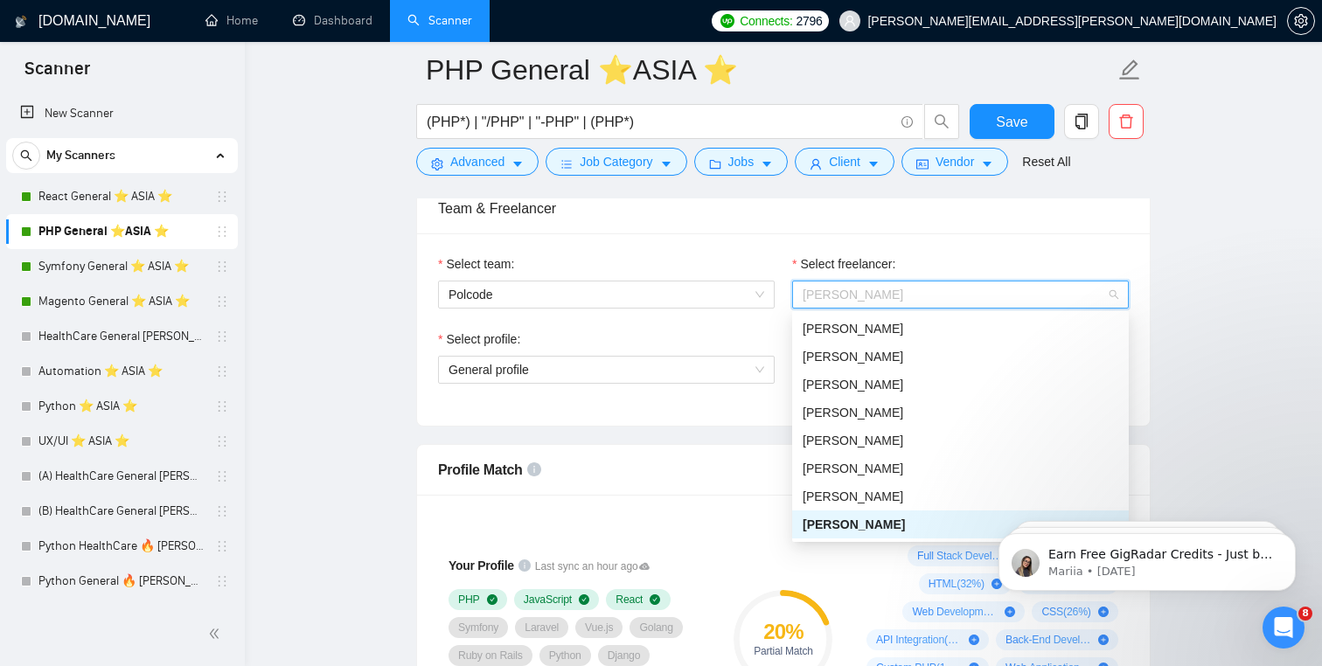
click at [903, 285] on span "[PERSON_NAME]" at bounding box center [961, 295] width 316 height 26
type input "lis"
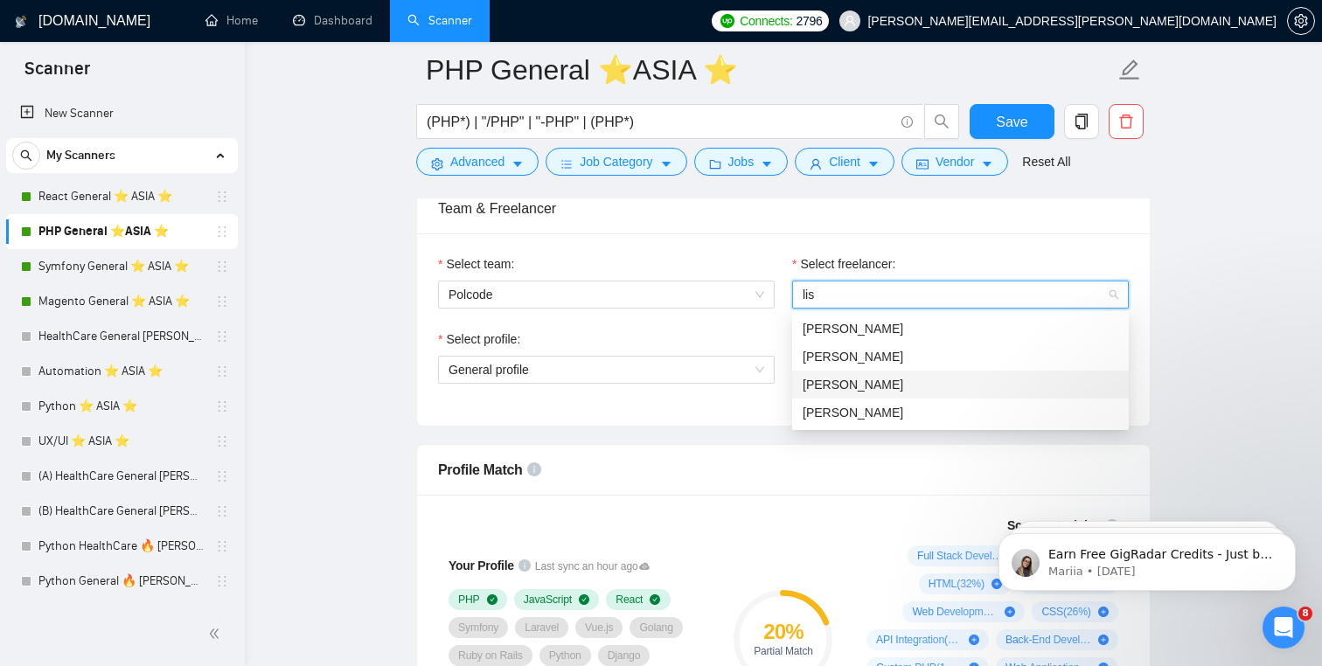
click at [909, 373] on div "[PERSON_NAME]" at bounding box center [960, 385] width 337 height 28
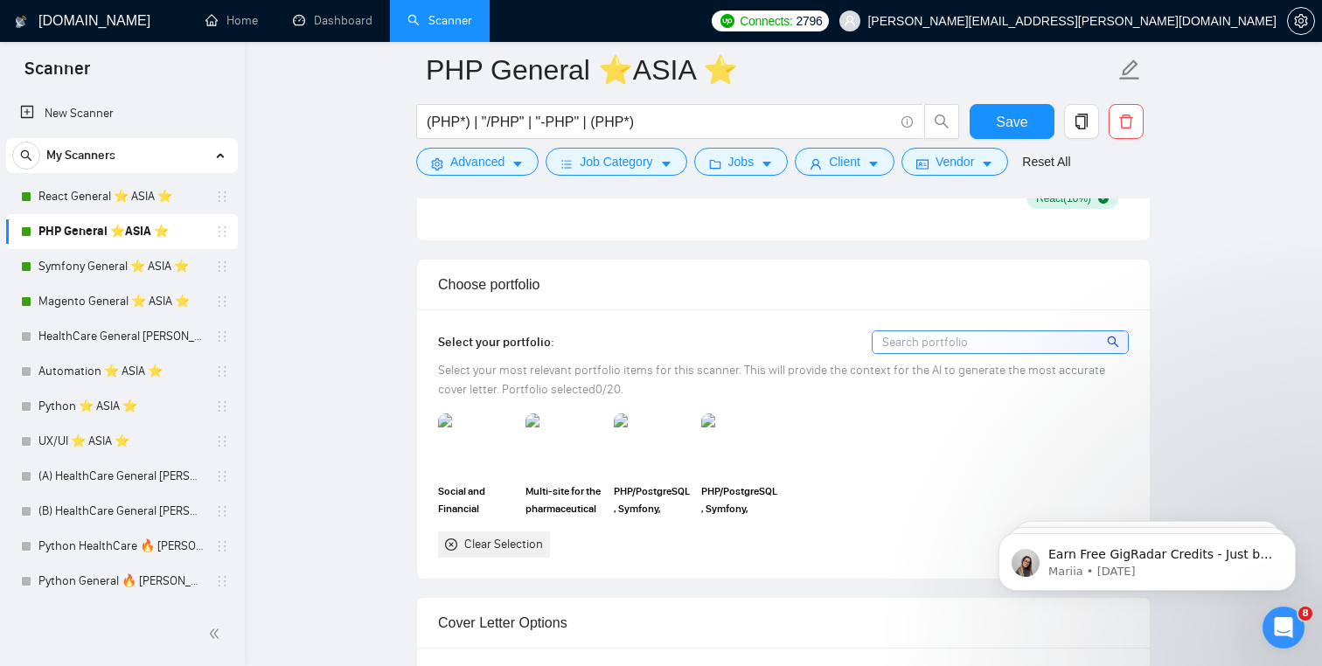
scroll to position [1804, 0]
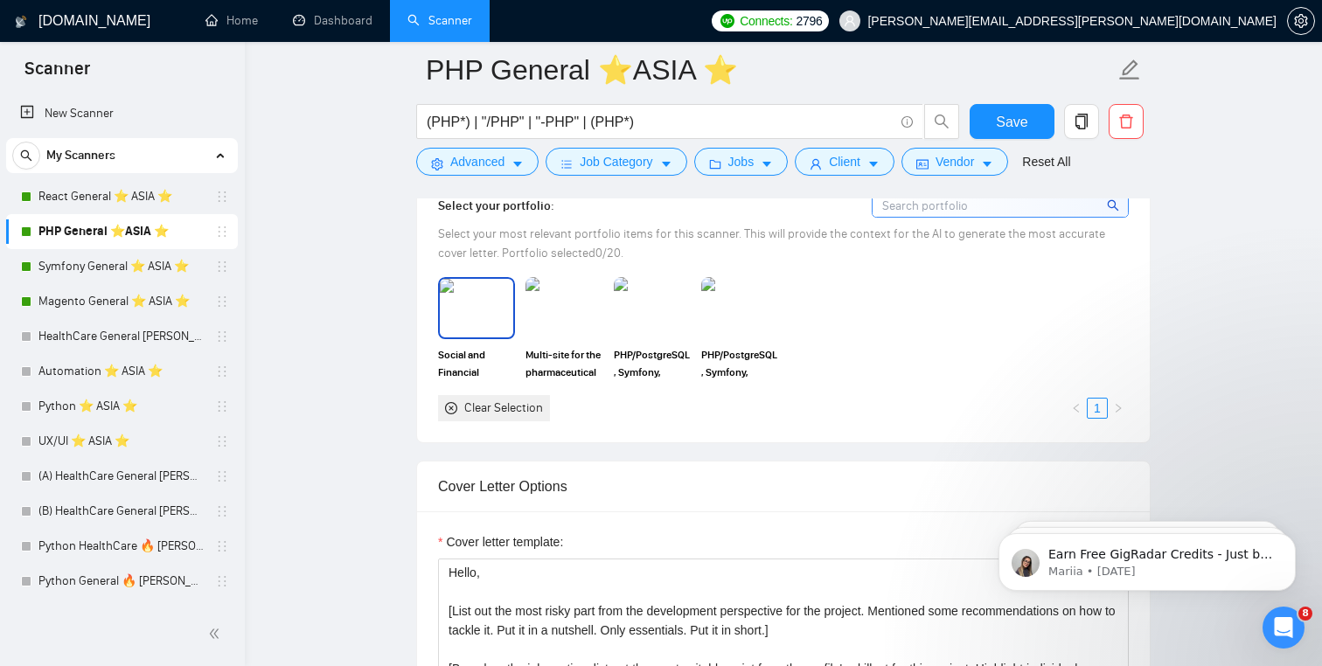
click at [469, 337] on div at bounding box center [476, 307] width 77 height 61
click at [564, 317] on img at bounding box center [563, 308] width 73 height 58
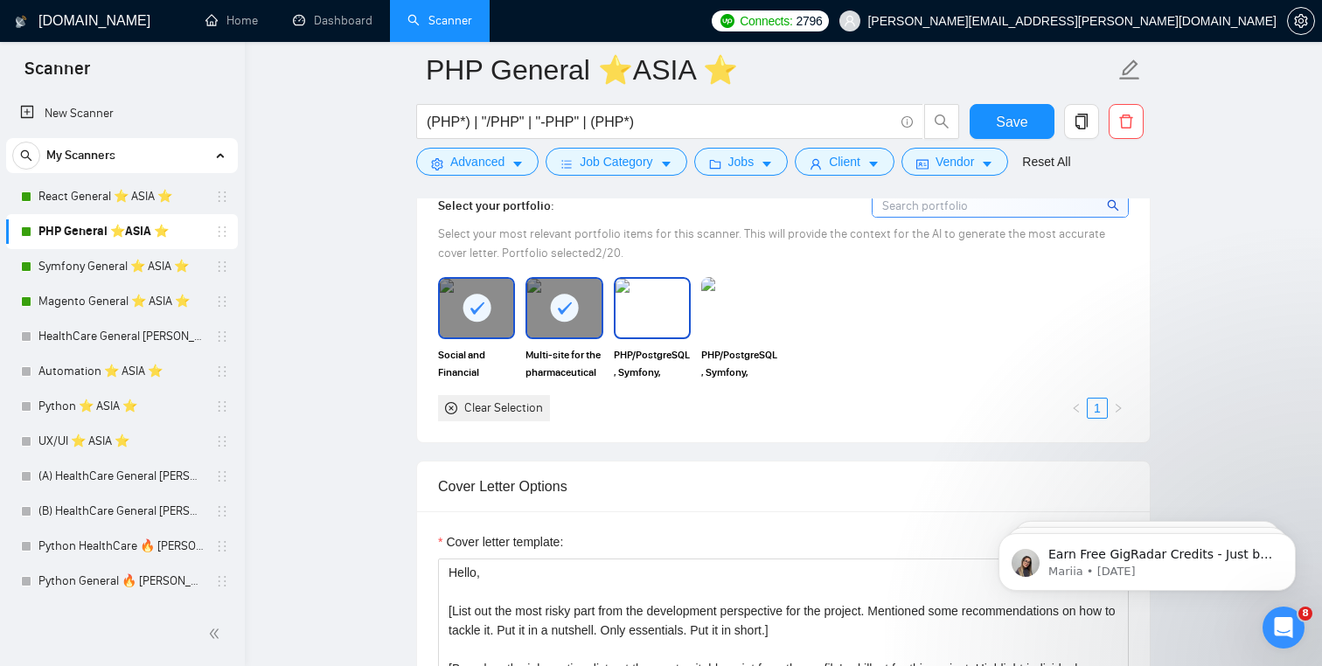
click at [657, 318] on img at bounding box center [652, 308] width 73 height 58
click at [749, 325] on img at bounding box center [739, 308] width 73 height 58
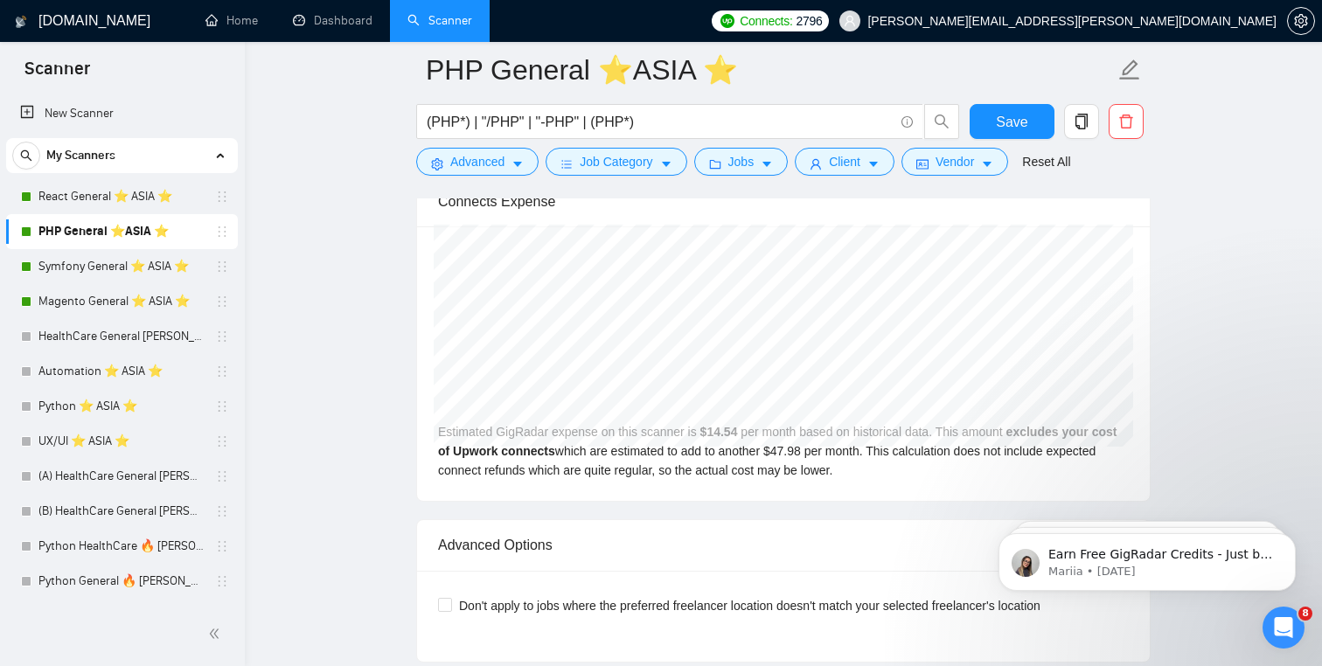
scroll to position [0, 0]
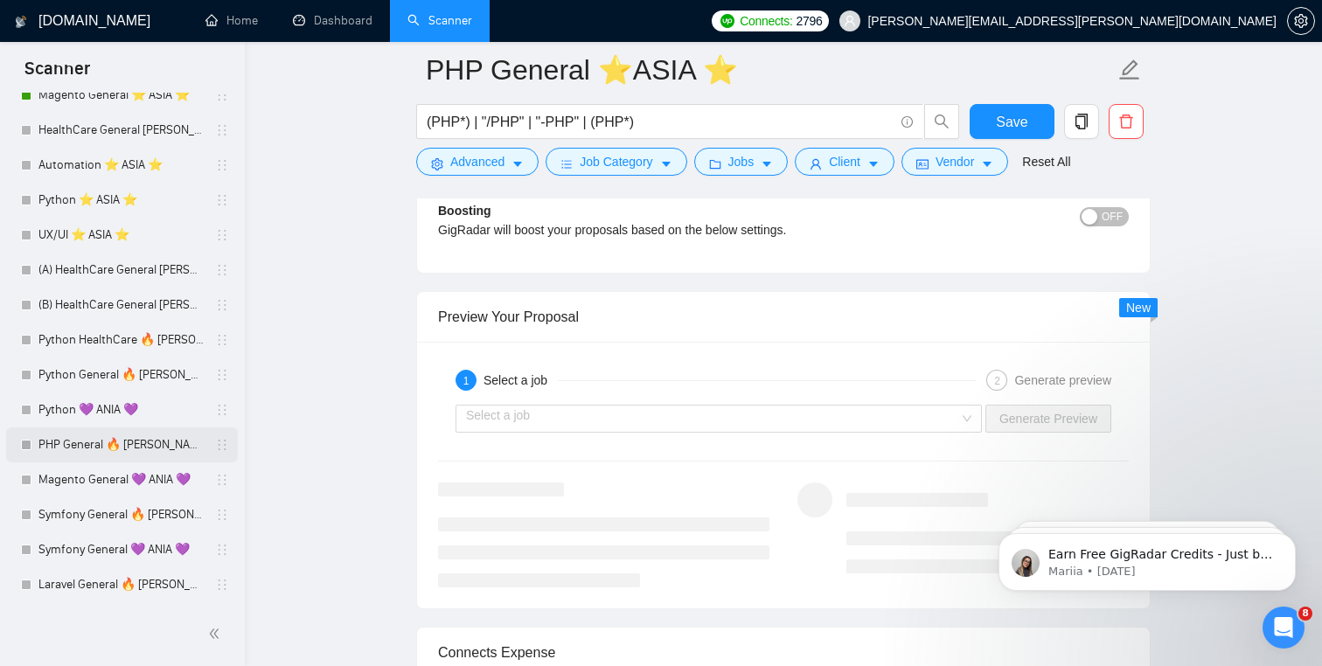
click at [103, 458] on link "PHP General 🔥 [PERSON_NAME] 🔥" at bounding box center [121, 445] width 166 height 35
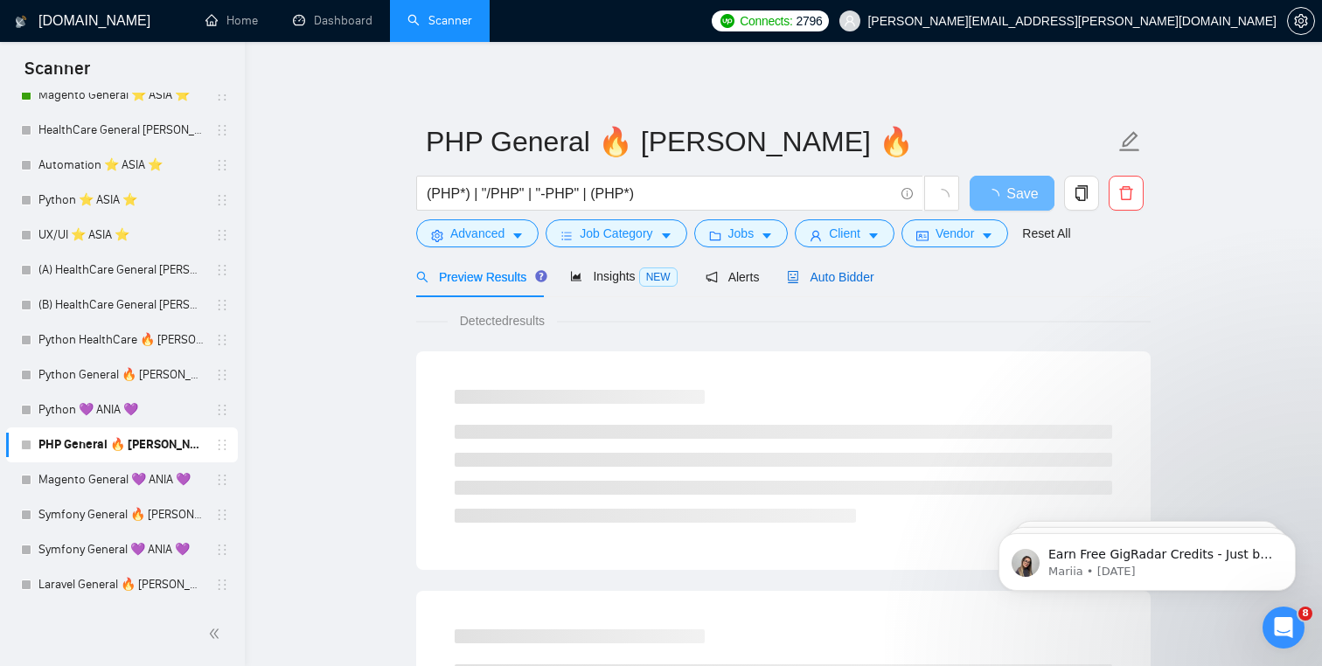
click at [853, 271] on span "Auto Bidder" at bounding box center [830, 277] width 87 height 14
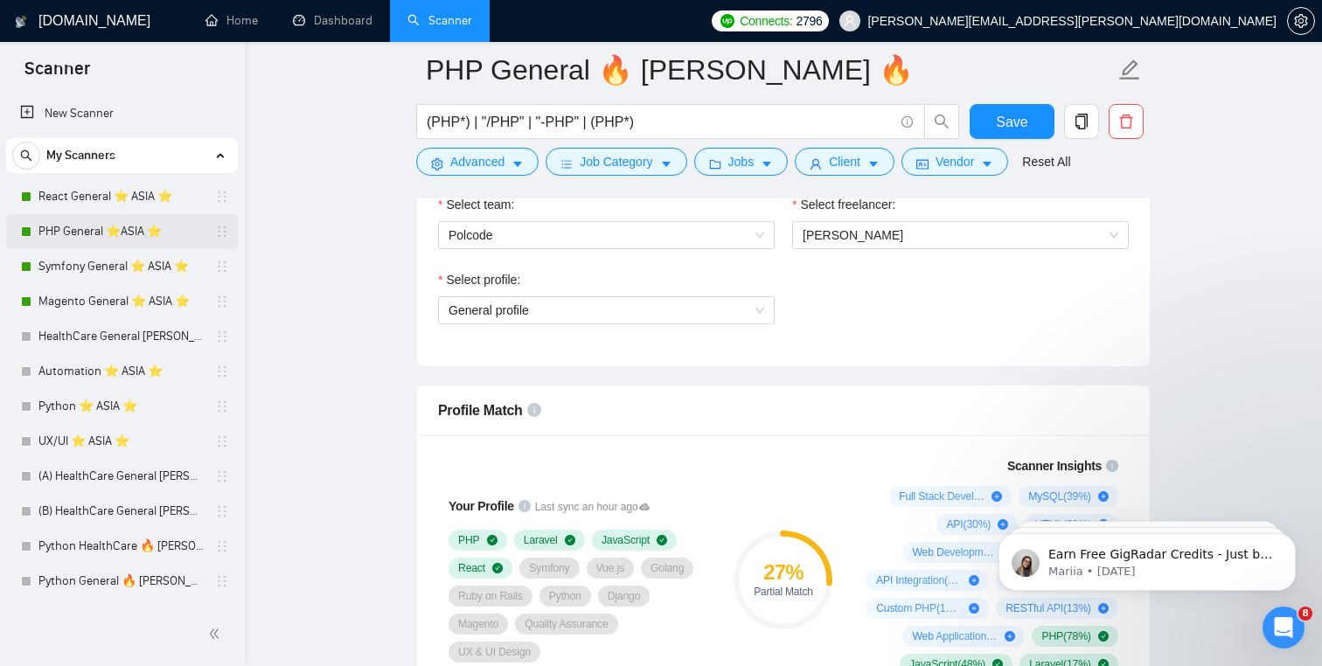
click at [110, 225] on link "PHP General ⭐️ASIA ⭐️" at bounding box center [121, 231] width 166 height 35
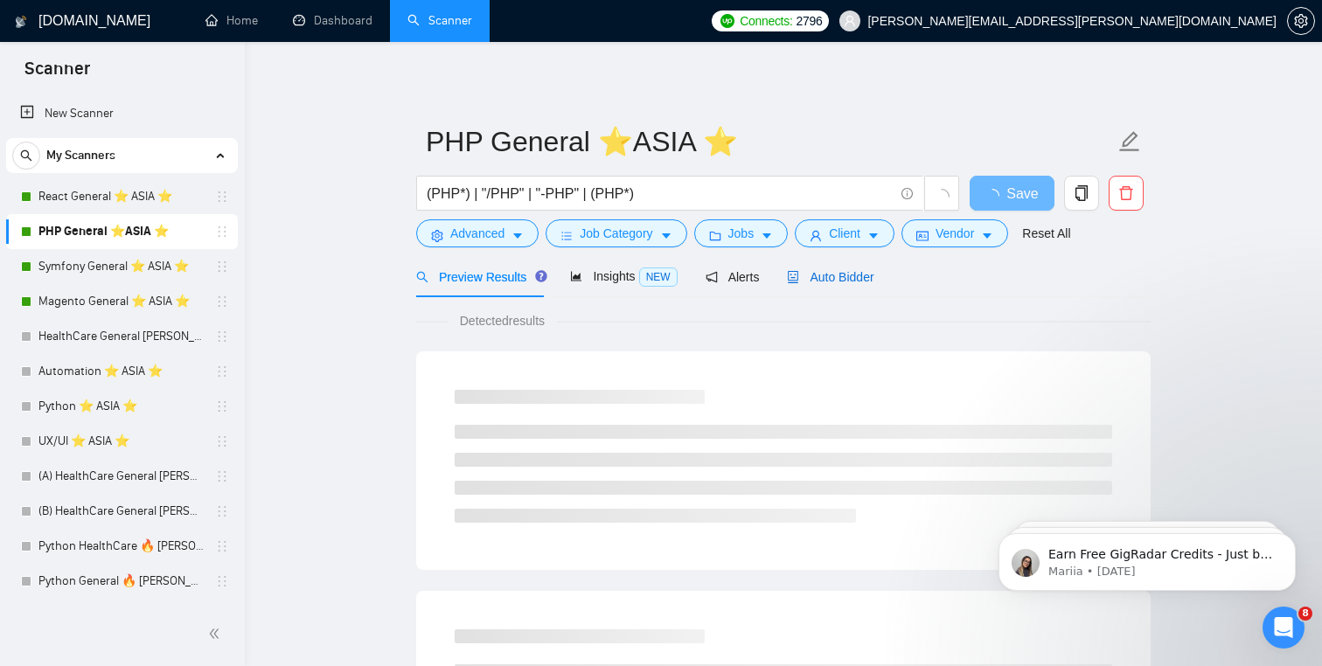
click at [808, 274] on span "Auto Bidder" at bounding box center [830, 277] width 87 height 14
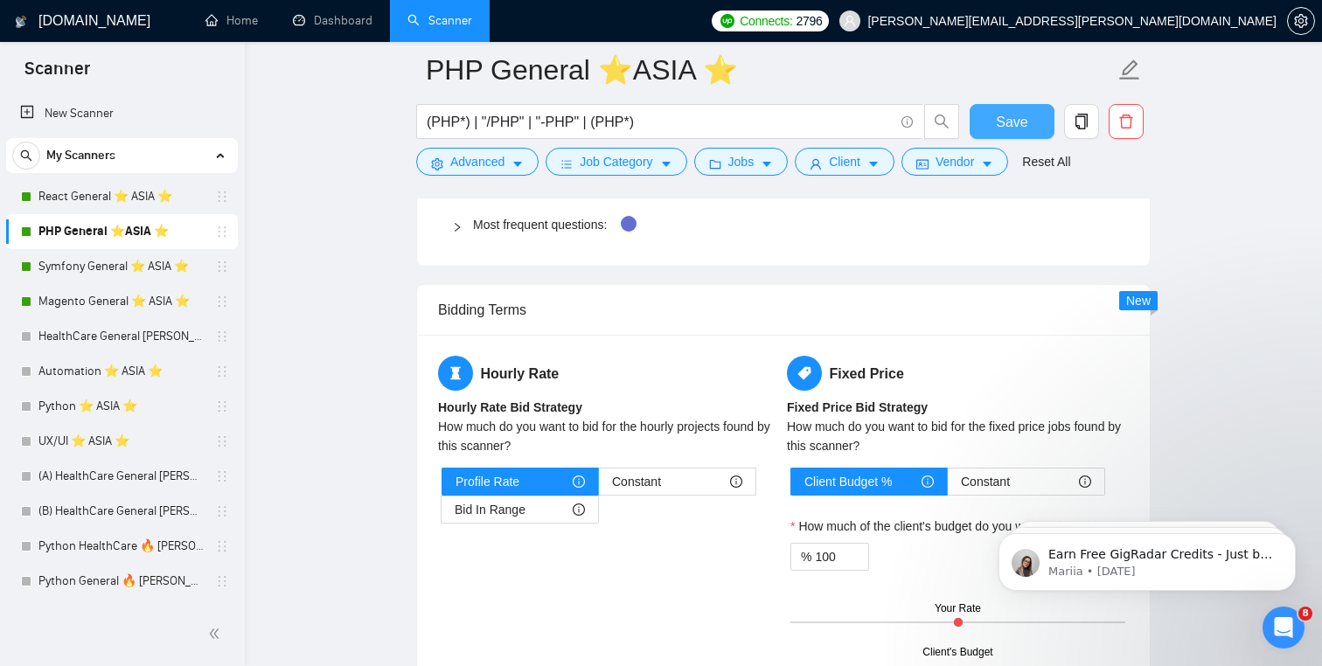
click at [1025, 111] on span "Save" at bounding box center [1011, 122] width 31 height 22
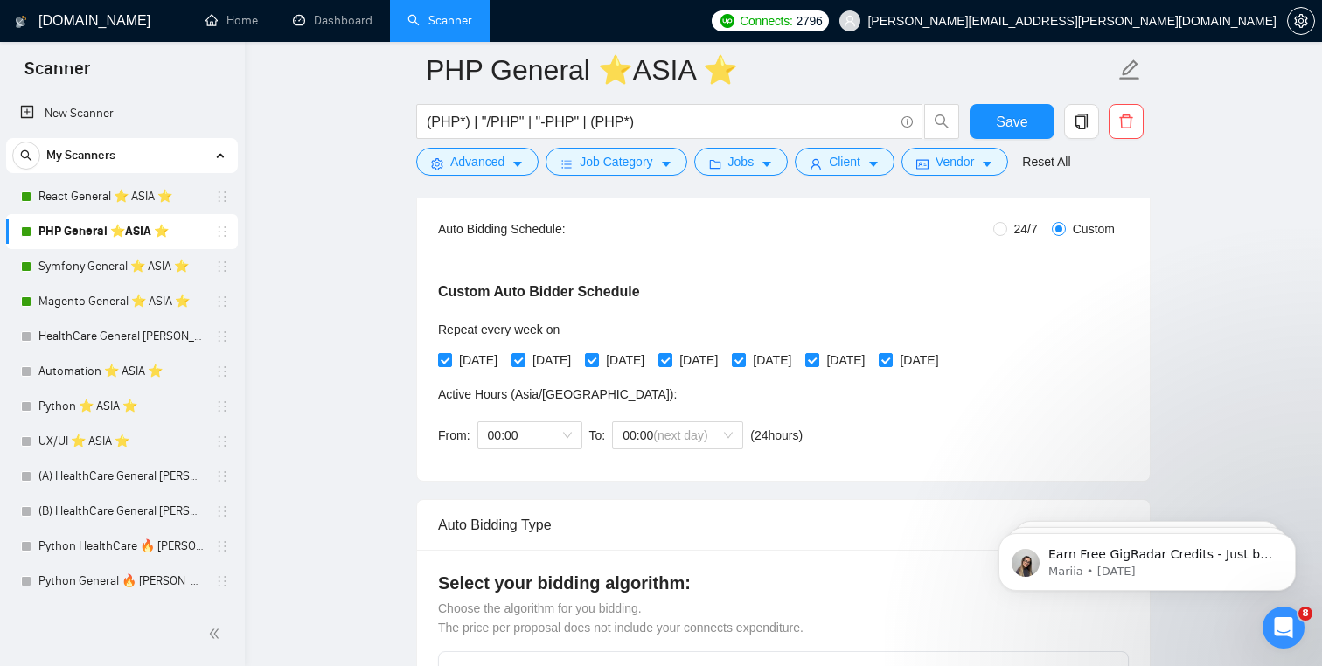
click at [987, 217] on div "Auto Bidding Type: Automated (recommended) Semi-automated Auto Bidding Schedule…" at bounding box center [783, 334] width 733 height 293
click at [1008, 232] on span "24/7" at bounding box center [1027, 229] width 38 height 19
click at [1003, 232] on input "24/7" at bounding box center [1001, 229] width 14 height 14
radio input "true"
radio input "false"
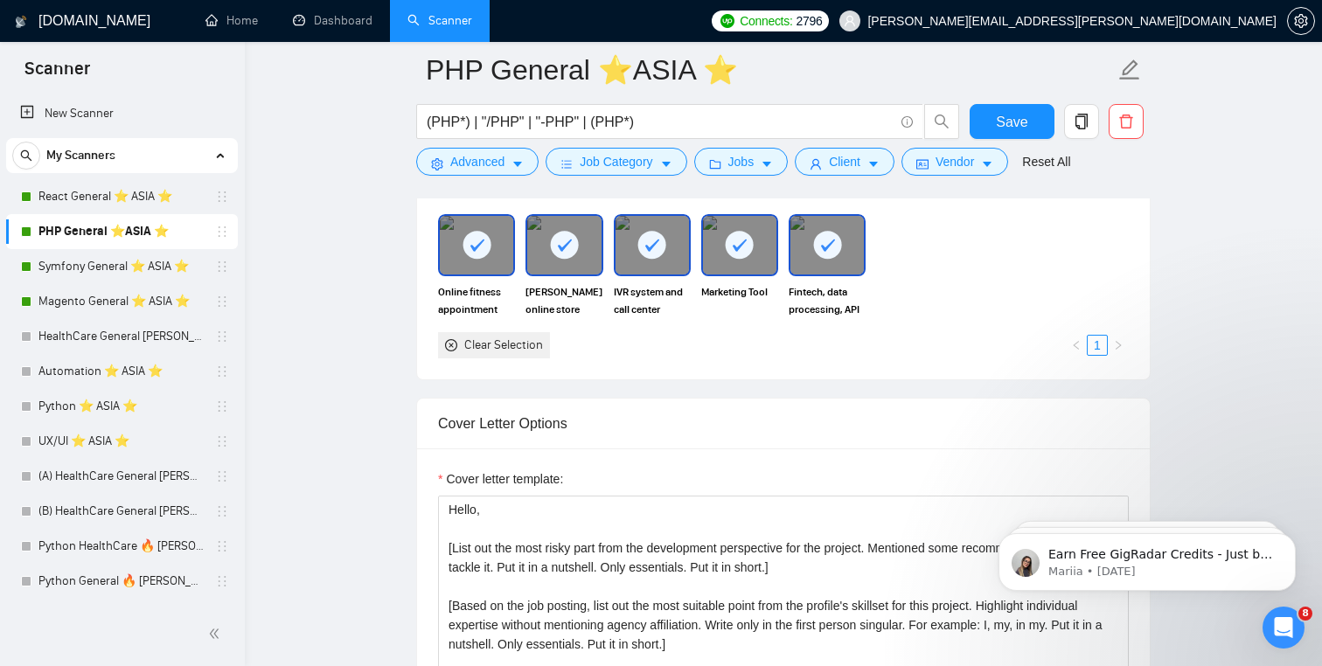
scroll to position [1590, 0]
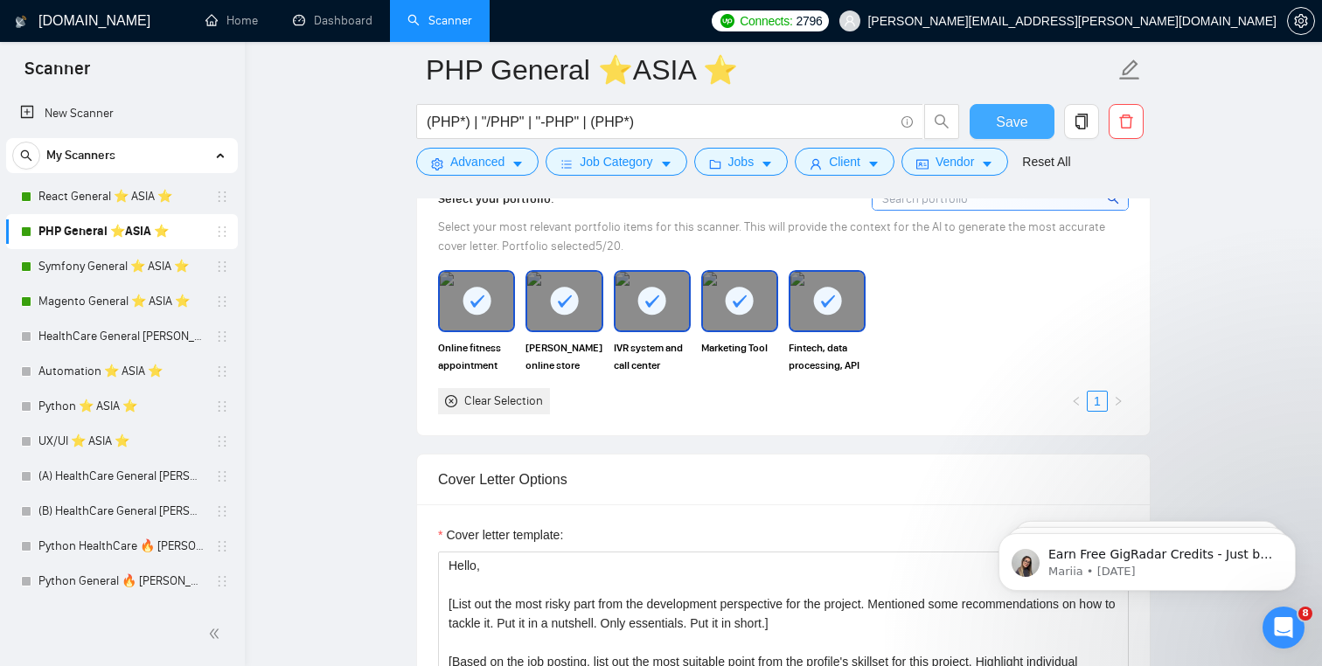
click at [990, 109] on button "Save" at bounding box center [1012, 121] width 85 height 35
click at [99, 277] on link "Symfony General ⭐️ ASIA ⭐️" at bounding box center [121, 266] width 166 height 35
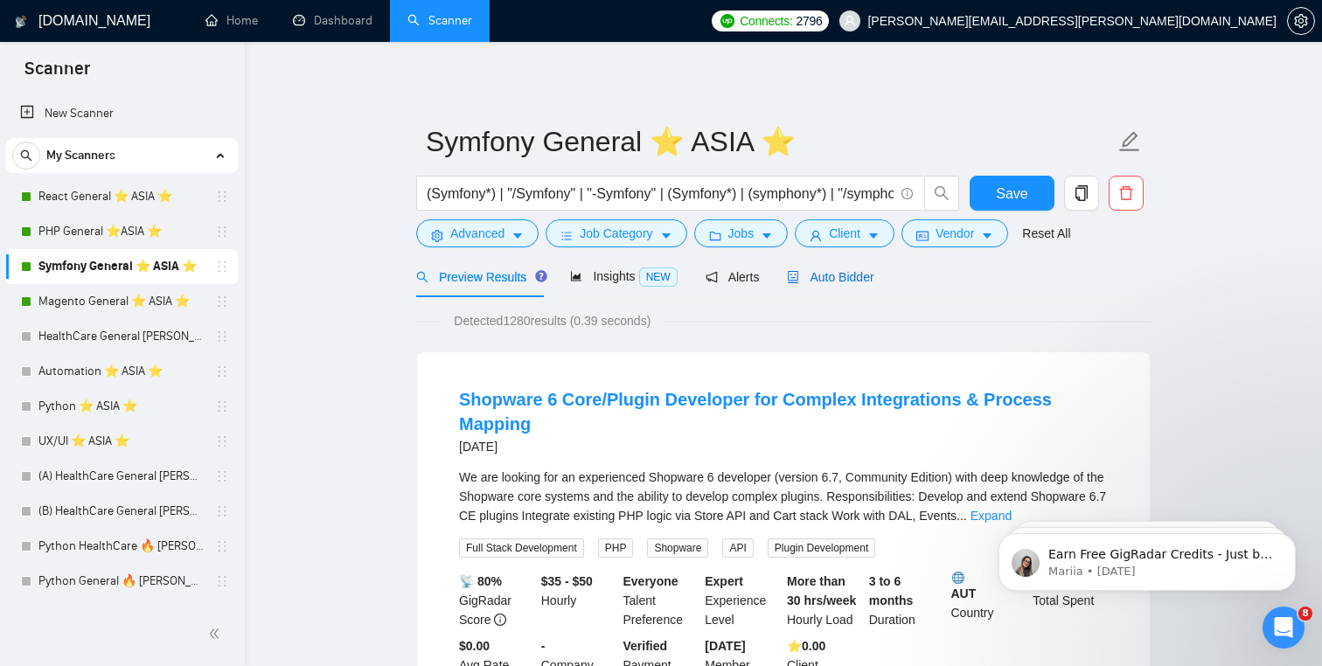
click at [851, 269] on div "Auto Bidder" at bounding box center [830, 277] width 87 height 19
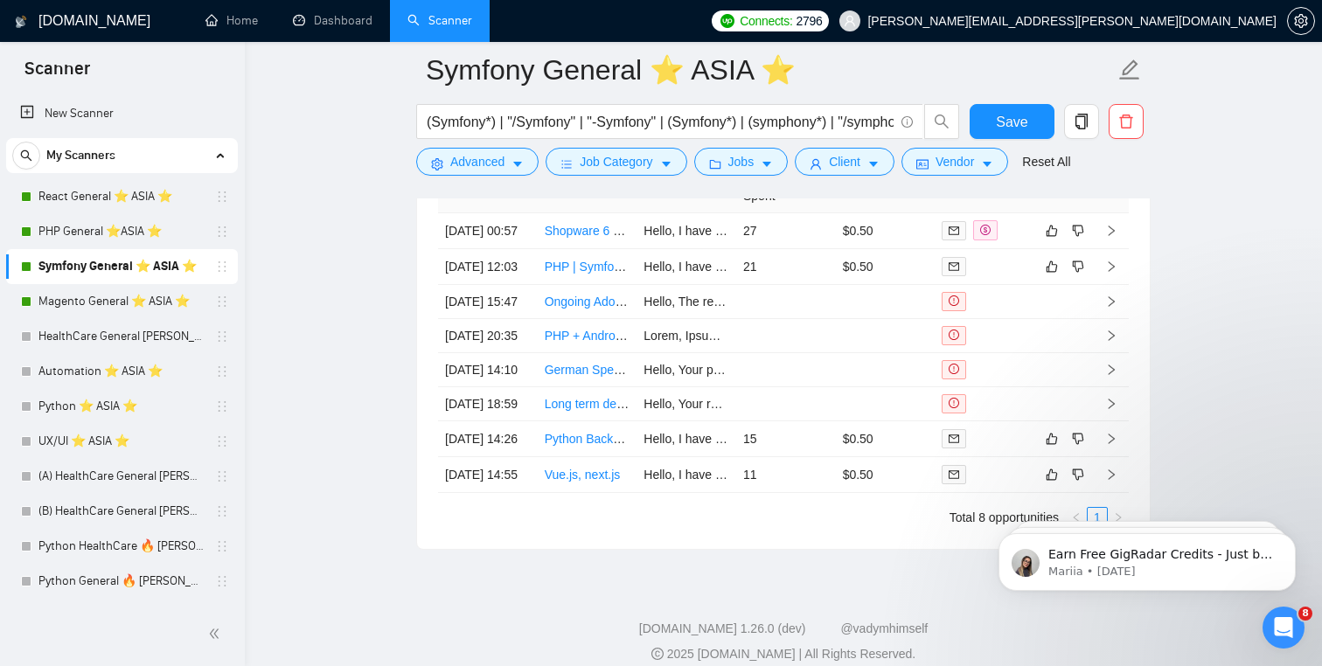
scroll to position [4417, 0]
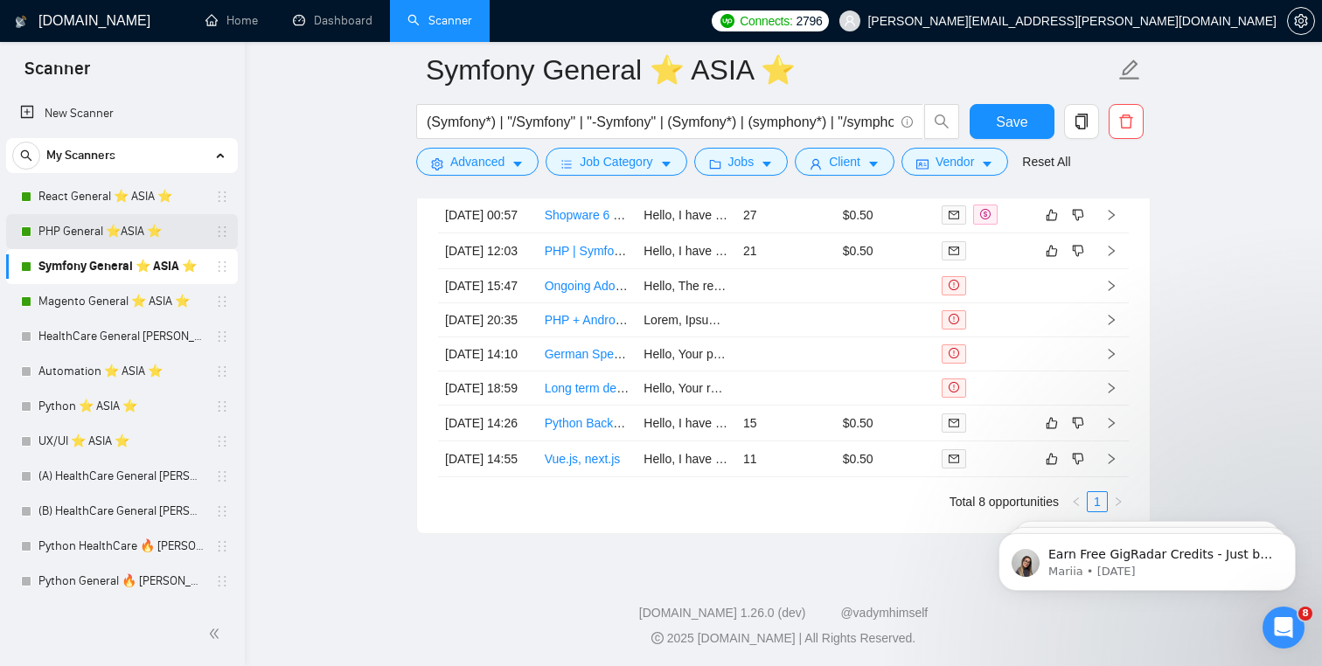
click at [115, 244] on link "PHP General ⭐️ASIA ⭐️" at bounding box center [121, 231] width 166 height 35
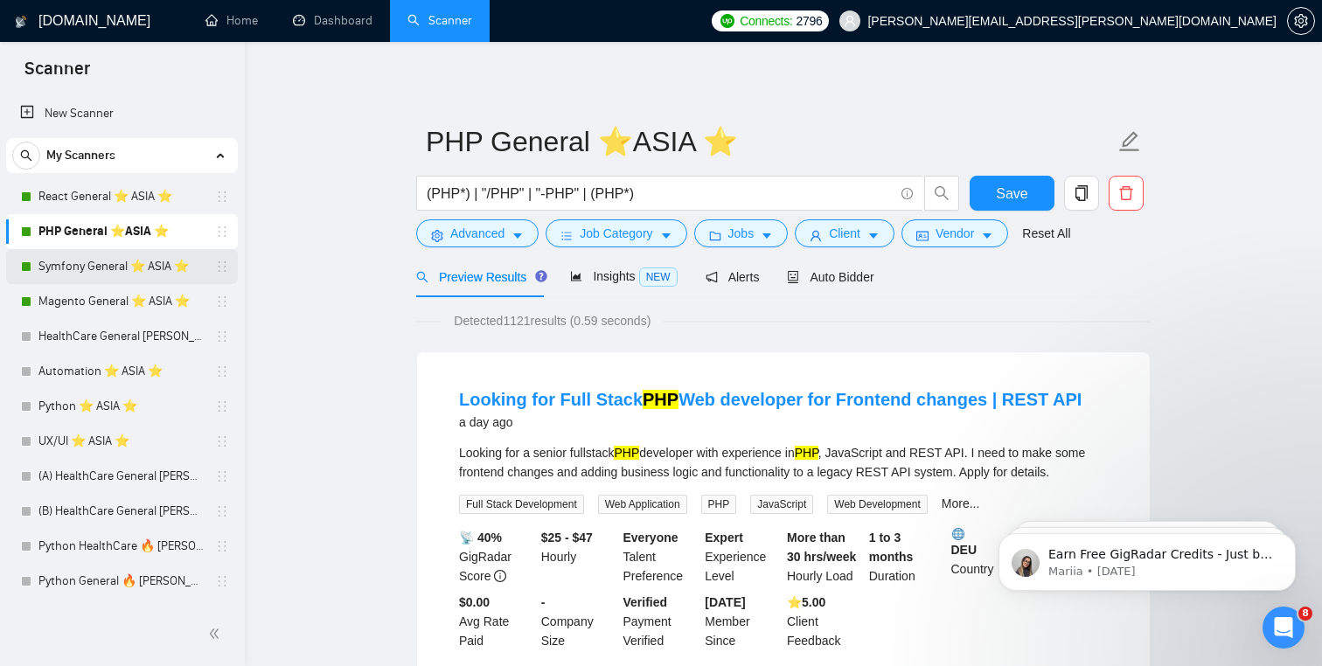
click at [87, 262] on link "Symfony General ⭐️ ASIA ⭐️" at bounding box center [121, 266] width 166 height 35
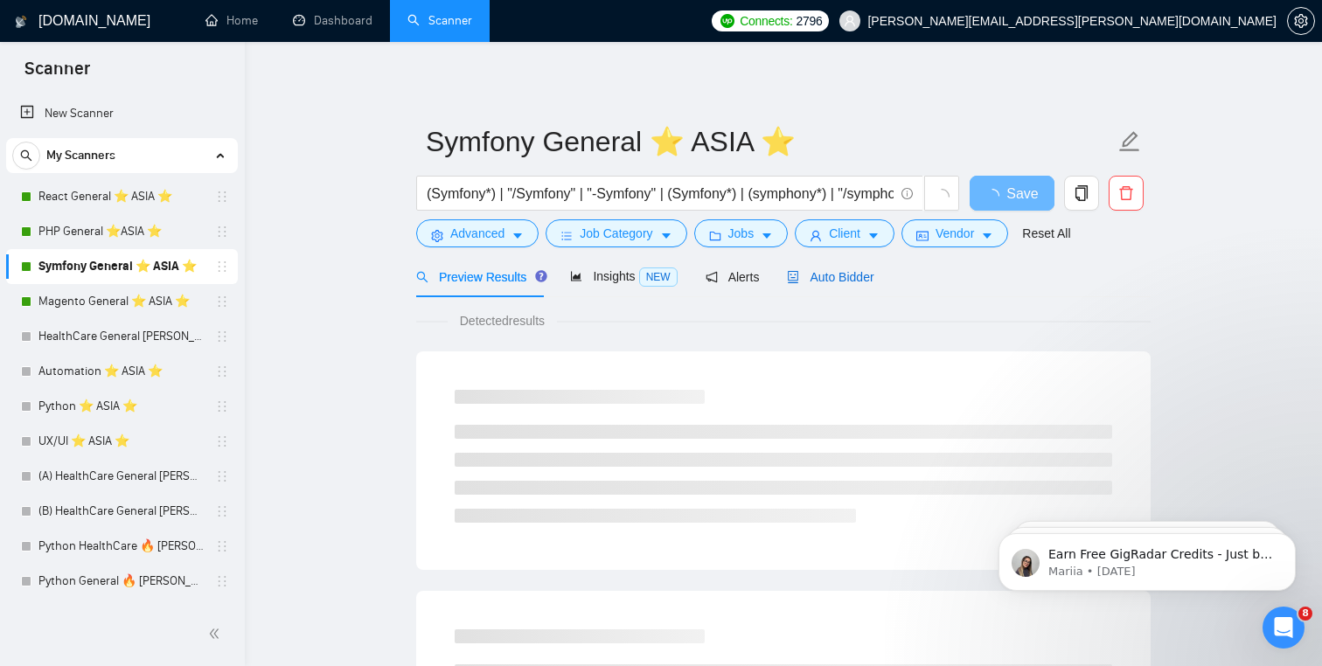
click at [861, 283] on span "Auto Bidder" at bounding box center [830, 277] width 87 height 14
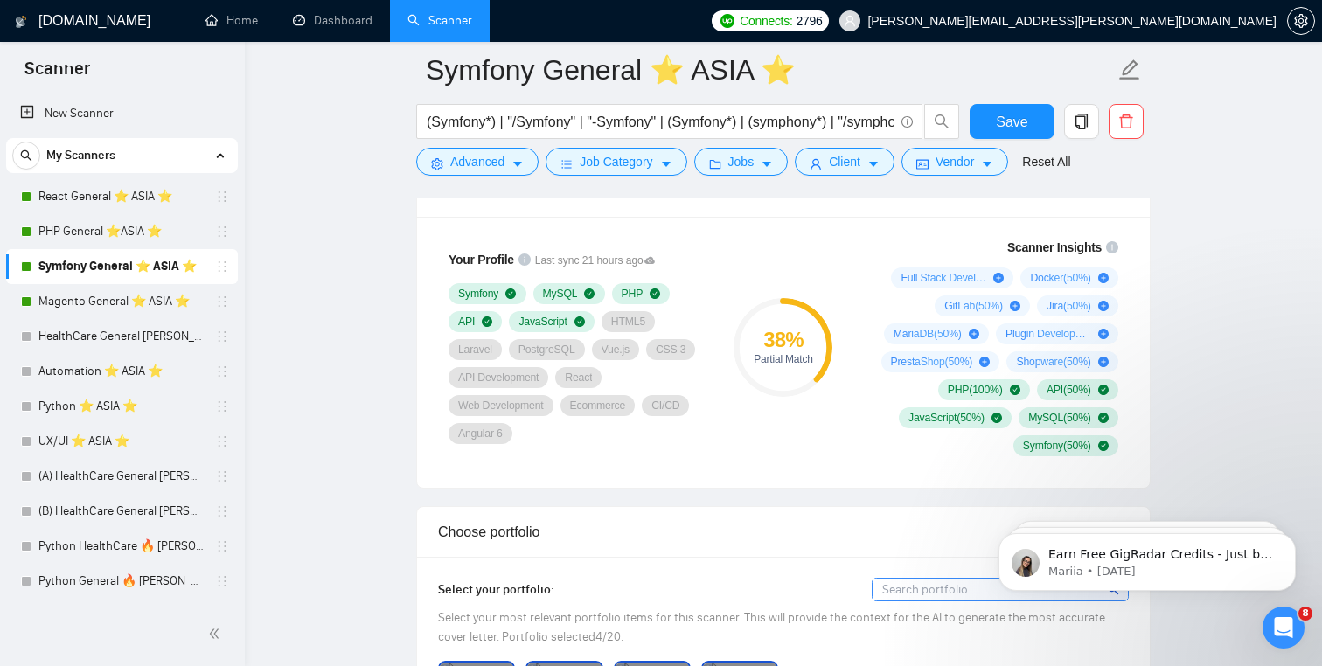
scroll to position [1171, 0]
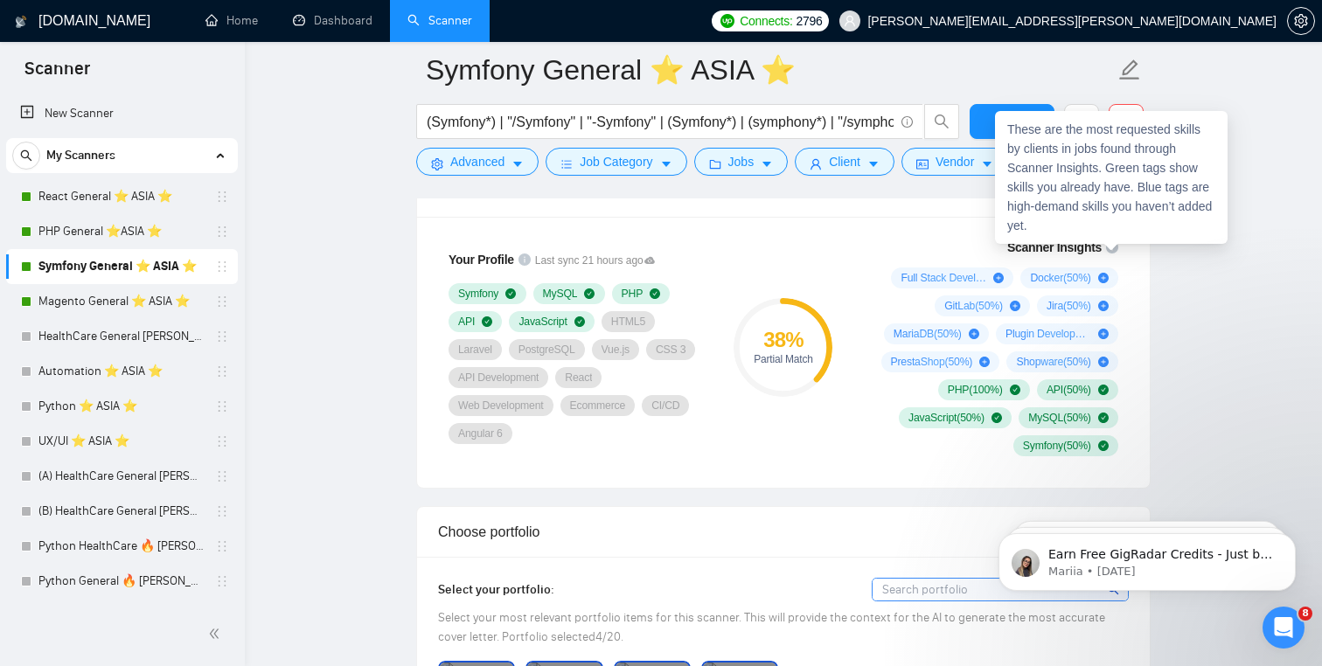
click at [1118, 242] on div "These are the most requested skills by clients in jobs found through Scanner In…" at bounding box center [1111, 177] width 233 height 133
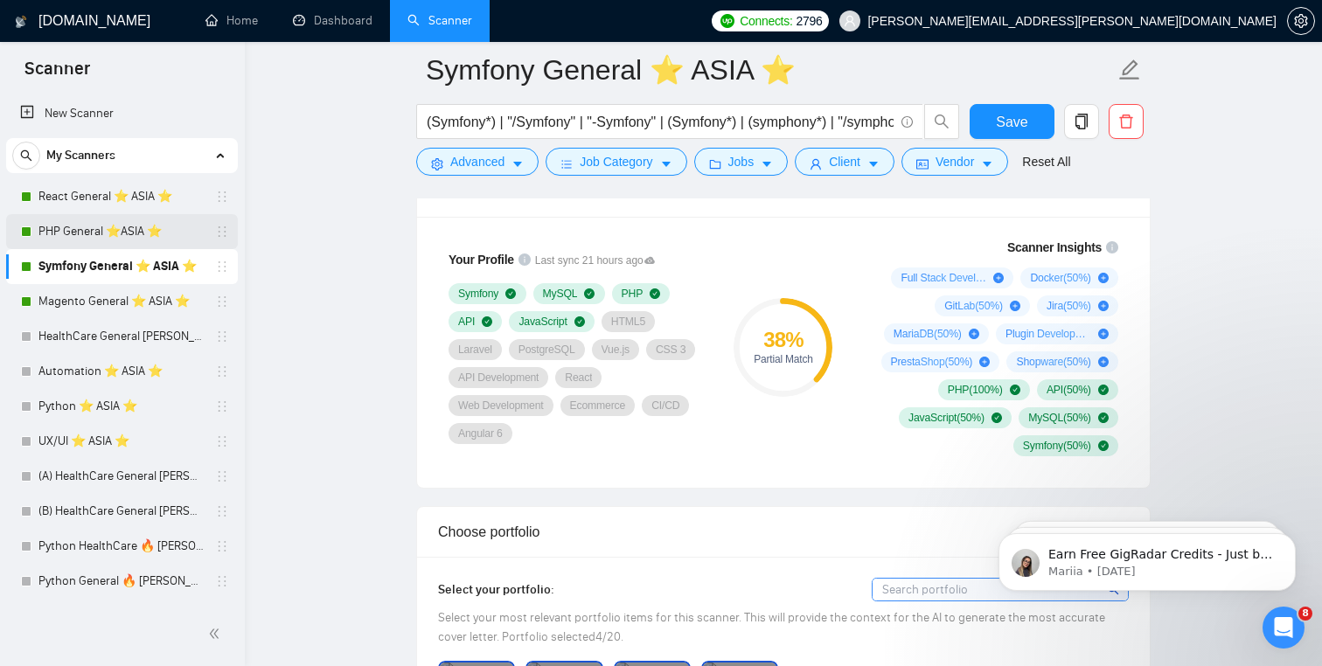
click at [120, 220] on link "PHP General ⭐️ASIA ⭐️" at bounding box center [121, 231] width 166 height 35
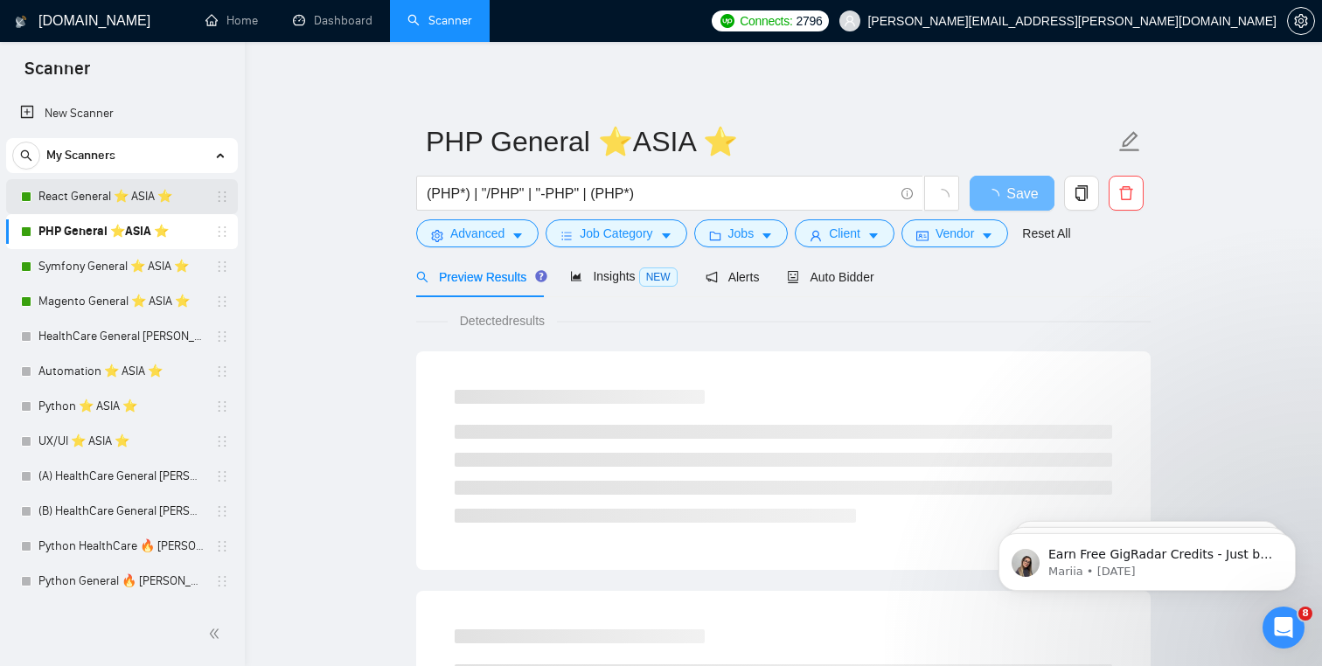
click at [163, 200] on link "React General ⭐️ ASIA ⭐️" at bounding box center [121, 196] width 166 height 35
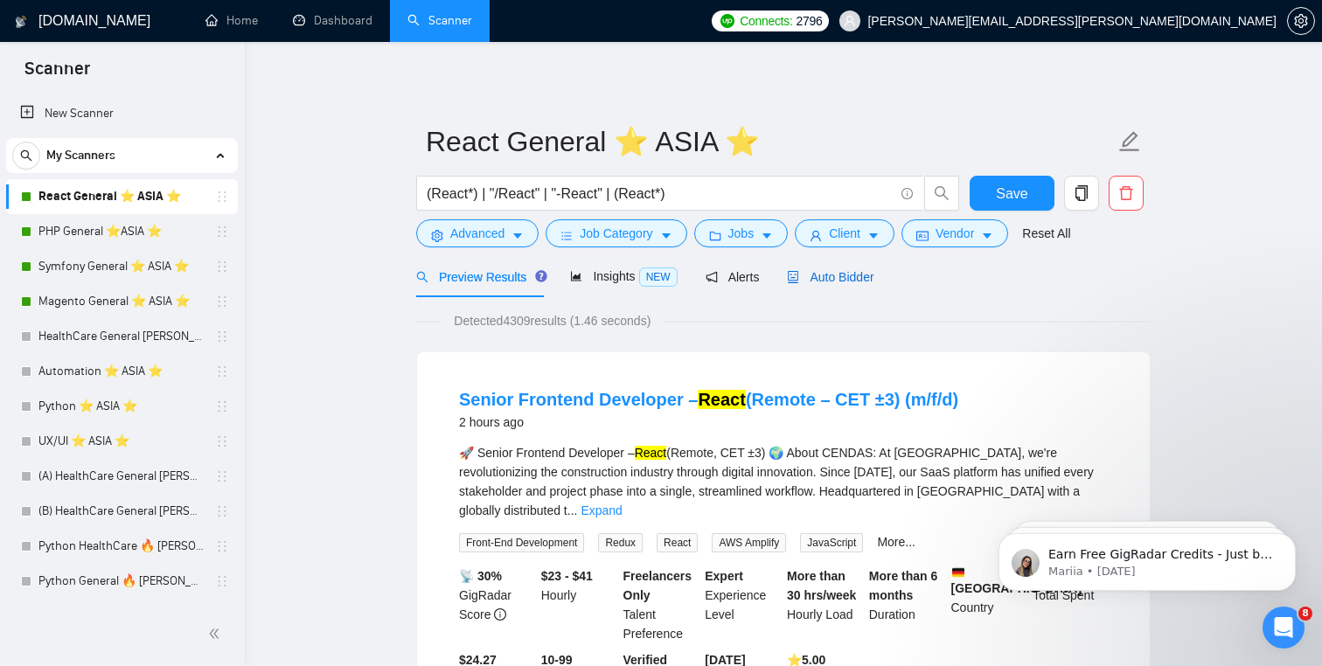
click at [852, 283] on span "Auto Bidder" at bounding box center [830, 277] width 87 height 14
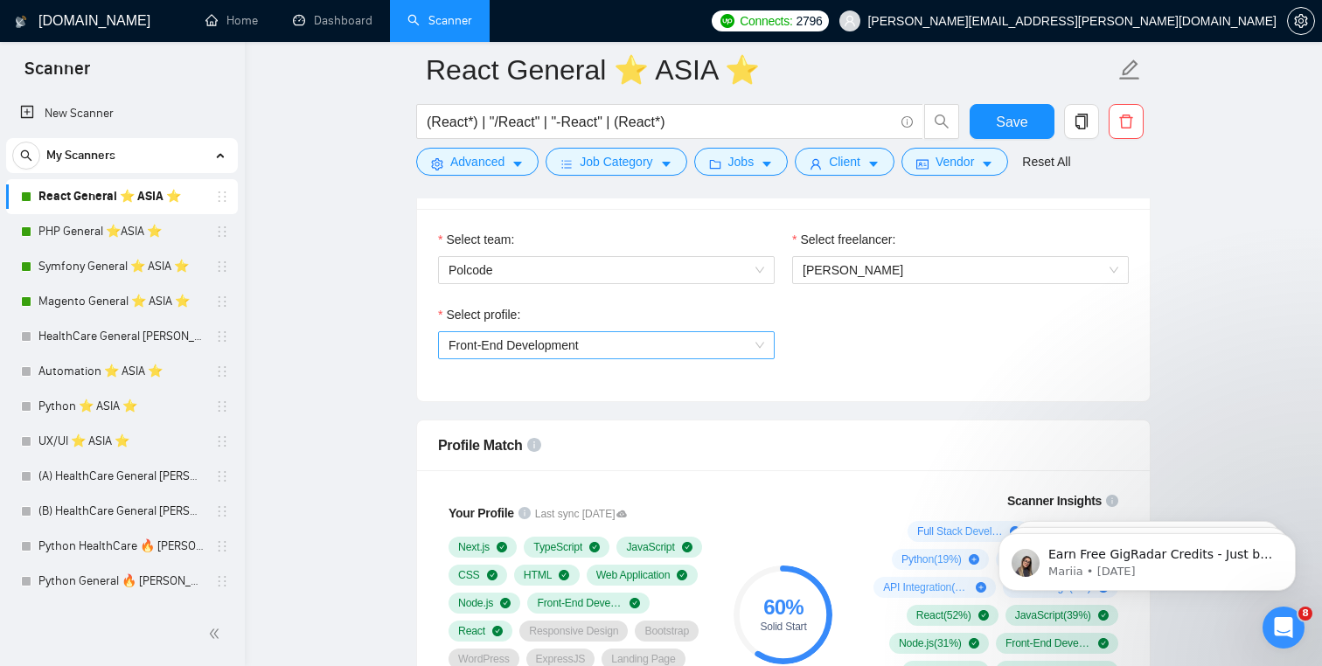
scroll to position [917, 0]
click at [736, 350] on span "Front-End Development" at bounding box center [607, 345] width 316 height 26
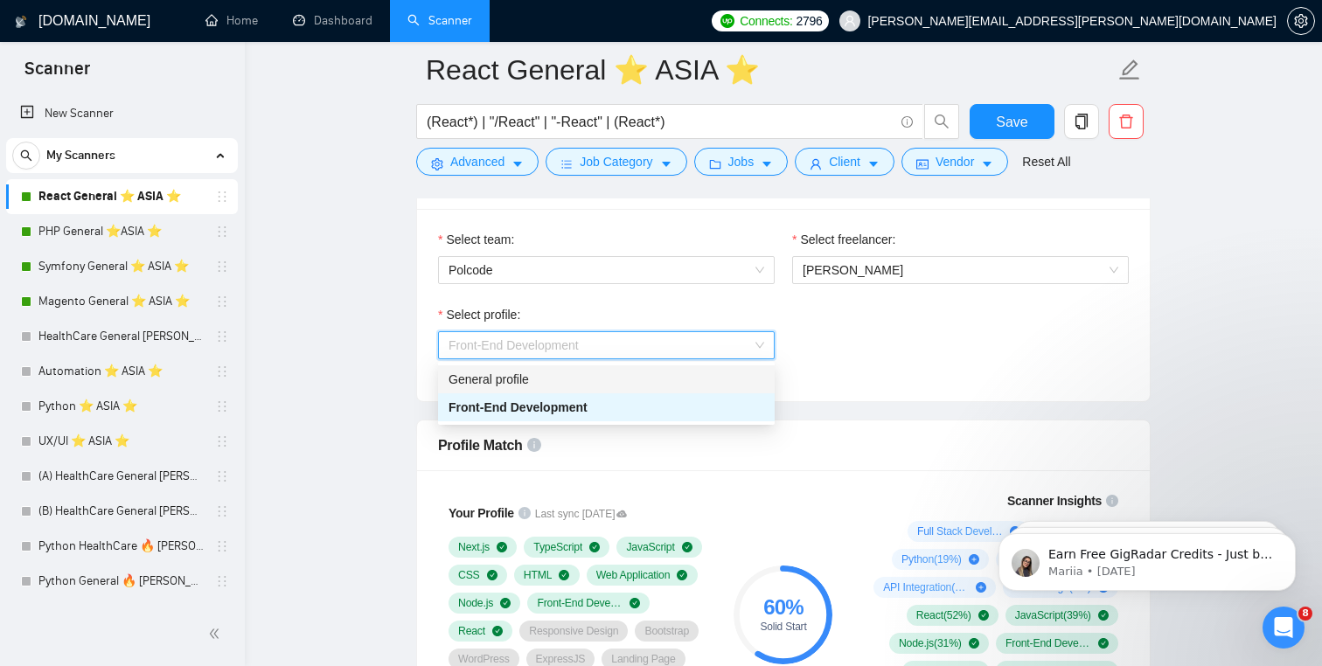
click at [702, 369] on div "General profile" at bounding box center [606, 380] width 337 height 28
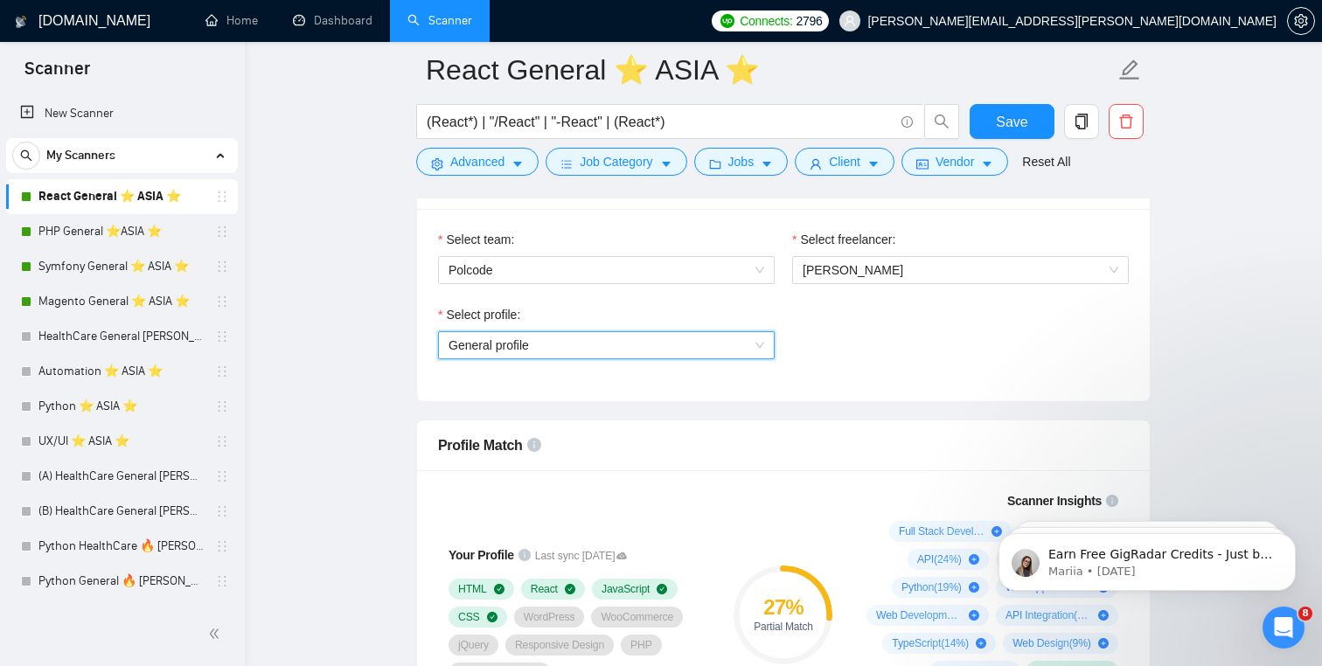
click at [690, 337] on span "General profile" at bounding box center [607, 345] width 316 height 26
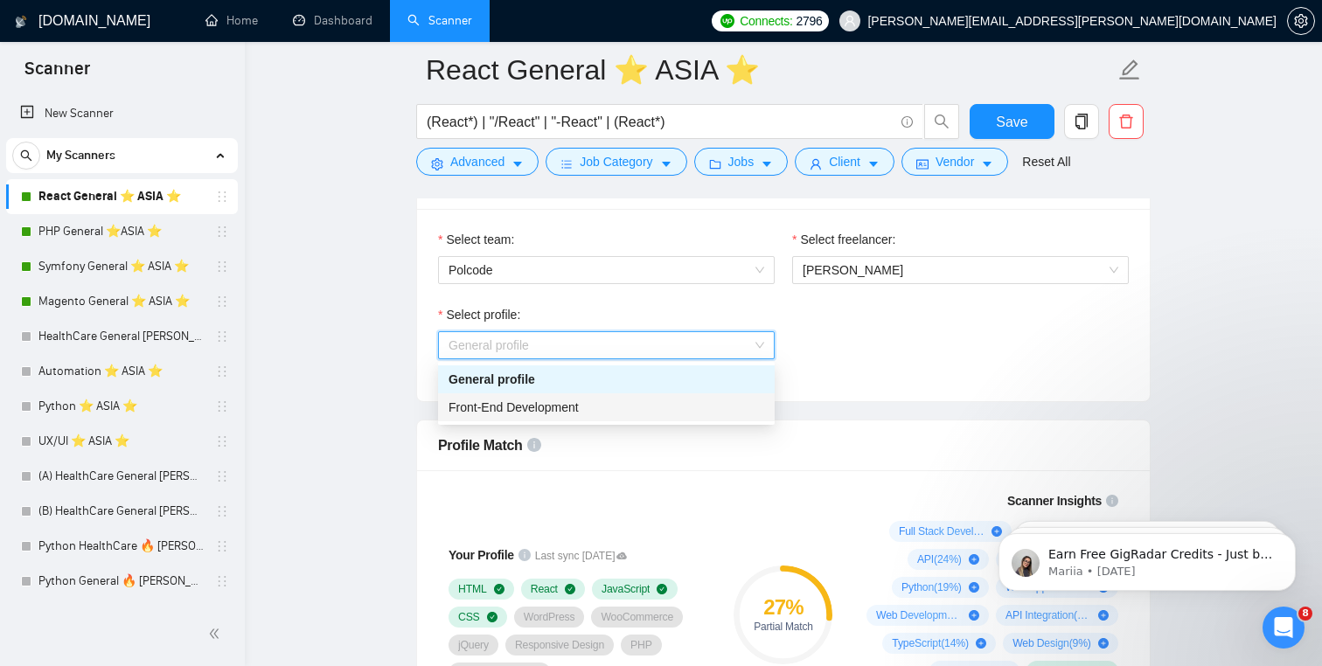
click at [668, 399] on div "Front-End Development" at bounding box center [607, 407] width 316 height 19
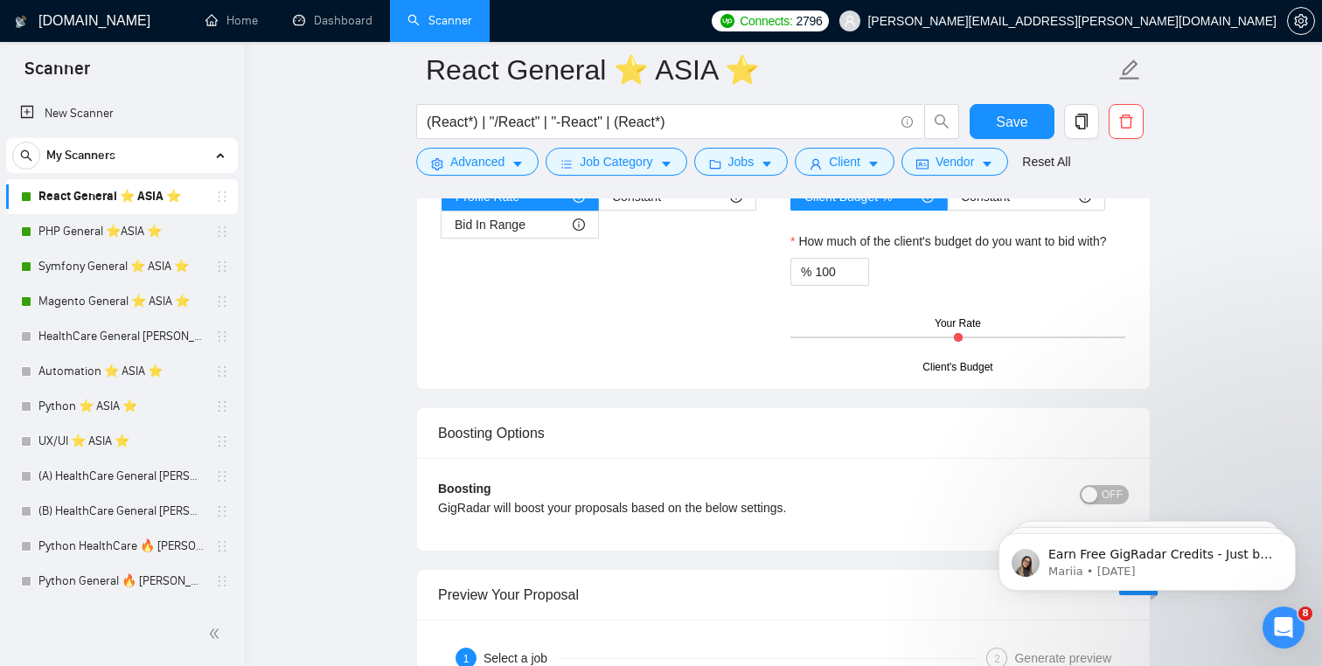
scroll to position [2852, 0]
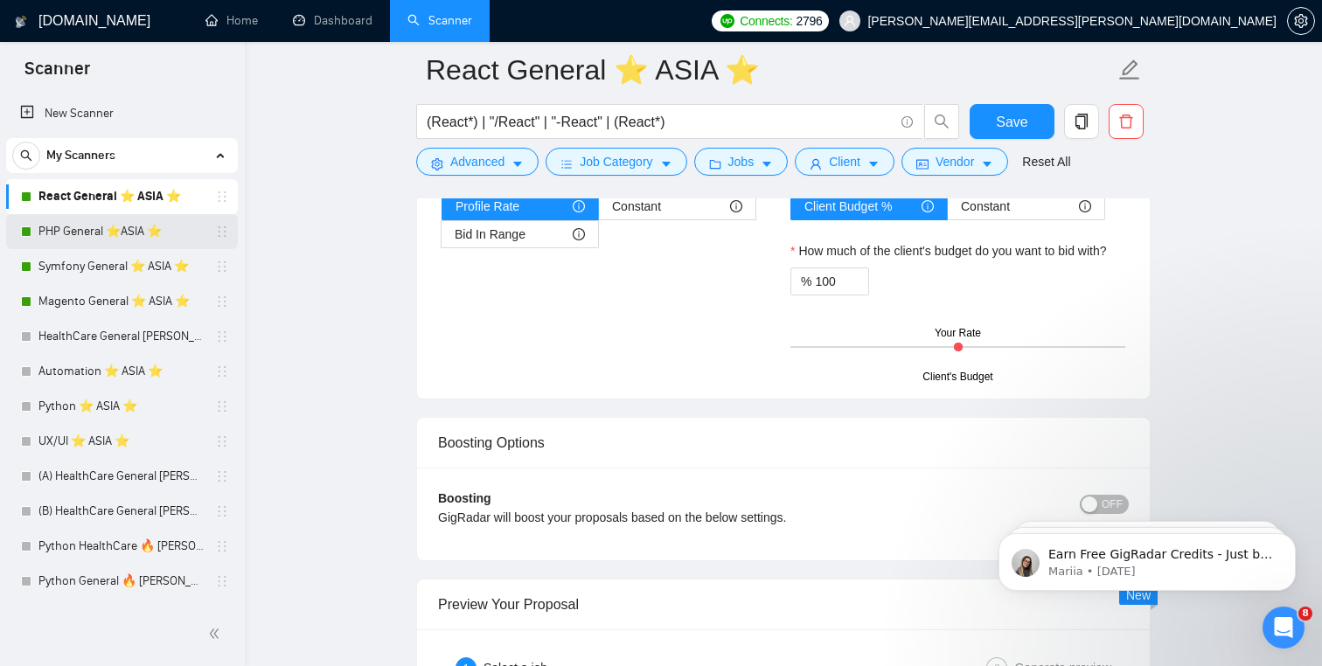
click at [130, 217] on link "PHP General ⭐️ASIA ⭐️" at bounding box center [121, 231] width 166 height 35
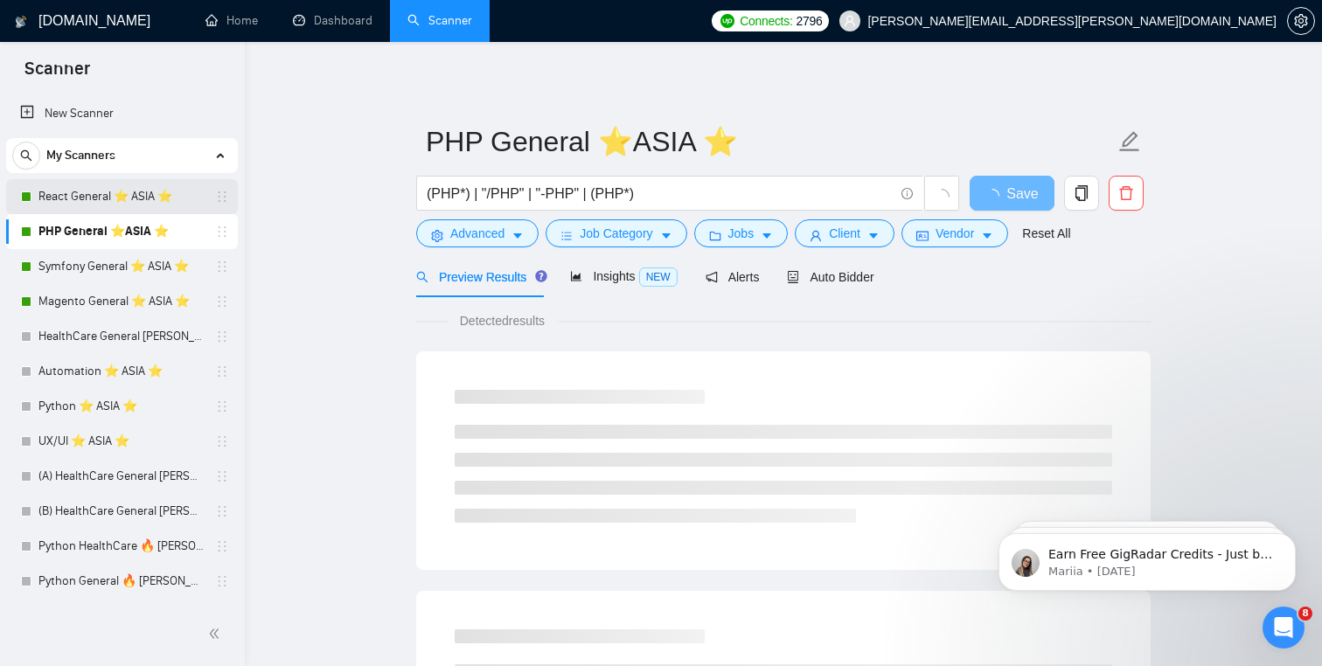
click at [115, 206] on link "React General ⭐️ ASIA ⭐️" at bounding box center [121, 196] width 166 height 35
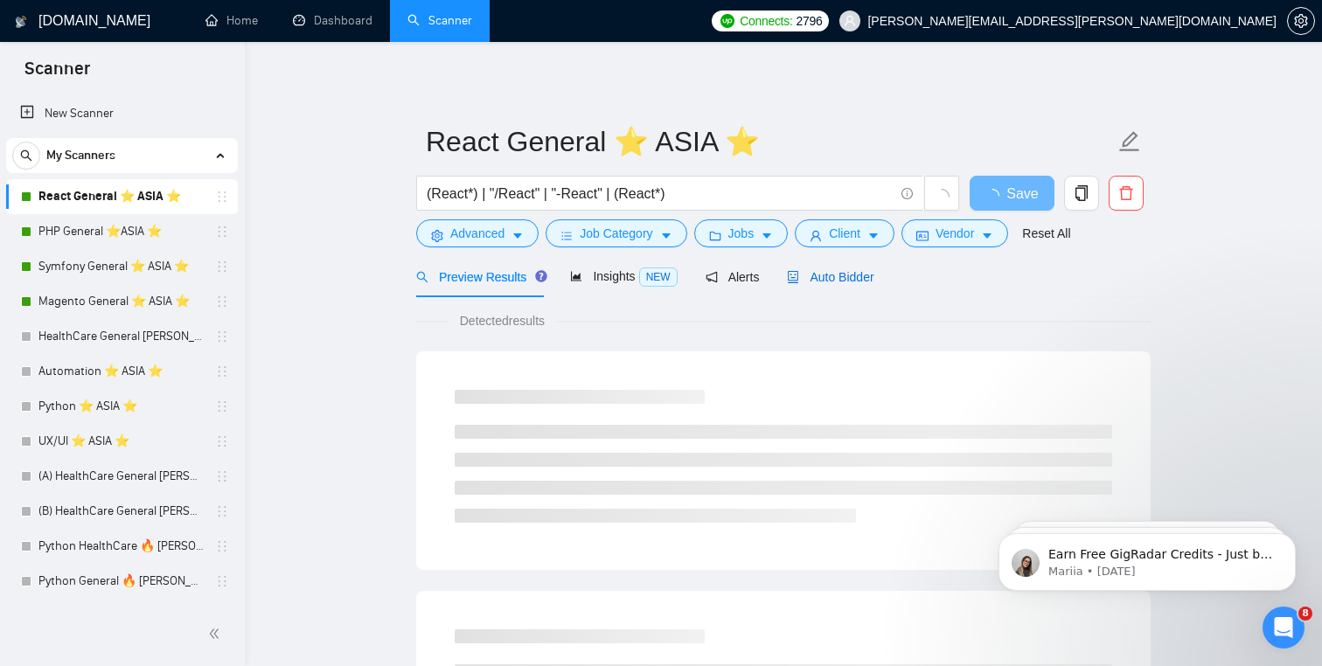
click at [868, 270] on span "Auto Bidder" at bounding box center [830, 277] width 87 height 14
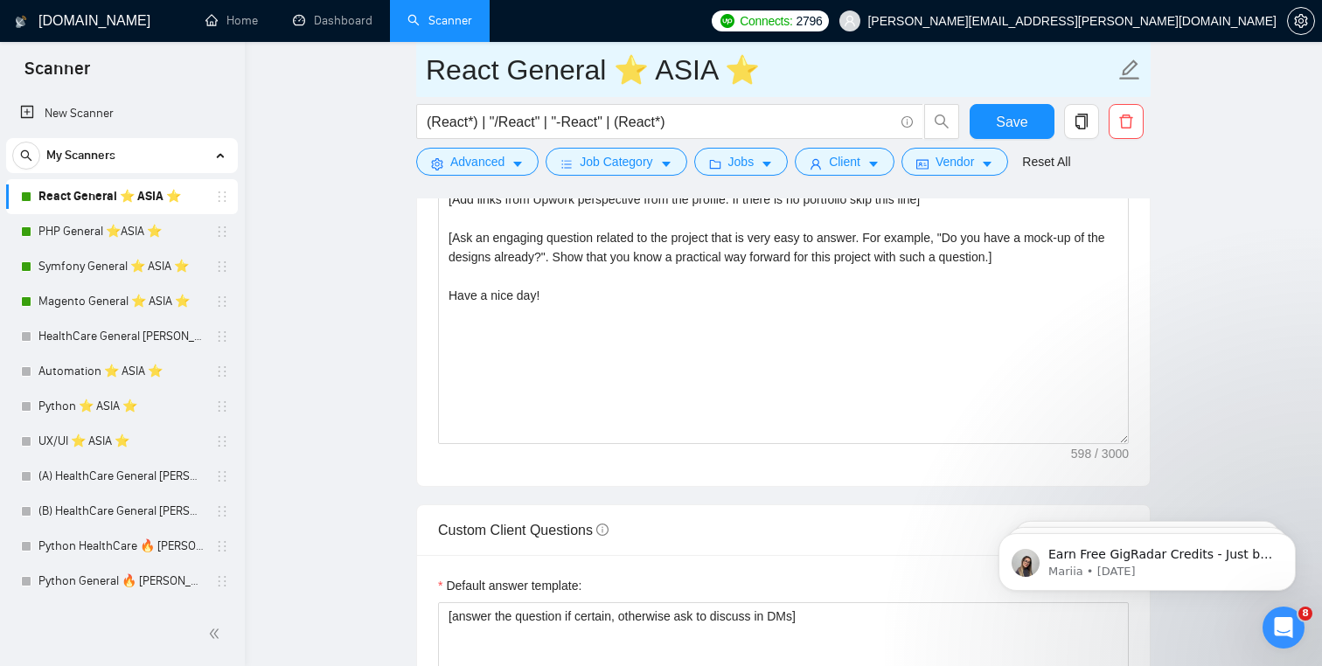
scroll to position [2170, 0]
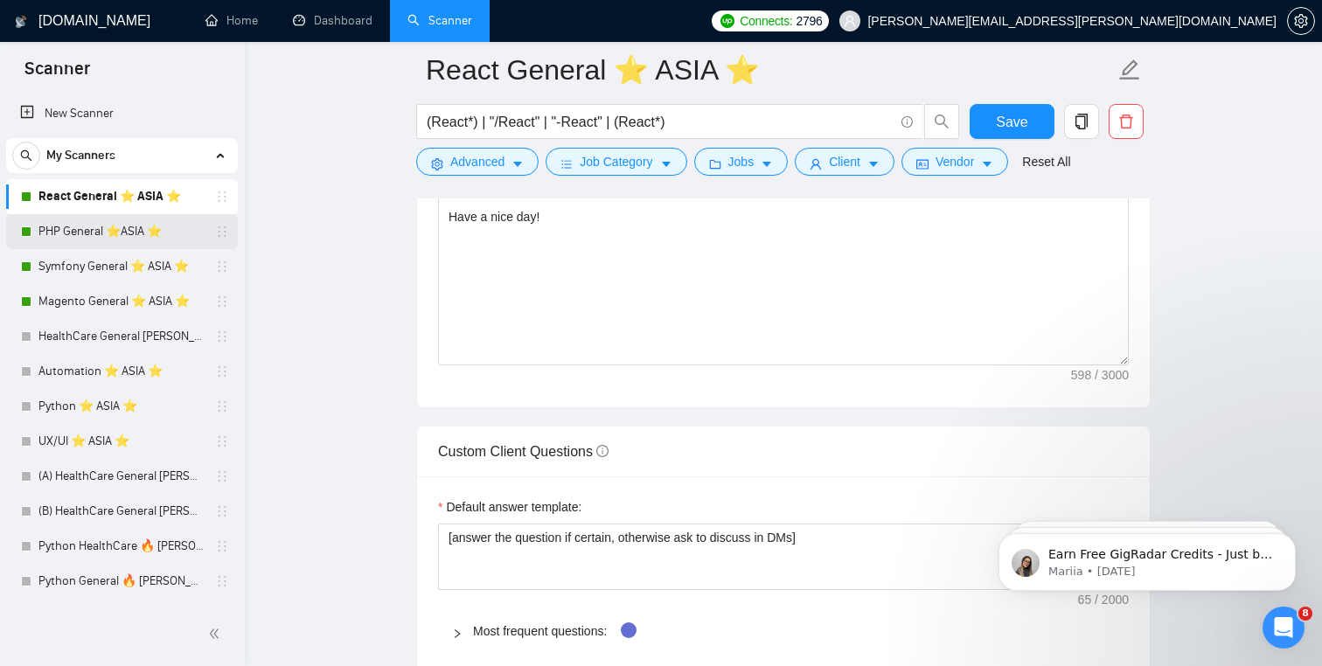
click at [96, 230] on link "PHP General ⭐️ASIA ⭐️" at bounding box center [121, 231] width 166 height 35
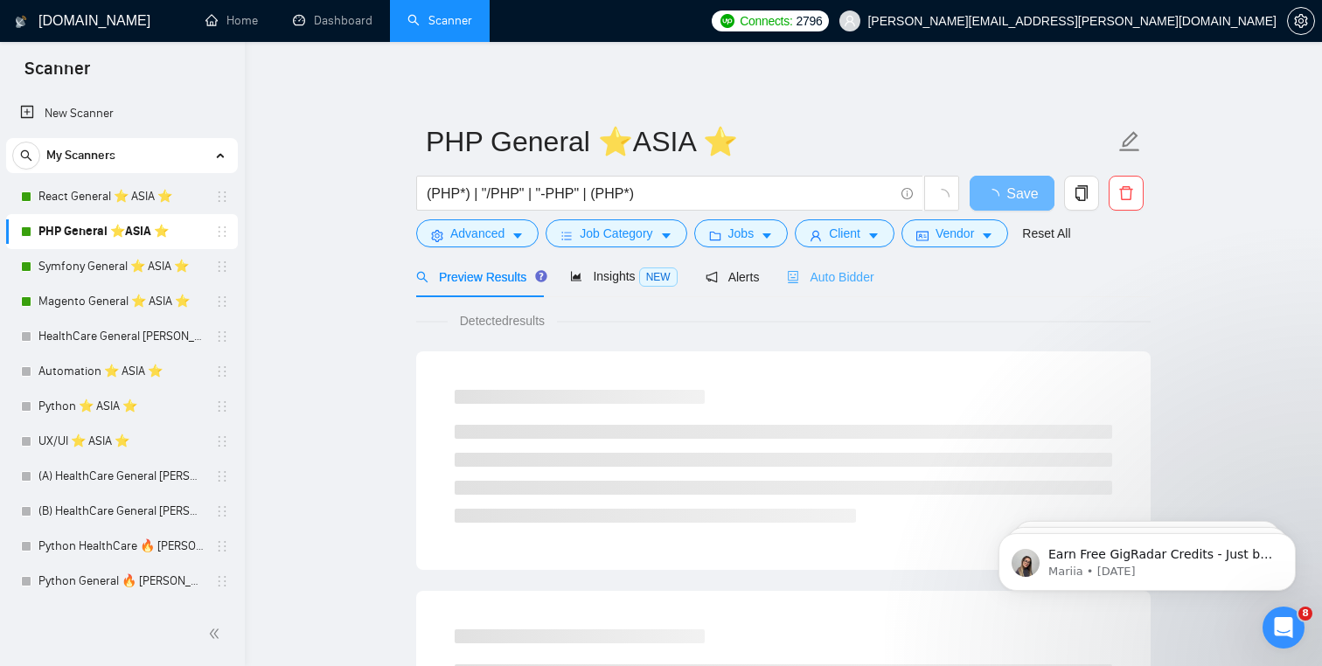
click at [850, 294] on div "Auto Bidder" at bounding box center [830, 276] width 87 height 41
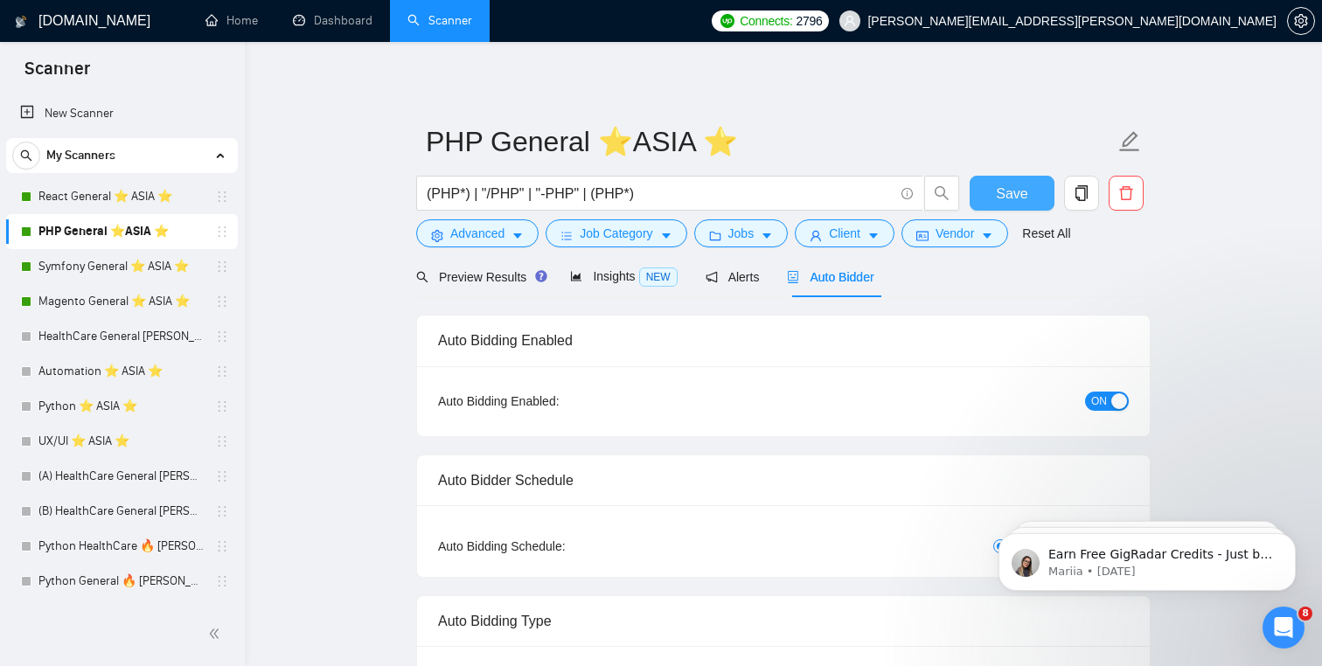
click at [1020, 194] on span "Save" at bounding box center [1011, 194] width 31 height 22
click at [88, 263] on link "Symfony General ⭐️ ASIA ⭐️" at bounding box center [121, 266] width 166 height 35
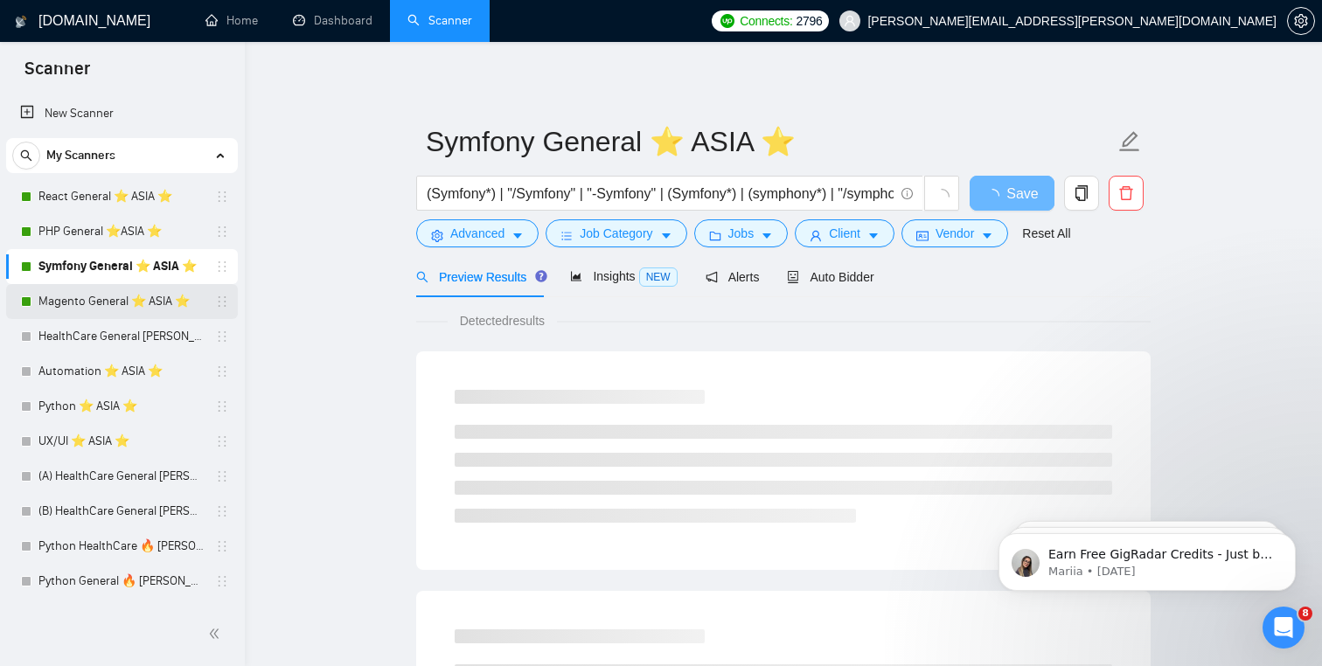
click at [89, 303] on link "Magento General ⭐️ ASIA ⭐️" at bounding box center [121, 301] width 166 height 35
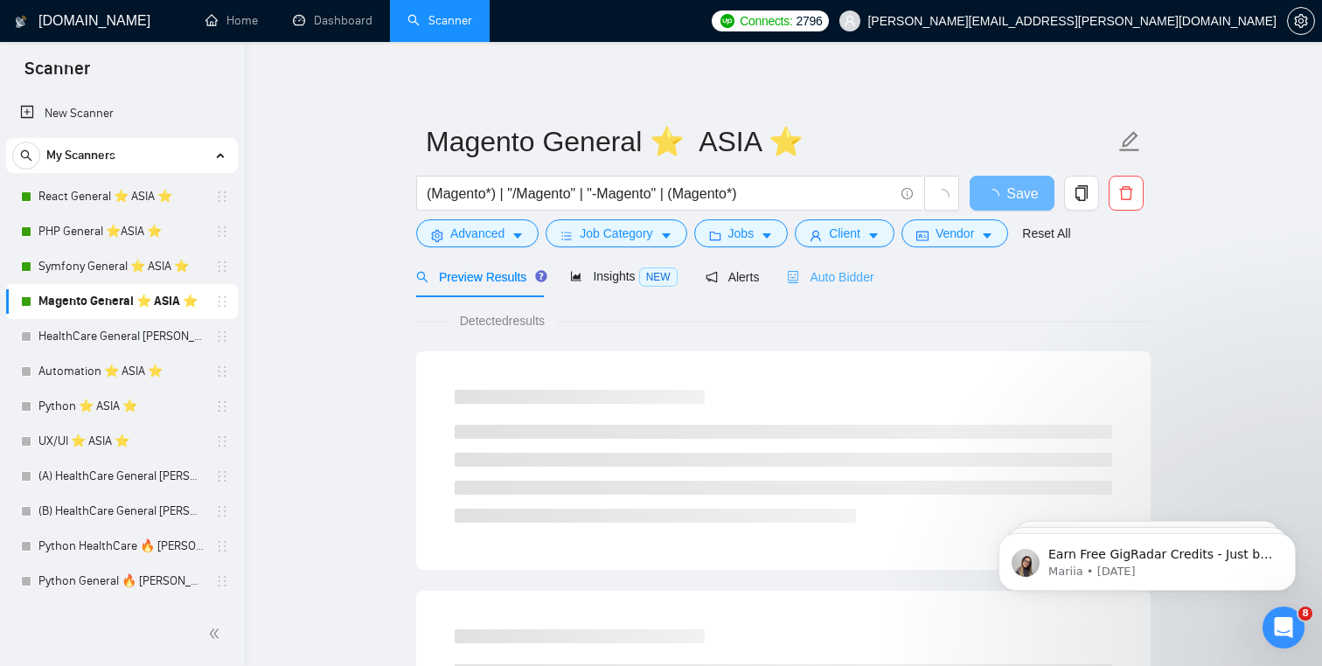
click at [817, 290] on div "Auto Bidder" at bounding box center [830, 276] width 87 height 41
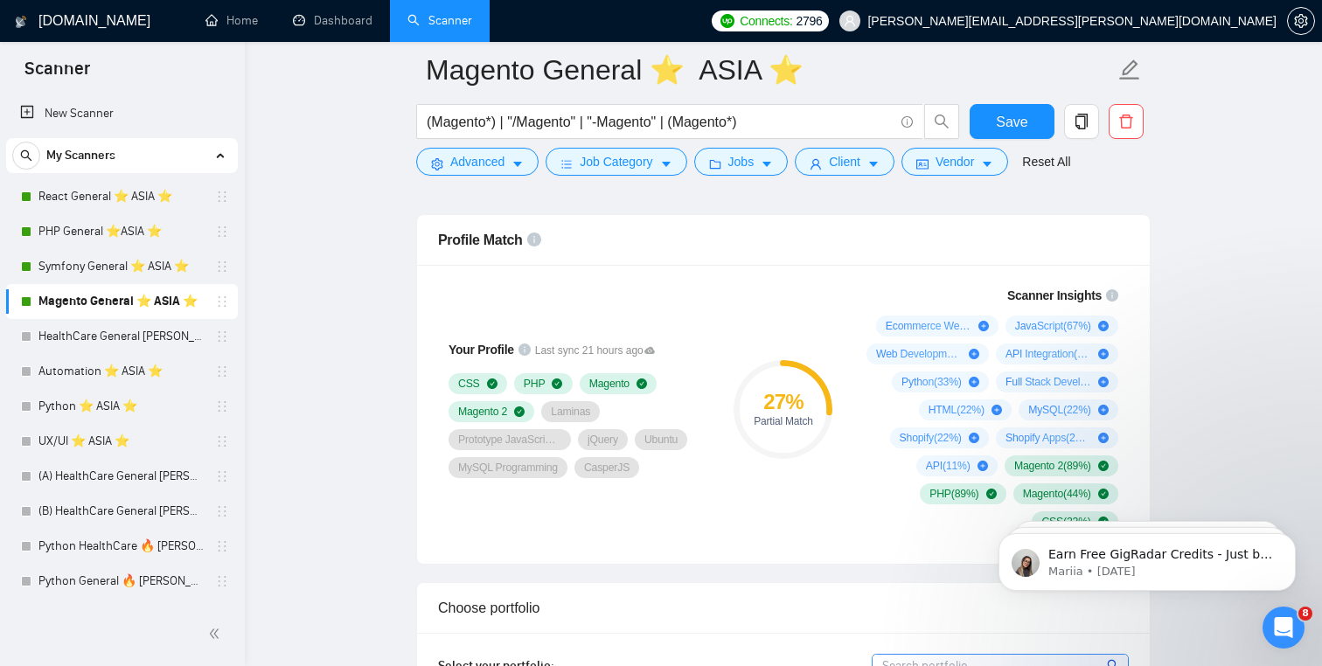
scroll to position [609, 0]
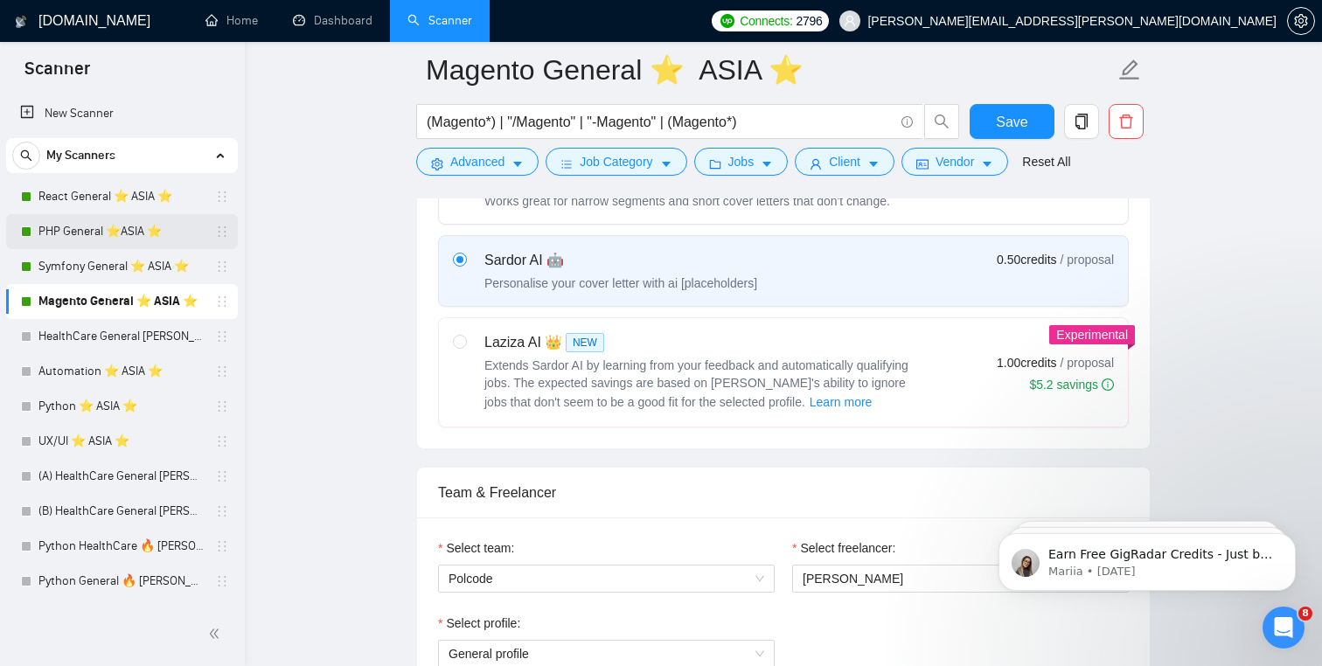
click at [78, 235] on link "PHP General ⭐️ASIA ⭐️" at bounding box center [121, 231] width 166 height 35
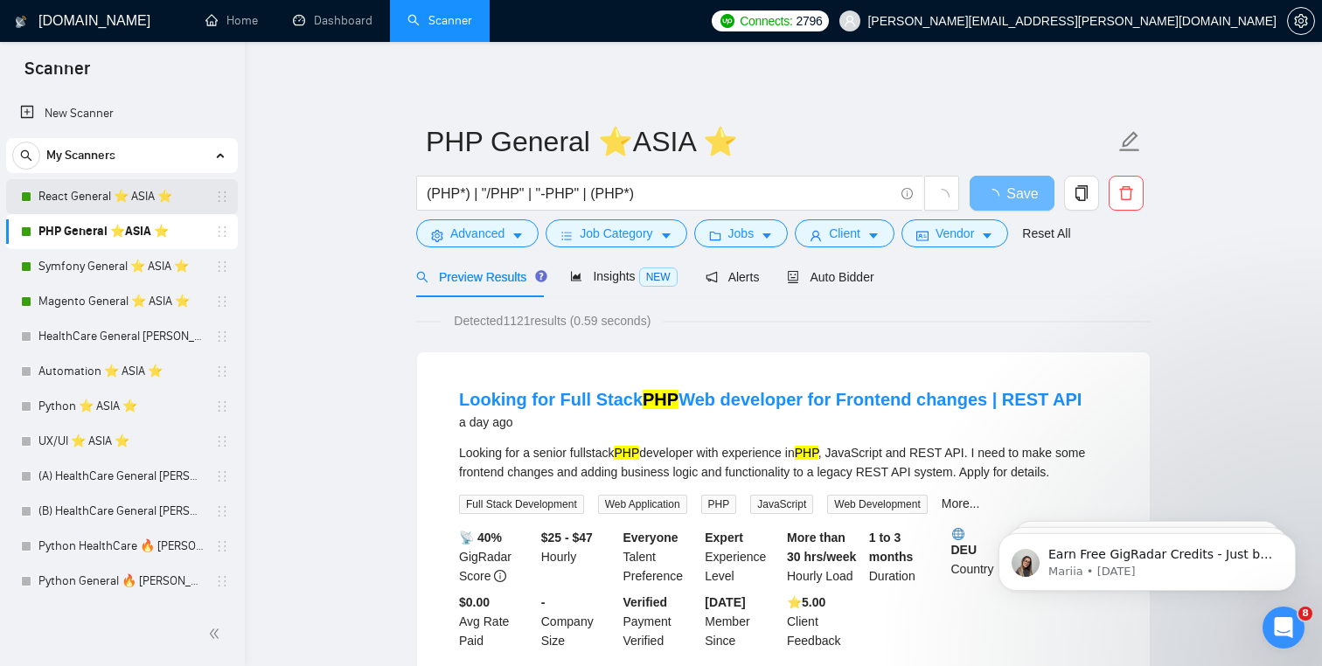
click at [86, 199] on link "React General ⭐️ ASIA ⭐️" at bounding box center [121, 196] width 166 height 35
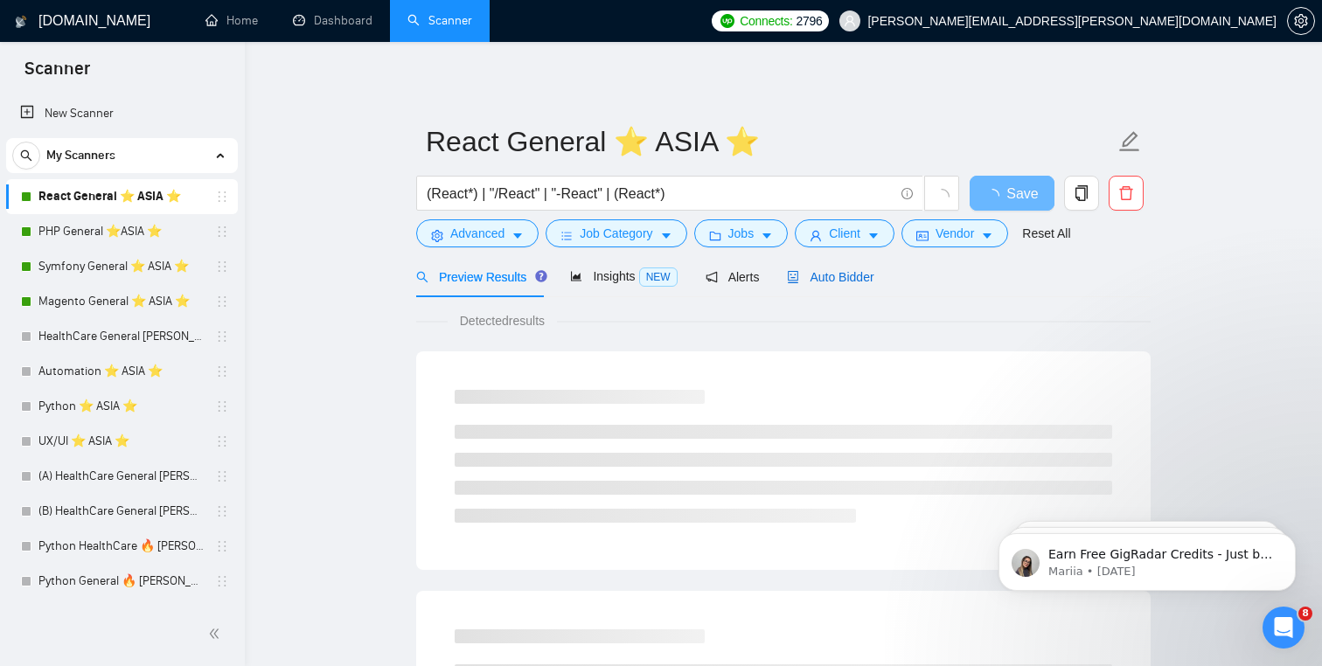
click at [810, 271] on span "Auto Bidder" at bounding box center [830, 277] width 87 height 14
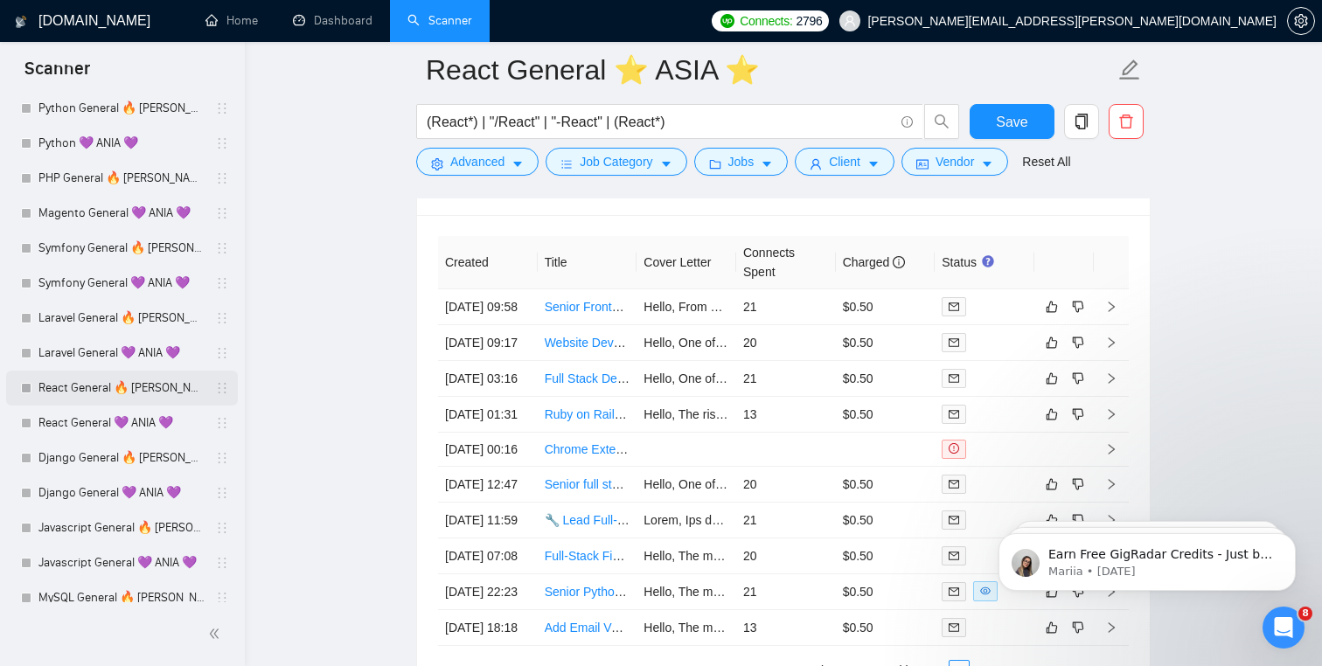
scroll to position [475, 0]
click at [114, 386] on link "React General 🔥 [PERSON_NAME] 🔥" at bounding box center [121, 386] width 166 height 35
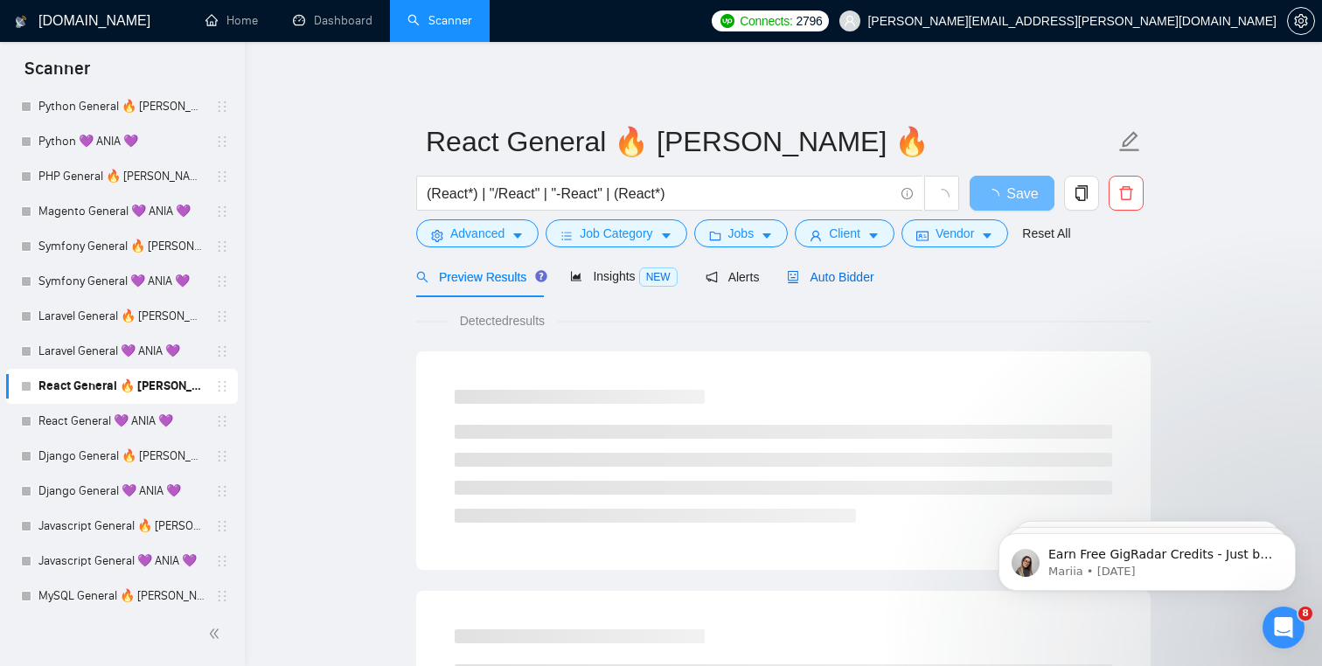
click at [872, 283] on span "Auto Bidder" at bounding box center [830, 277] width 87 height 14
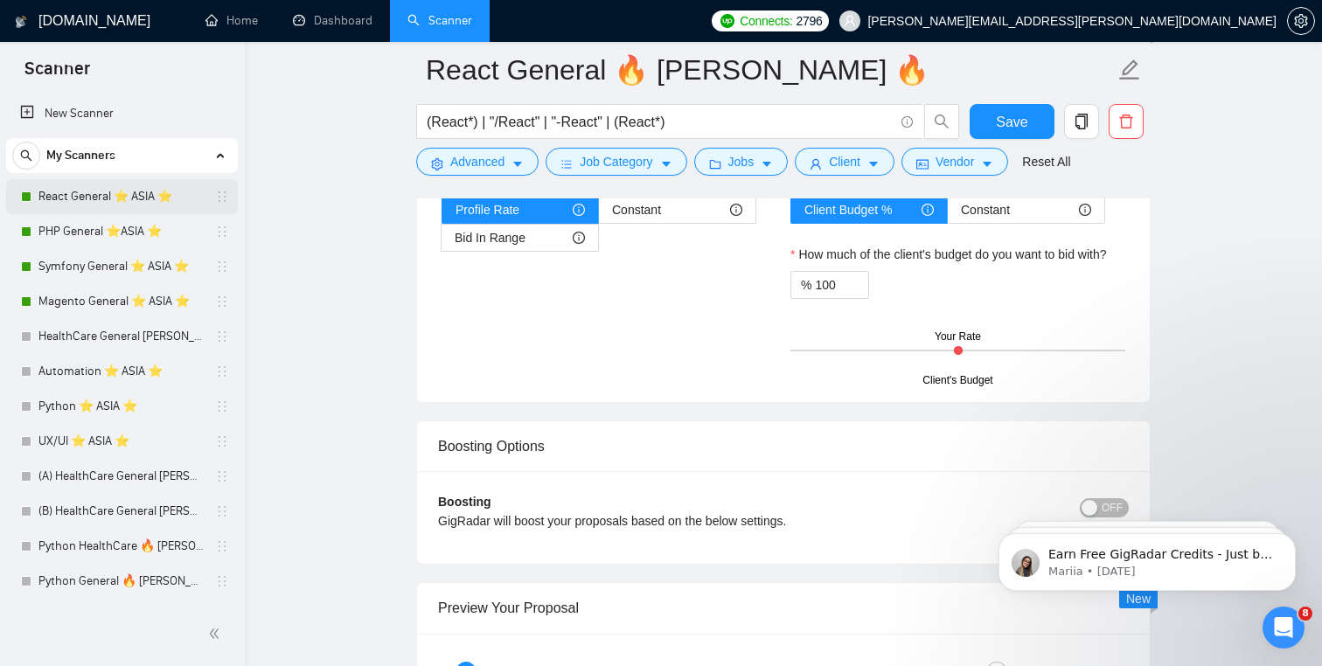
click at [136, 199] on link "React General ⭐️ ASIA ⭐️" at bounding box center [121, 196] width 166 height 35
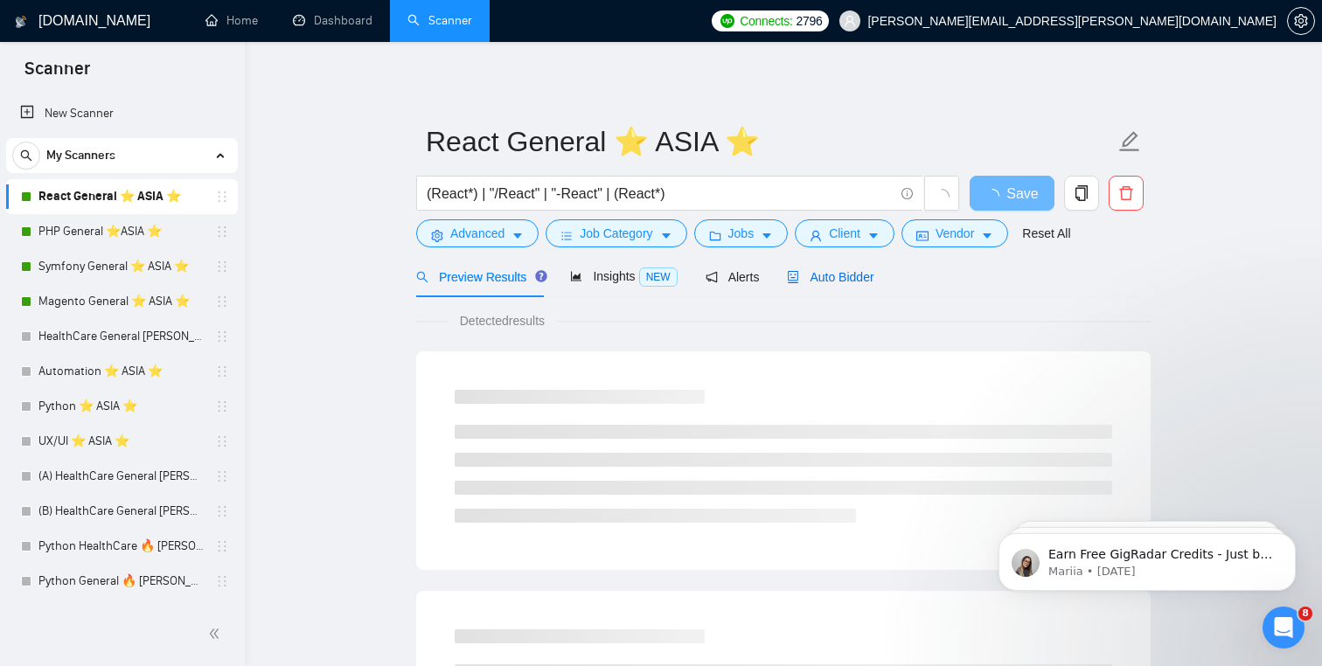
click at [828, 282] on span "Auto Bidder" at bounding box center [830, 277] width 87 height 14
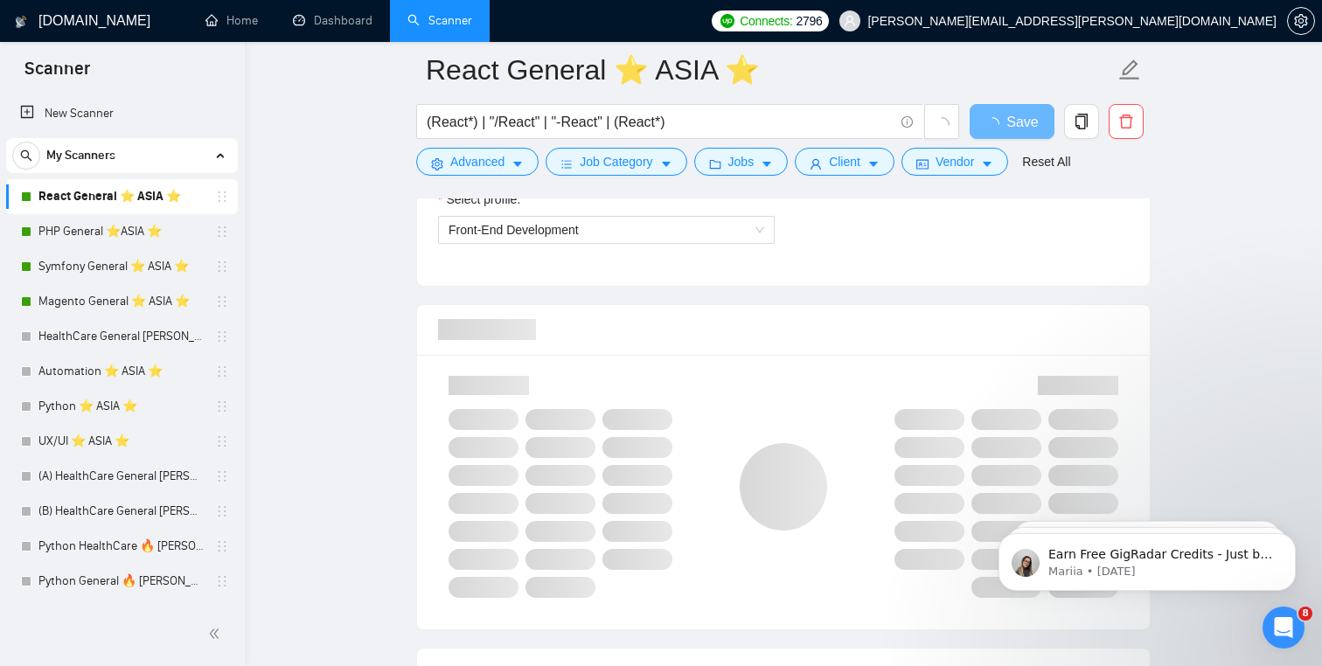
scroll to position [991, 0]
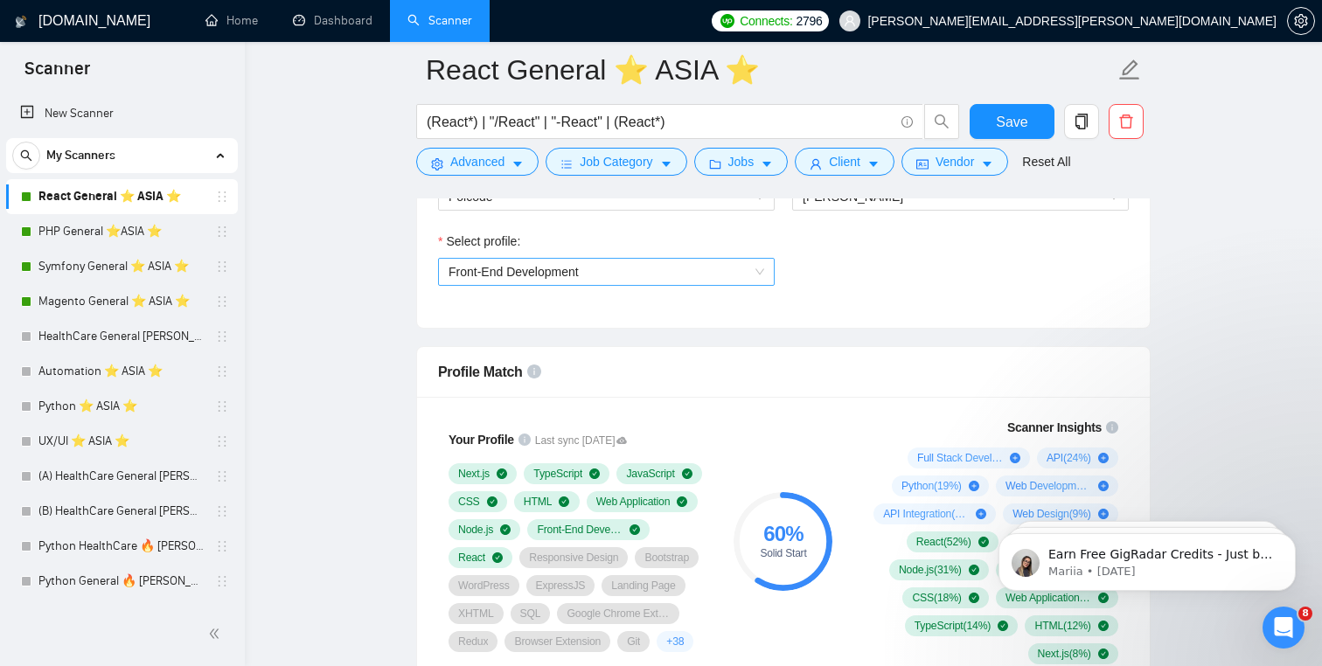
click at [600, 273] on span "Front-End Development" at bounding box center [607, 272] width 316 height 26
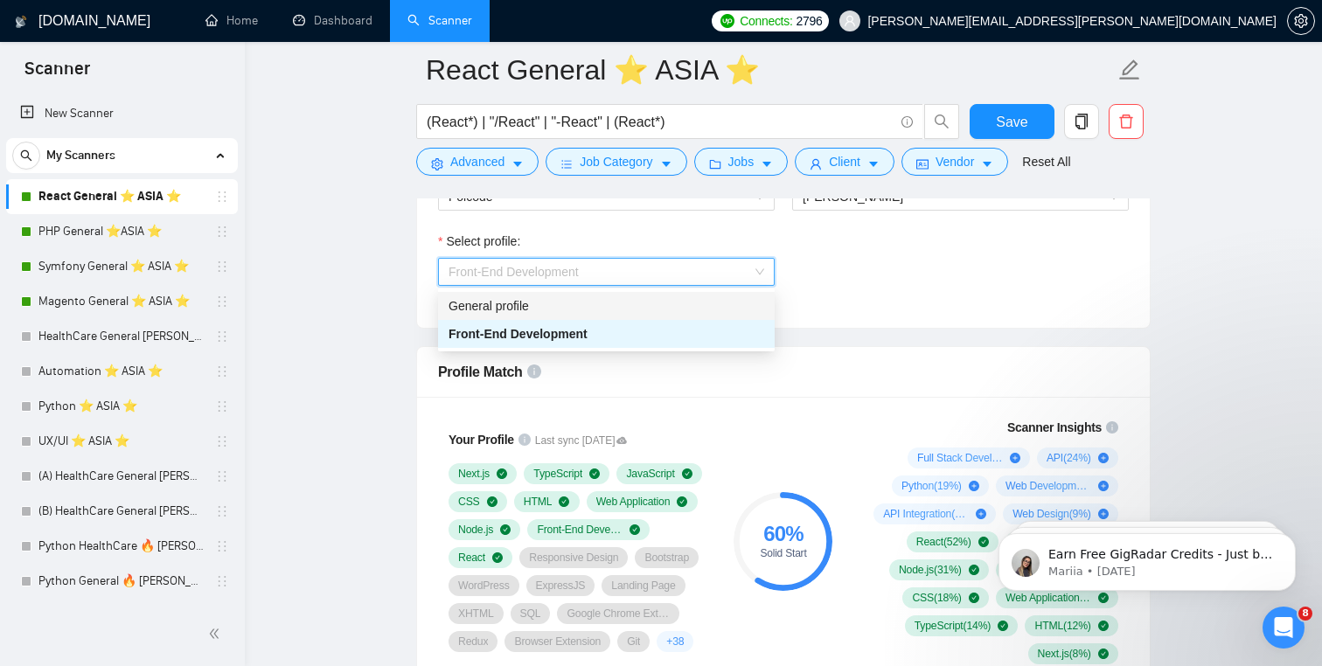
click at [599, 307] on div "General profile" at bounding box center [607, 305] width 316 height 19
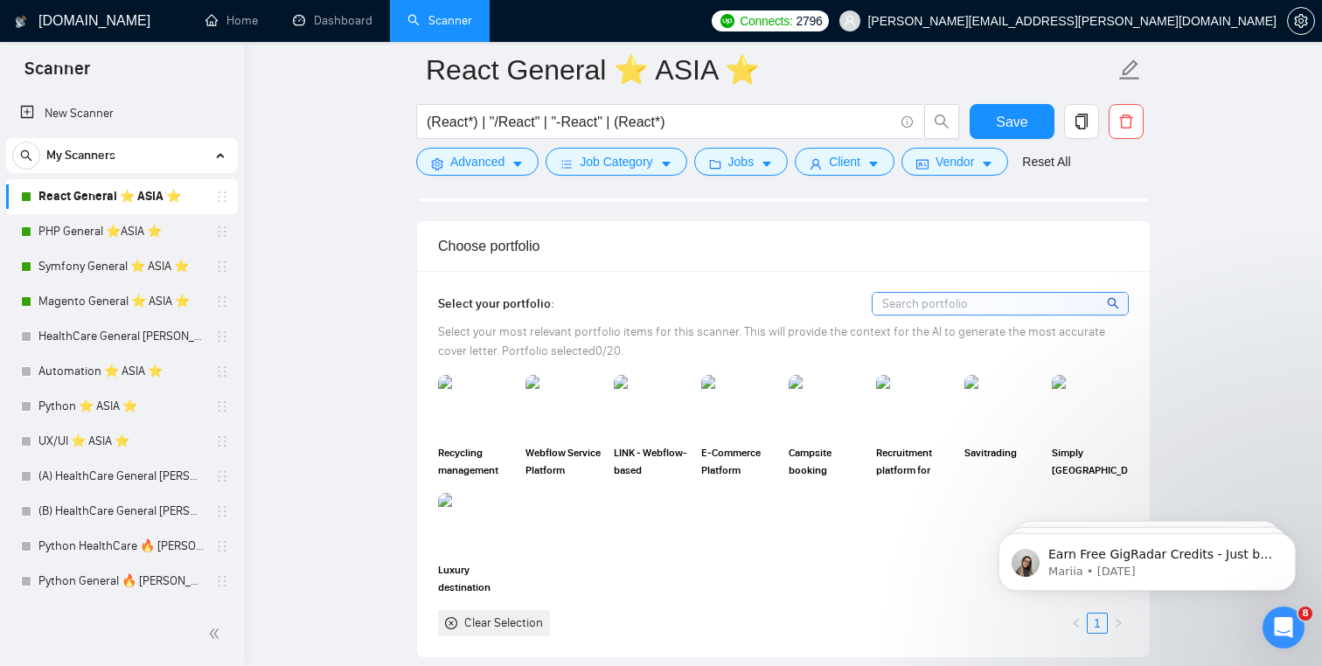
scroll to position [1465, 0]
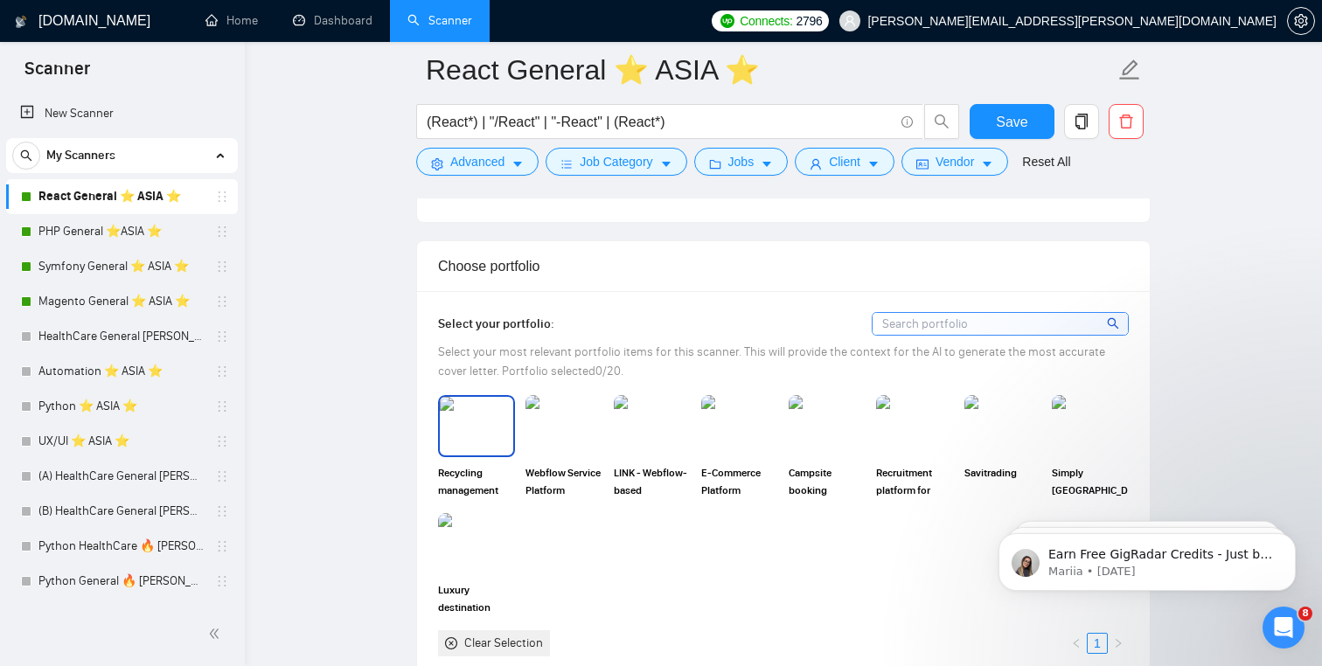
click at [471, 419] on img at bounding box center [476, 426] width 73 height 58
click at [551, 429] on img at bounding box center [564, 425] width 77 height 61
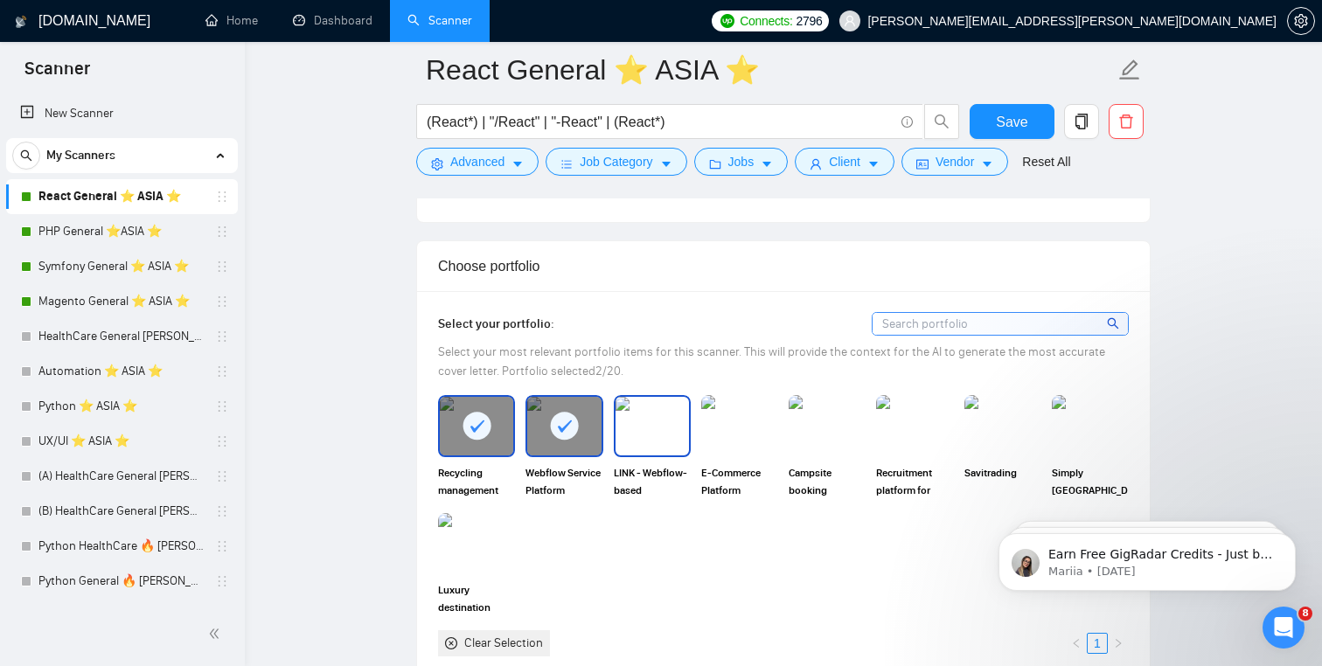
click at [634, 448] on img at bounding box center [652, 426] width 73 height 58
click at [770, 434] on img at bounding box center [739, 426] width 73 height 58
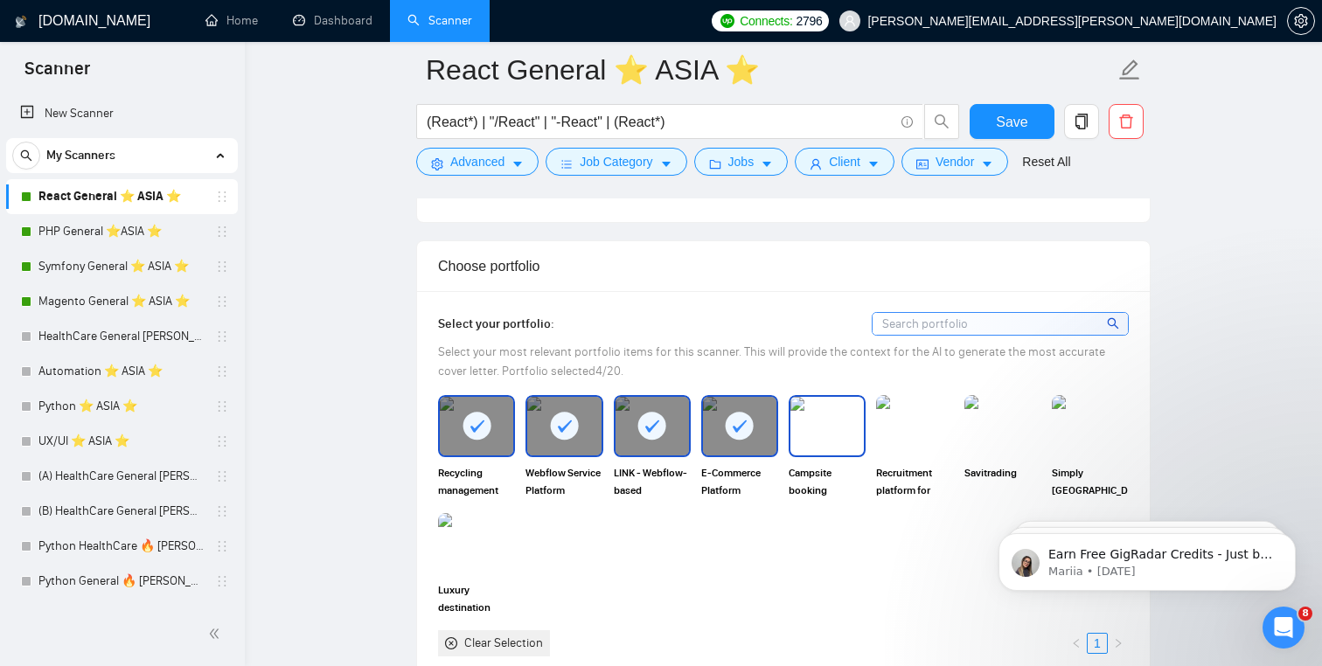
click at [841, 439] on img at bounding box center [827, 426] width 73 height 58
click at [921, 445] on img at bounding box center [914, 426] width 73 height 58
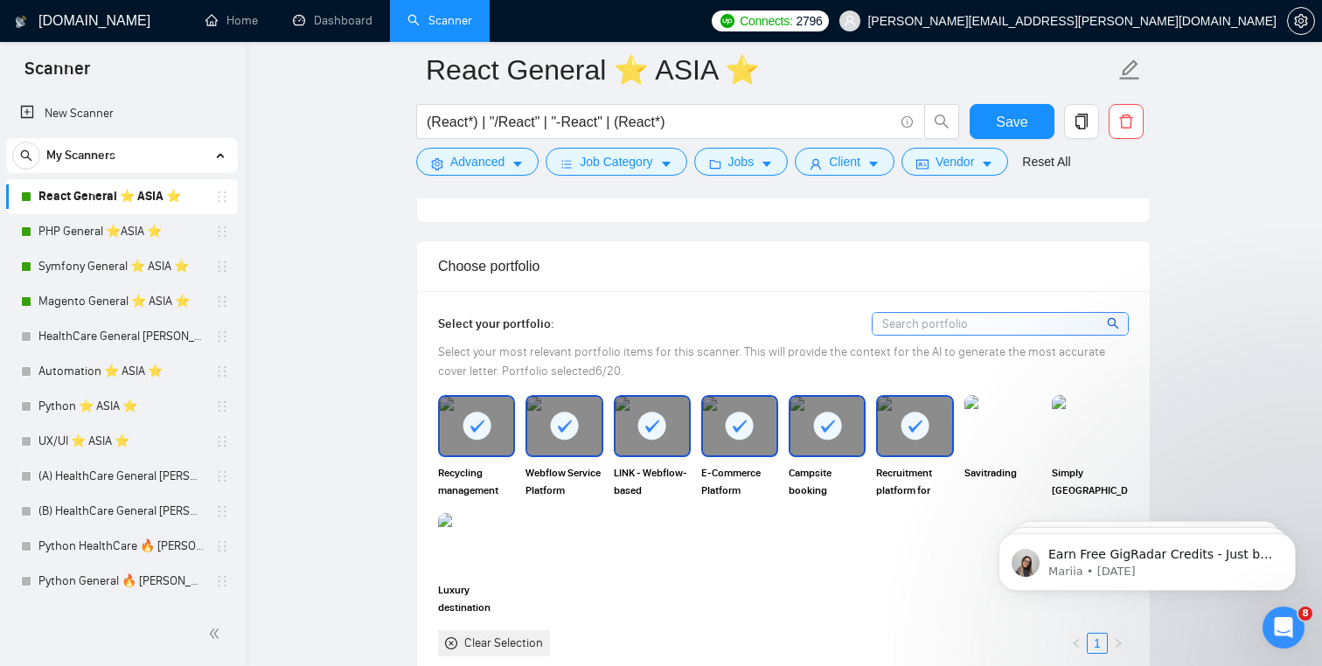
click at [983, 434] on img at bounding box center [1003, 425] width 77 height 61
click at [1129, 447] on div "Simply [GEOGRAPHIC_DATA] Holidays" at bounding box center [1090, 446] width 87 height 103
click at [1094, 427] on img at bounding box center [1090, 426] width 73 height 58
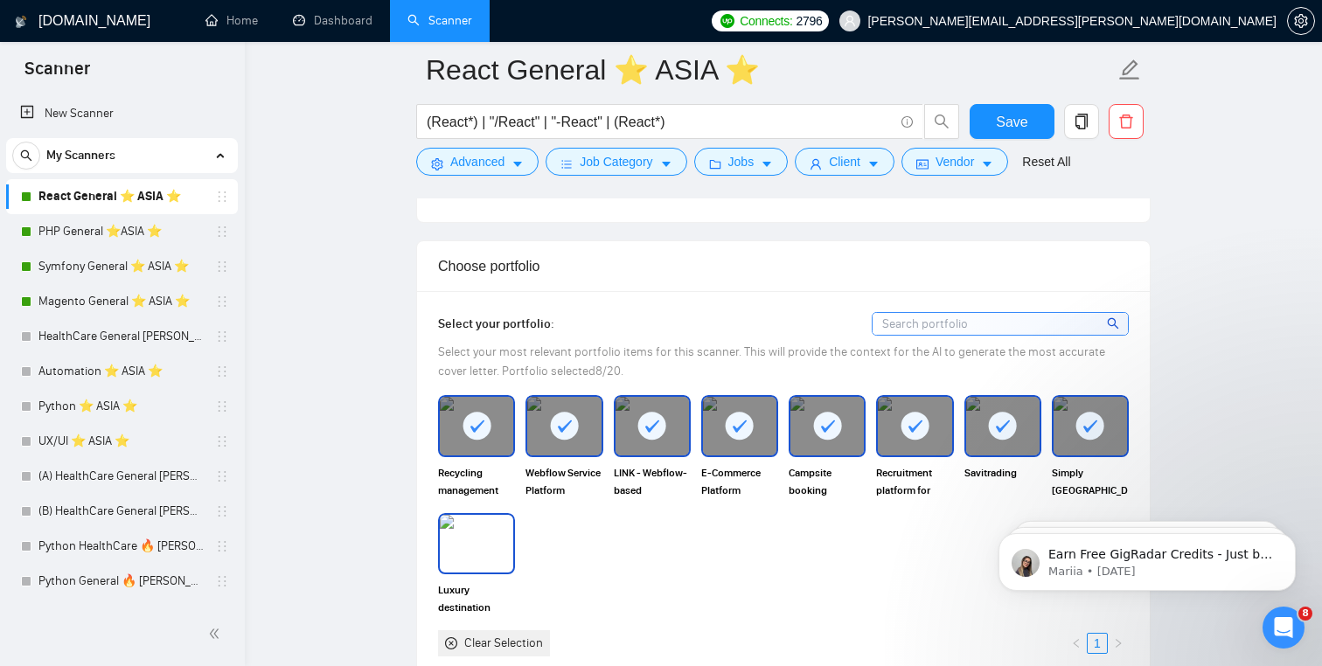
click at [487, 553] on img at bounding box center [476, 544] width 73 height 58
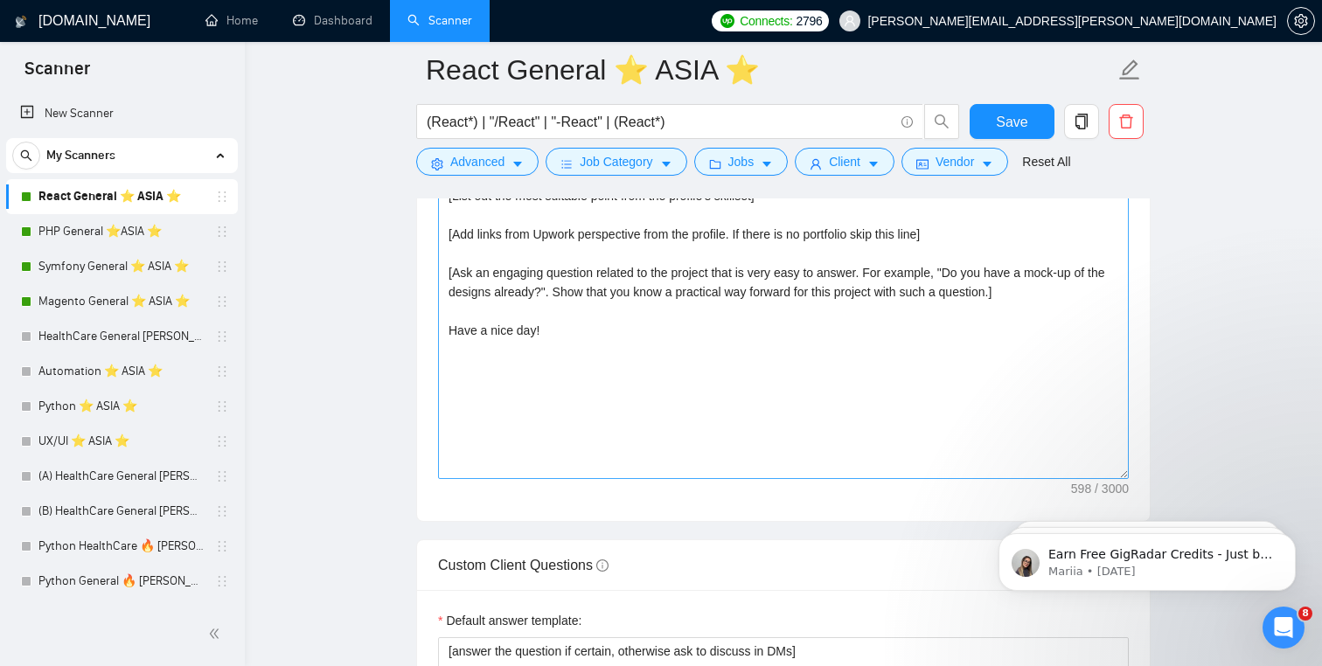
scroll to position [2302, 0]
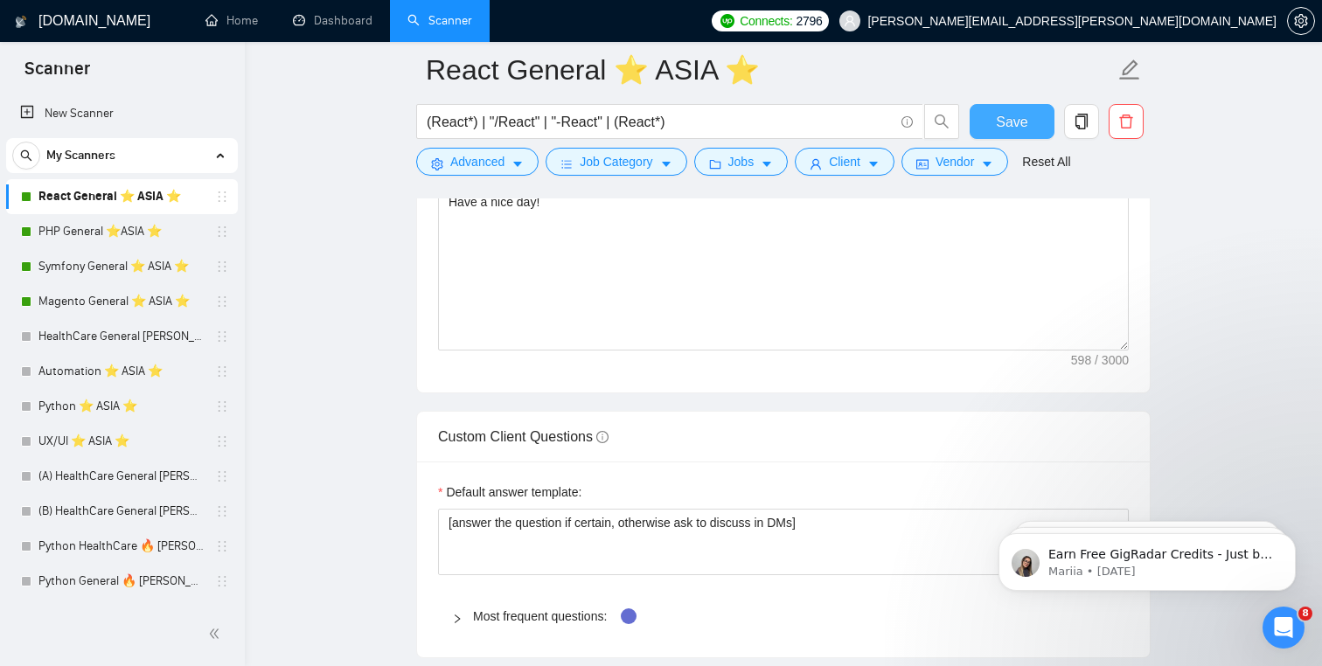
click at [1006, 122] on span "Save" at bounding box center [1011, 122] width 31 height 22
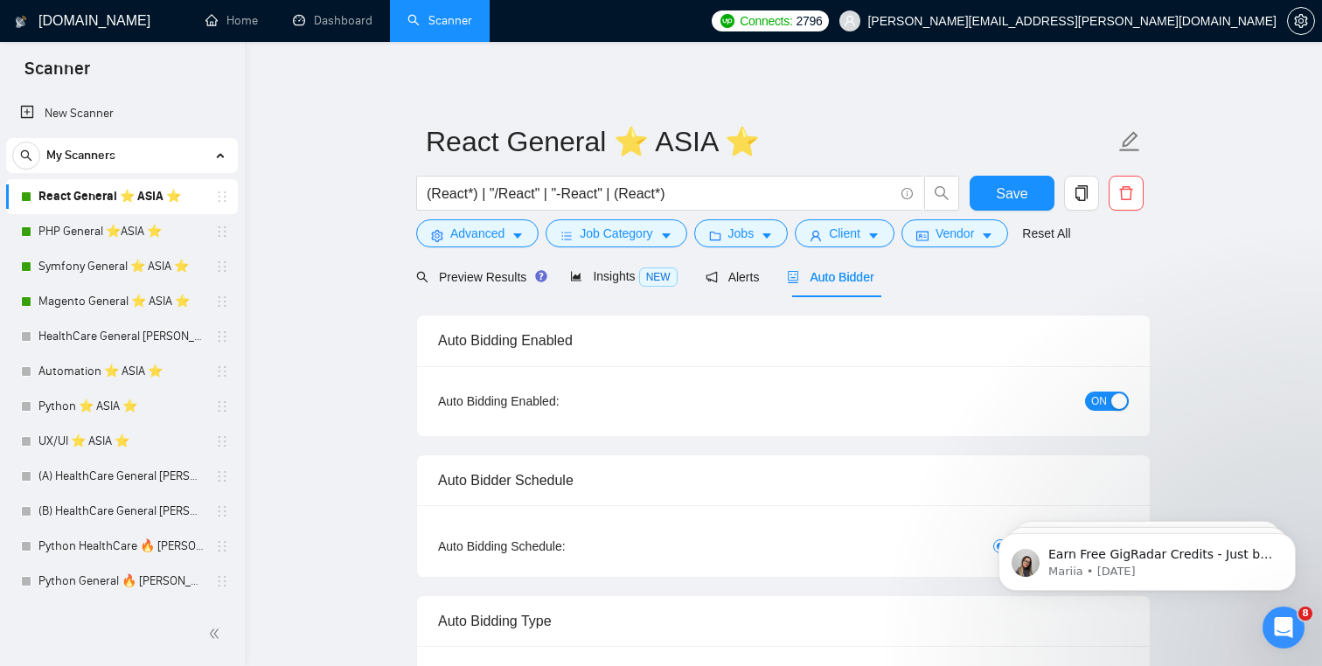
scroll to position [0, 0]
click at [123, 233] on link "PHP General ⭐️ASIA ⭐️" at bounding box center [121, 231] width 166 height 35
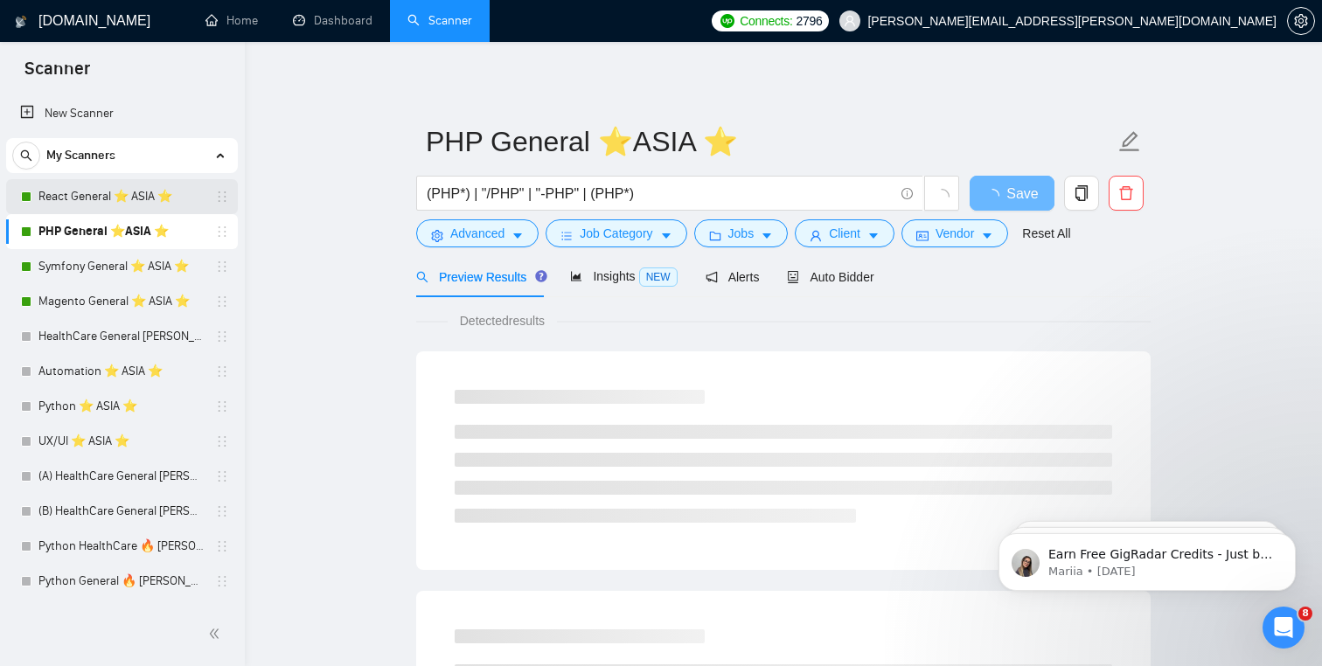
click at [132, 202] on link "React General ⭐️ ASIA ⭐️" at bounding box center [121, 196] width 166 height 35
